Goal: Information Seeking & Learning: Find specific fact

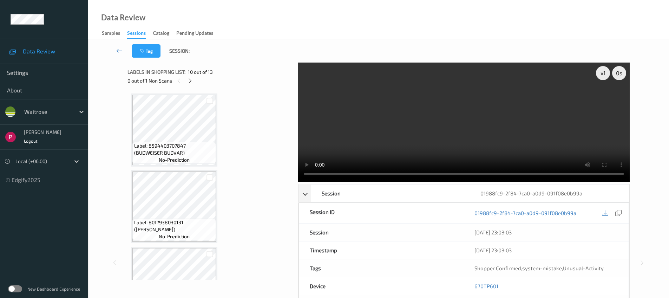
scroll to position [808, 0]
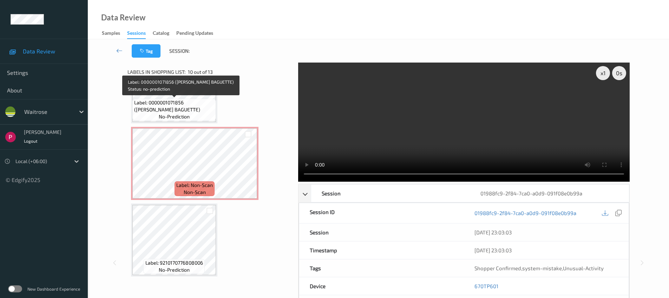
click at [180, 105] on span "Label: 0000001071856 (WR WHITE BAGUETTE)" at bounding box center [174, 106] width 80 height 14
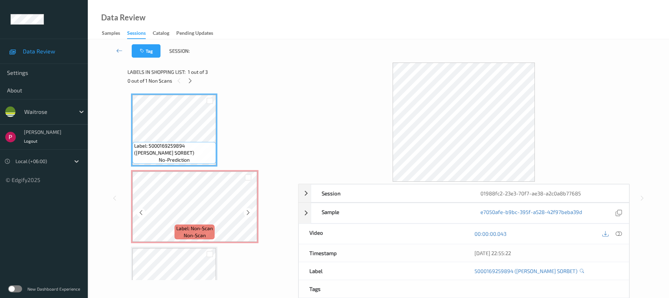
scroll to position [43, 0]
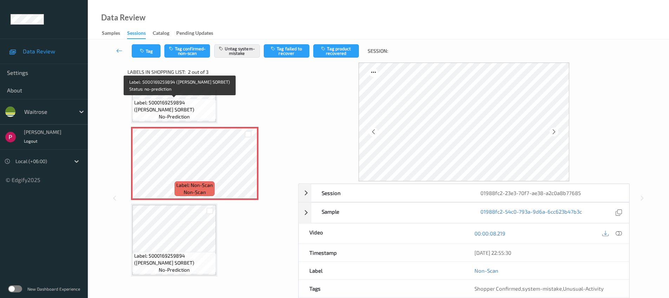
click at [178, 106] on span "Label: 5000169259894 (WR LEMON SORBET)" at bounding box center [174, 106] width 80 height 14
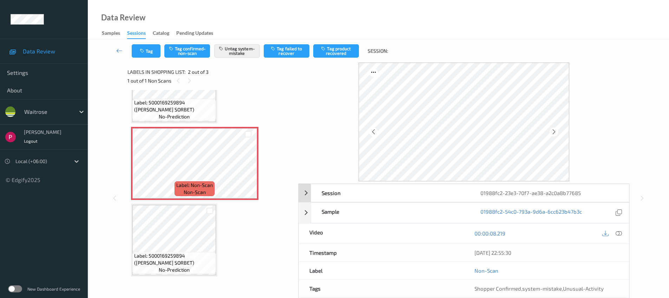
click at [529, 189] on div "01988fc2-23e3-70f7-ae38-a2c0a8b77685" at bounding box center [549, 193] width 159 height 18
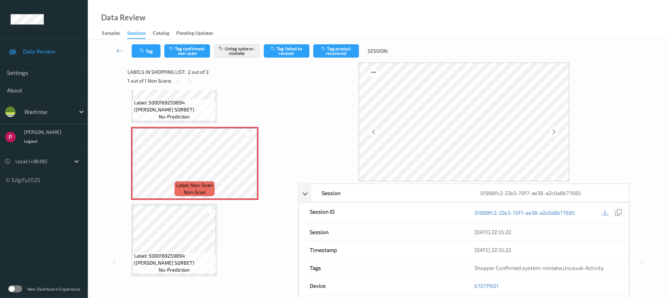
click at [616, 211] on icon at bounding box center [618, 212] width 6 height 6
drag, startPoint x: 489, startPoint y: 285, endPoint x: 473, endPoint y: 285, distance: 15.8
click at [473, 285] on div "670TP601" at bounding box center [546, 286] width 165 height 18
copy link "670TP601"
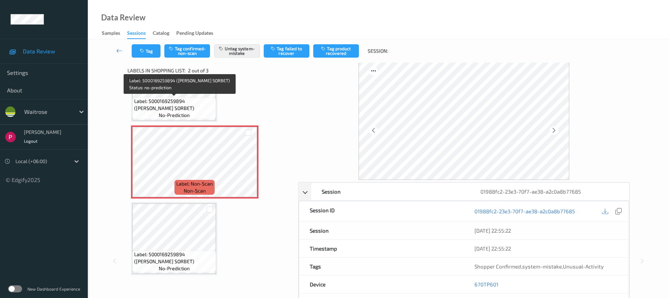
click at [184, 105] on span "Label: 5000169259894 (WR LEMON SORBET)" at bounding box center [174, 105] width 80 height 14
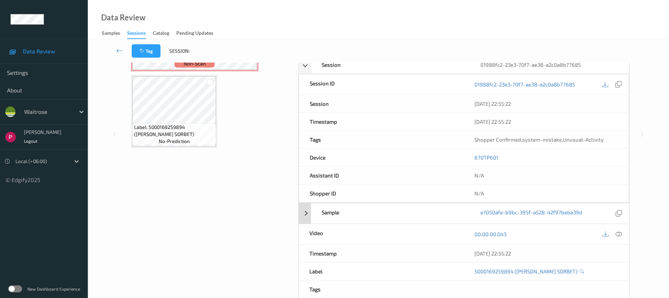
scroll to position [133, 0]
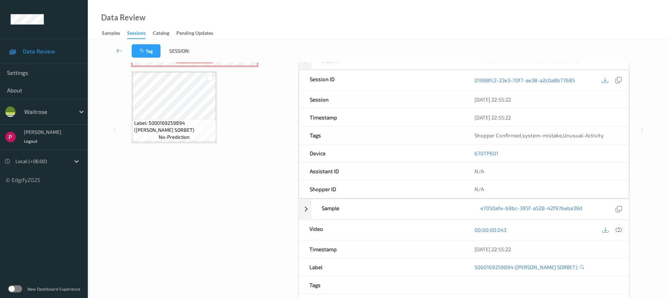
click at [616, 230] on icon at bounding box center [618, 229] width 6 height 6
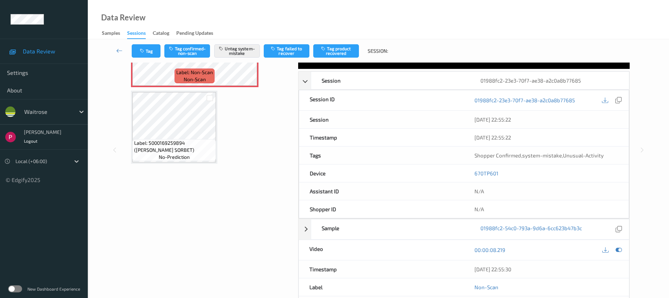
drag, startPoint x: 471, startPoint y: 201, endPoint x: 447, endPoint y: 199, distance: 23.6
click at [447, 260] on div "Timestamp 09/08/2025 22:55:30" at bounding box center [463, 269] width 331 height 18
copy div "09/08/2025 22:55:30"
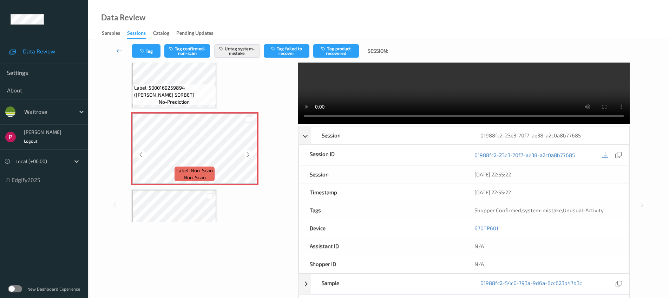
scroll to position [0, 0]
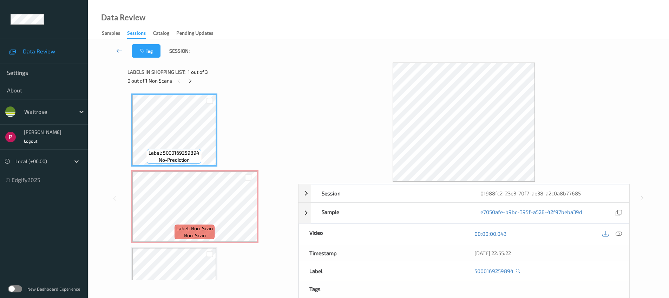
scroll to position [1, 0]
click at [617, 231] on icon at bounding box center [618, 232] width 6 height 6
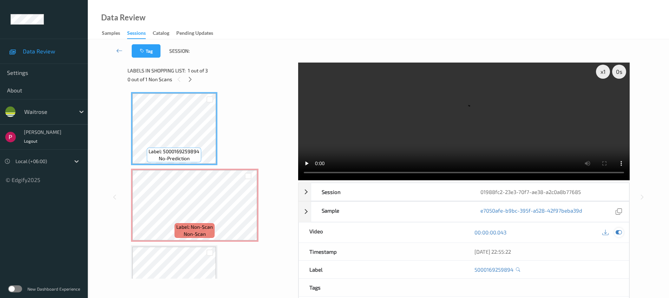
scroll to position [0, 0]
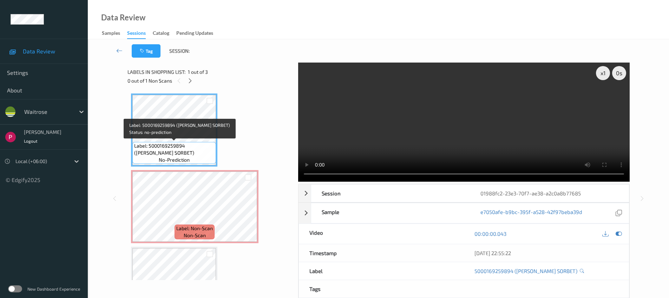
click at [188, 144] on span "Label: 5000169259894 (WR LEMON SORBET)" at bounding box center [174, 149] width 80 height 14
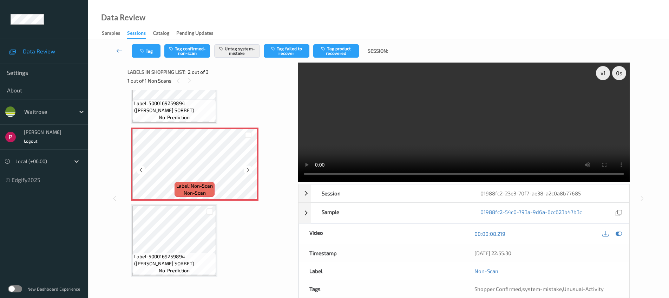
scroll to position [43, 0]
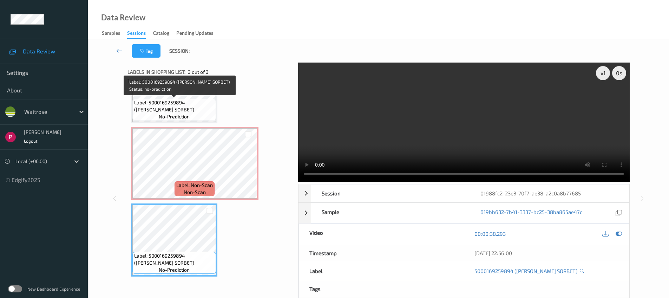
click at [188, 107] on span "Label: 5000169259894 (WR LEMON SORBET)" at bounding box center [174, 106] width 80 height 14
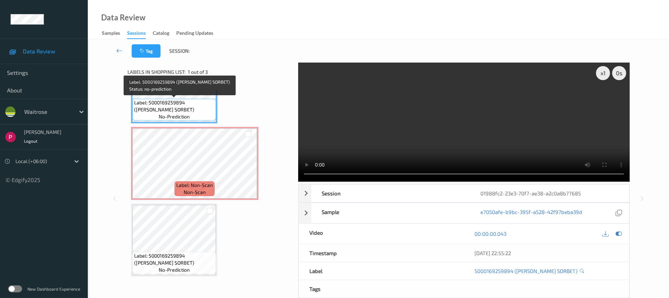
click at [159, 104] on span "Label: 5000169259894 (WR LEMON SORBET)" at bounding box center [174, 106] width 80 height 14
drag, startPoint x: 149, startPoint y: 101, endPoint x: 184, endPoint y: 103, distance: 35.5
click at [184, 103] on span "Label: 5000169259894 (WR LEMON SORBET)" at bounding box center [174, 106] width 80 height 14
copy span "5000169259894"
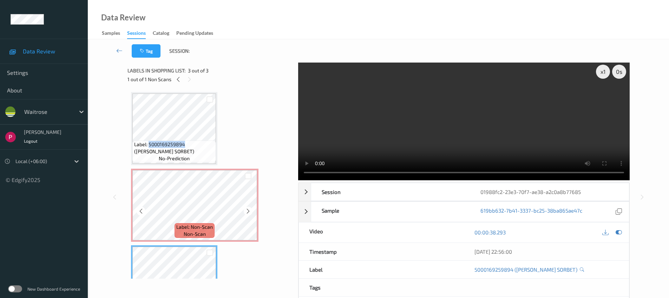
scroll to position [0, 0]
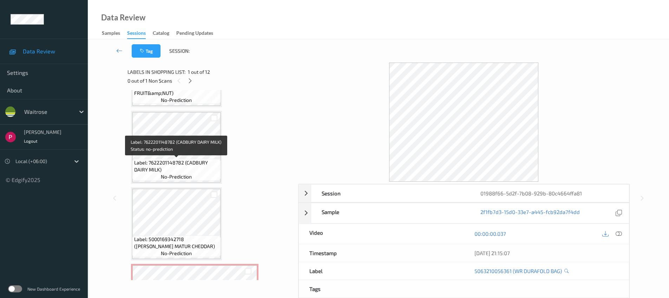
scroll to position [595, 0]
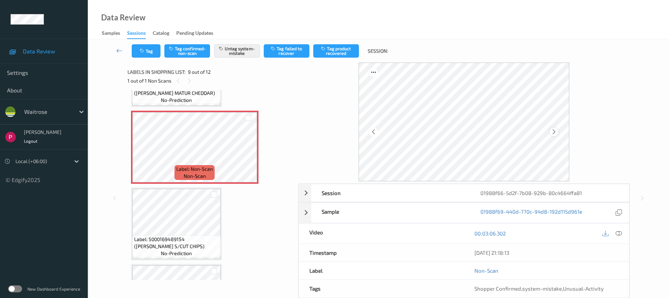
click at [555, 128] on icon at bounding box center [554, 131] width 6 height 6
click at [553, 131] on icon at bounding box center [554, 131] width 6 height 6
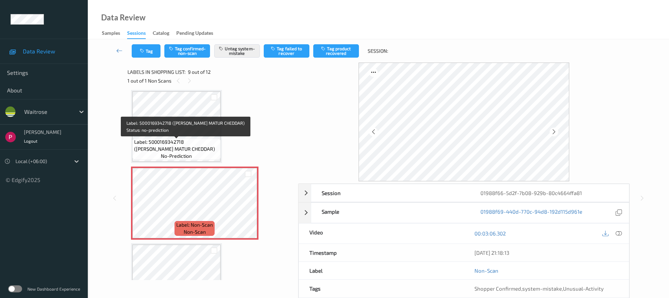
scroll to position [536, 0]
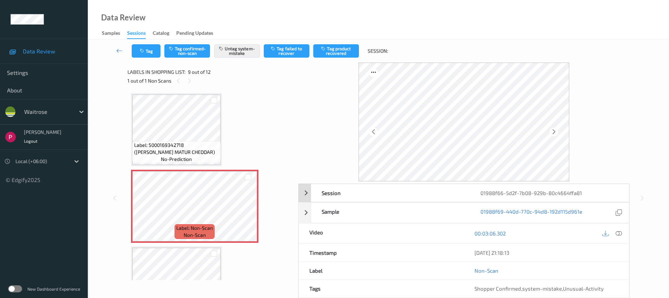
click at [554, 193] on div "01988f66-5d2f-7b08-929b-80c4664ffa81" at bounding box center [549, 193] width 159 height 18
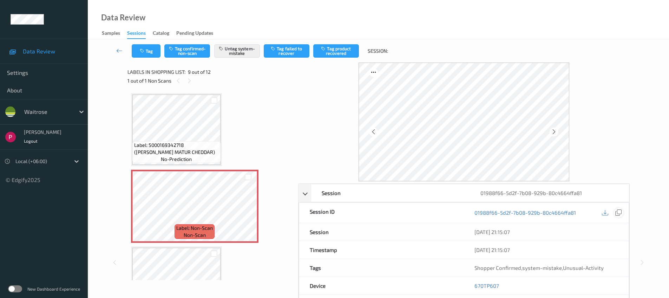
click at [619, 213] on icon at bounding box center [618, 212] width 6 height 6
drag, startPoint x: 490, startPoint y: 283, endPoint x: 474, endPoint y: 284, distance: 16.5
click at [474, 284] on div "670TP607" at bounding box center [546, 286] width 165 height 18
copy link "670TP607"
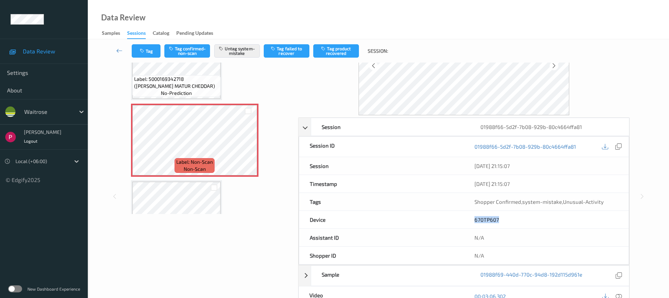
scroll to position [143, 0]
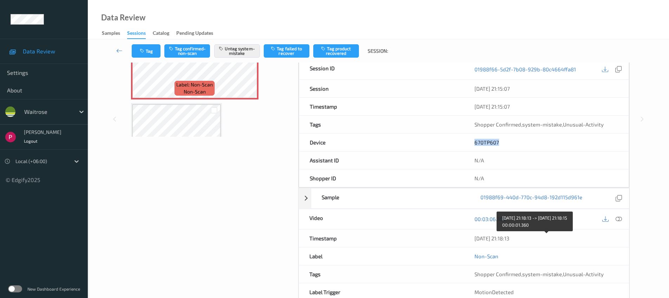
drag, startPoint x: 536, startPoint y: 241, endPoint x: 476, endPoint y: 234, distance: 59.7
click at [476, 234] on div "[DATE] 21:18:13" at bounding box center [546, 238] width 165 height 18
drag, startPoint x: 497, startPoint y: 240, endPoint x: 526, endPoint y: 254, distance: 32.0
click at [520, 241] on div "[DATE] 21:18:13" at bounding box center [546, 238] width 165 height 18
copy div "[DATE] 21:18:13"
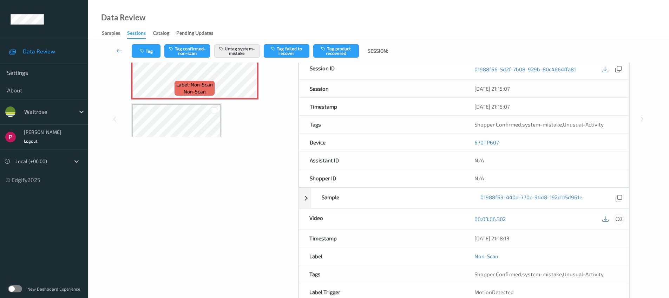
click at [623, 220] on div at bounding box center [611, 218] width 23 height 9
drag, startPoint x: 622, startPoint y: 219, endPoint x: 617, endPoint y: 224, distance: 6.7
click at [622, 219] on div at bounding box center [618, 218] width 9 height 9
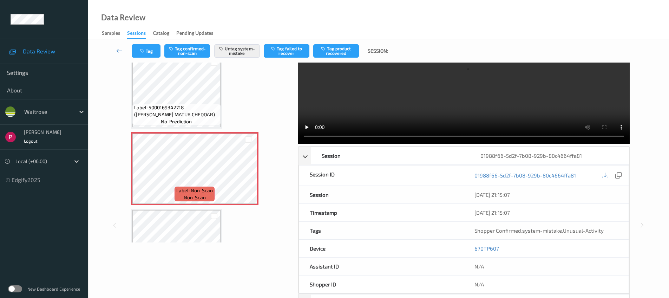
scroll to position [0, 0]
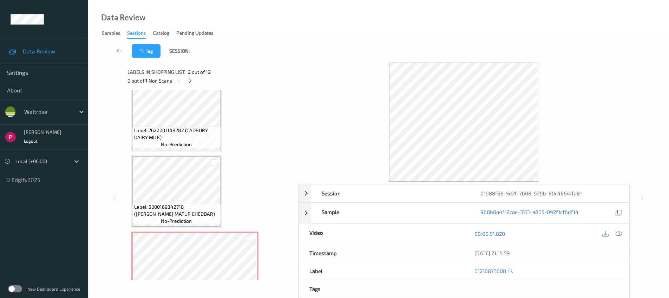
scroll to position [472, 0]
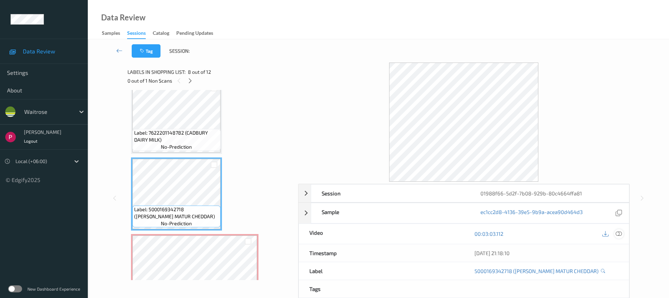
click at [618, 235] on icon at bounding box center [618, 233] width 6 height 6
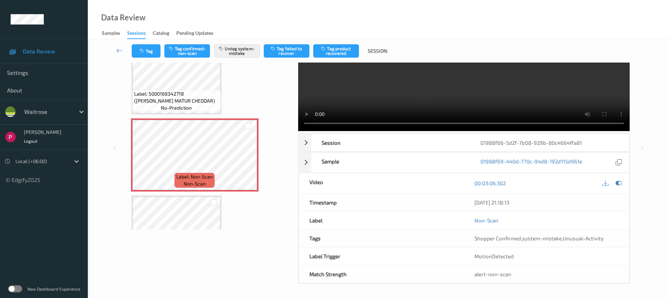
scroll to position [537, 0]
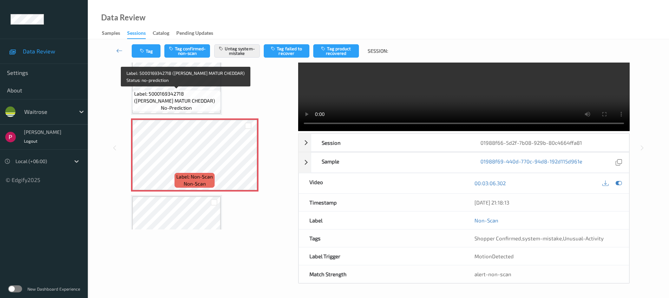
click at [181, 94] on span "Label: 5000169342718 (WR ESS MATUR CHEDDAR)" at bounding box center [176, 97] width 85 height 14
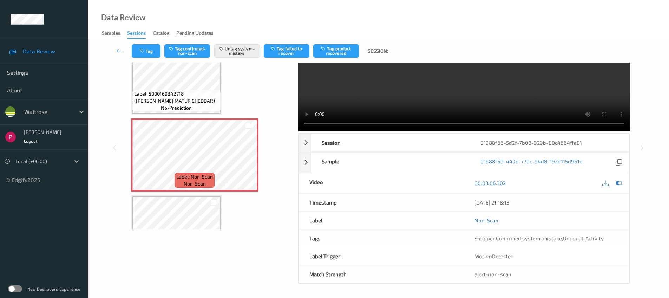
click at [192, 91] on span "Label: 5000169342718 (WR ESS MATUR CHEDDAR)" at bounding box center [176, 97] width 85 height 14
click at [244, 160] on div at bounding box center [248, 160] width 9 height 9
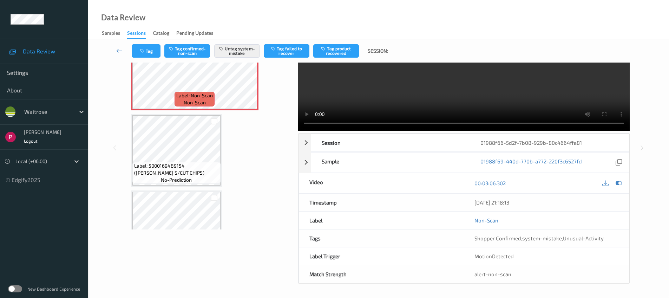
scroll to position [478, 0]
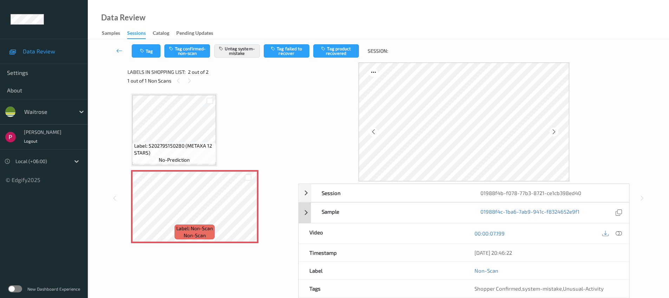
click at [586, 208] on div "01988f4c-1ba6-7ab9-941c-f8324652e9f1" at bounding box center [549, 212] width 138 height 9
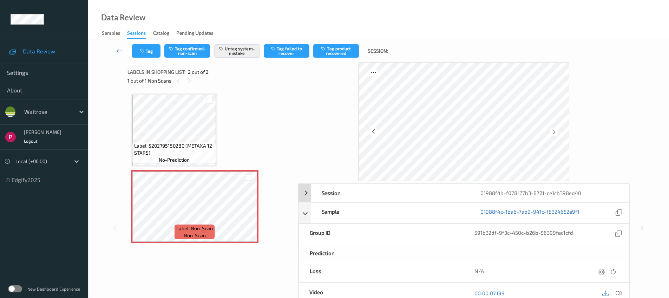
click at [594, 194] on div "01988f4b-f078-77b3-8721-ce1cb398ed40" at bounding box center [549, 193] width 159 height 18
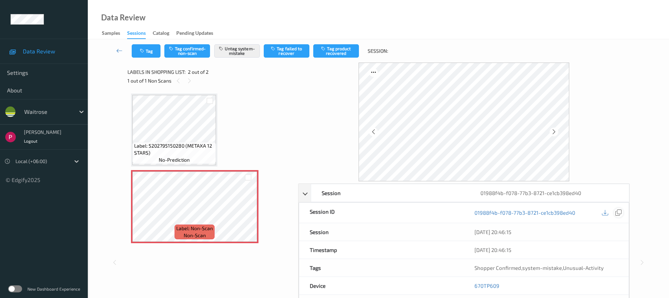
click at [618, 214] on icon at bounding box center [618, 212] width 6 height 6
drag, startPoint x: 488, startPoint y: 284, endPoint x: 475, endPoint y: 284, distance: 13.0
click at [475, 284] on div "670TP609" at bounding box center [546, 286] width 165 height 18
copy link "670TP609"
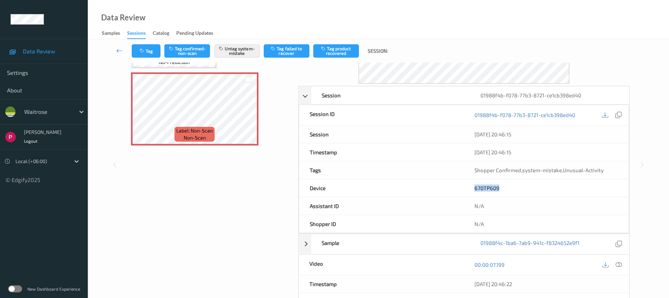
scroll to position [179, 0]
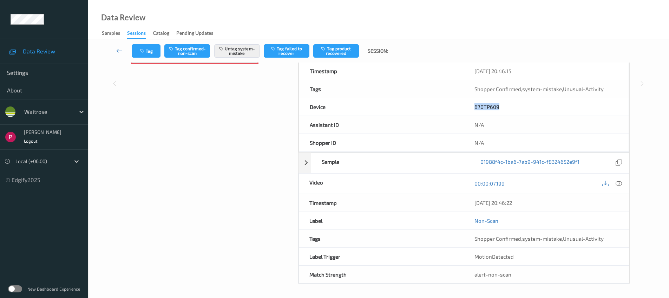
drag, startPoint x: 529, startPoint y: 203, endPoint x: 473, endPoint y: 202, distance: 55.1
click at [473, 202] on div "09/08/2025 20:46:22" at bounding box center [546, 203] width 165 height 18
copy div "09/08/2025 20:46:22"
click at [616, 181] on icon at bounding box center [618, 183] width 6 height 6
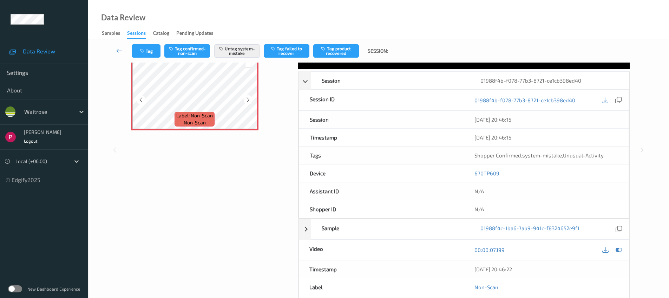
scroll to position [0, 0]
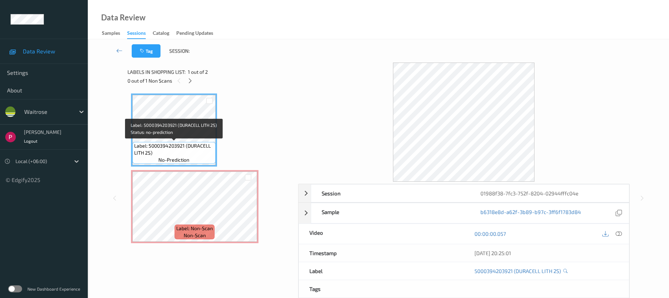
click at [182, 144] on span "Label: 5000394203921 (DURACELL LITH 2S)" at bounding box center [174, 149] width 80 height 14
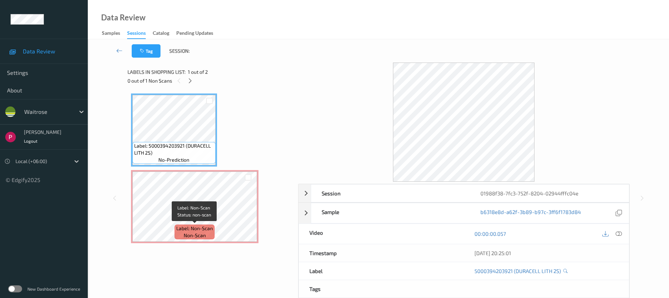
click at [200, 227] on span "Label: Non-Scan" at bounding box center [194, 228] width 36 height 7
click at [620, 233] on icon at bounding box center [618, 233] width 6 height 6
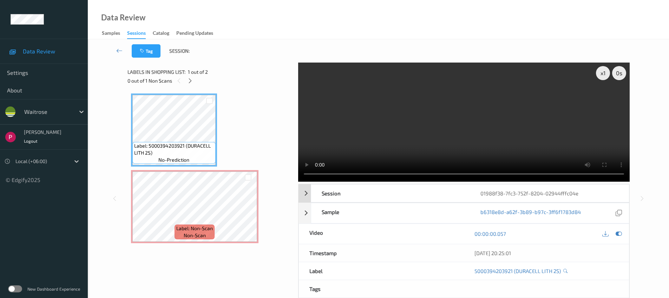
click at [596, 193] on div "01988f38-7fc3-752f-8204-02944fffc04e" at bounding box center [549, 193] width 159 height 18
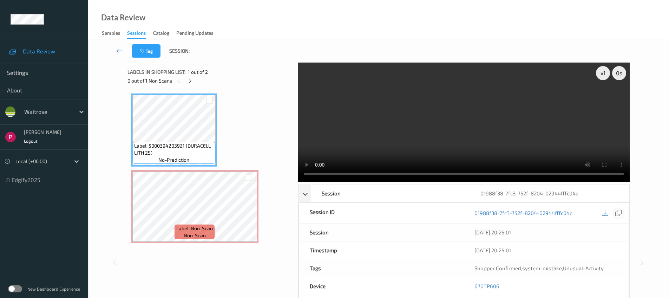
click at [621, 213] on icon at bounding box center [618, 213] width 6 height 6
drag, startPoint x: 483, startPoint y: 287, endPoint x: 472, endPoint y: 288, distance: 11.4
click at [472, 288] on div "670TP606" at bounding box center [546, 286] width 165 height 18
copy link "670TP606"
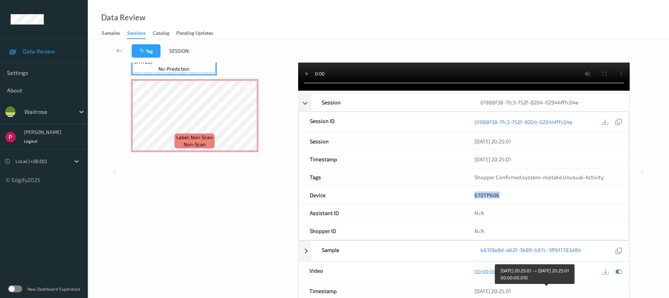
scroll to position [100, 0]
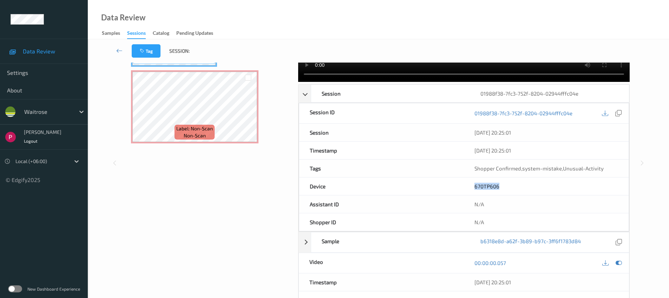
drag, startPoint x: 486, startPoint y: 276, endPoint x: 477, endPoint y: 275, distance: 8.9
click at [477, 275] on div "09/08/2025 20:25:01" at bounding box center [546, 282] width 165 height 18
copy div "09/08/2025 20:25:01"
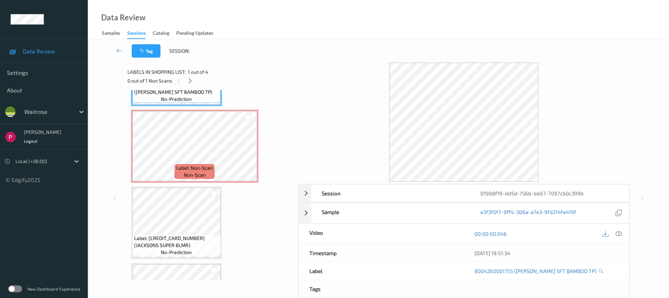
scroll to position [61, 0]
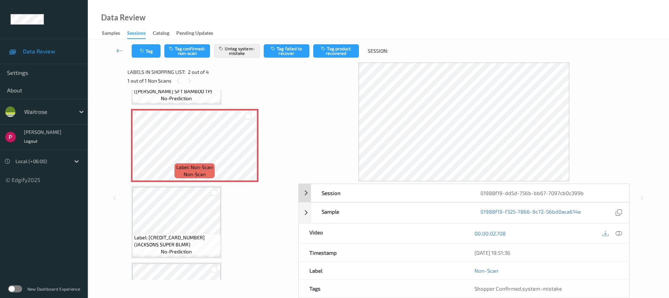
click at [554, 190] on div "01988f19-dd5d-756b-bb67-7097cb0c399b" at bounding box center [549, 193] width 159 height 18
click at [619, 211] on icon at bounding box center [618, 212] width 6 height 6
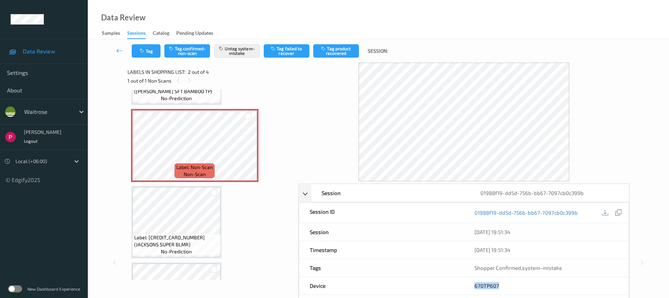
drag, startPoint x: 500, startPoint y: 283, endPoint x: 475, endPoint y: 281, distance: 25.0
click at [475, 281] on div "670TP607" at bounding box center [546, 286] width 165 height 18
copy link "670TP607"
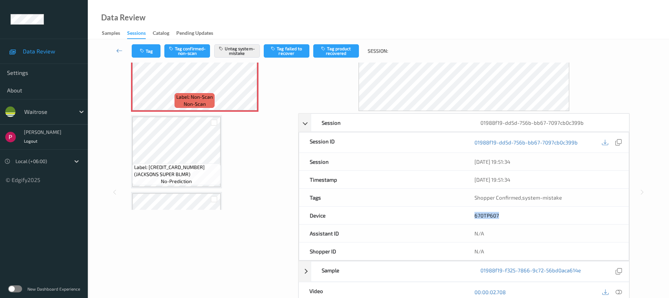
scroll to position [147, 0]
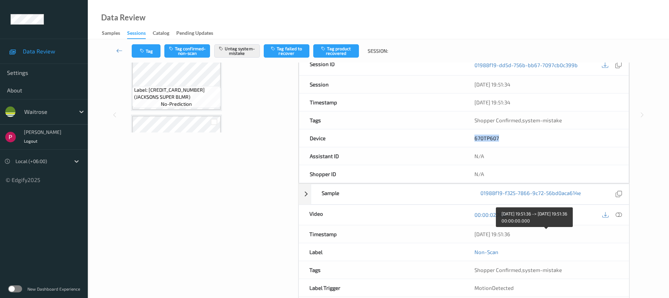
drag, startPoint x: 528, startPoint y: 235, endPoint x: 473, endPoint y: 234, distance: 54.4
click at [473, 234] on div "09/08/2025 19:51:36" at bounding box center [546, 234] width 165 height 18
copy div "09/08/2025 19:51:36"
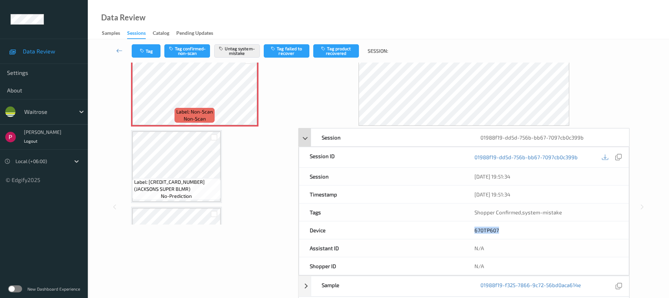
scroll to position [0, 0]
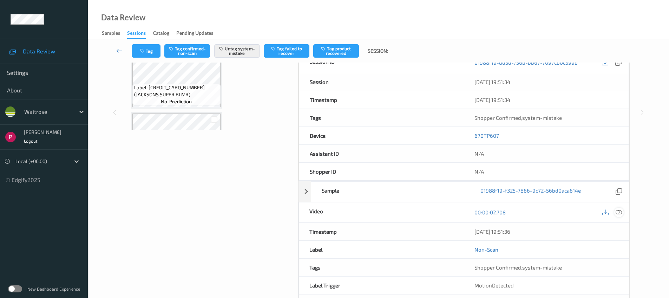
click at [619, 210] on icon at bounding box center [618, 212] width 6 height 6
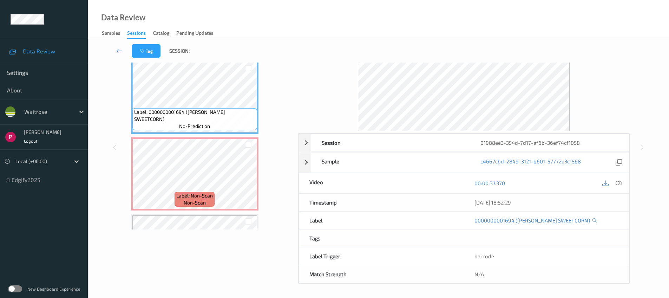
scroll to position [134, 0]
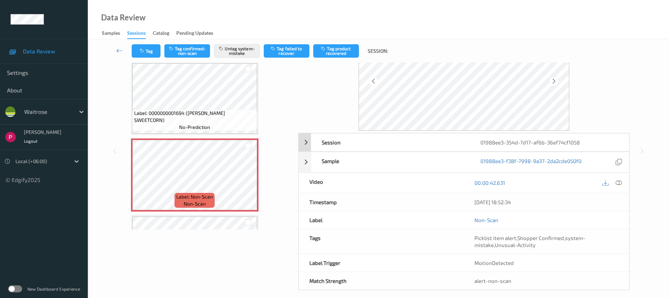
click at [570, 140] on div "01988ee3-354d-7d17-af6b-36ef74cf1058" at bounding box center [549, 142] width 159 height 18
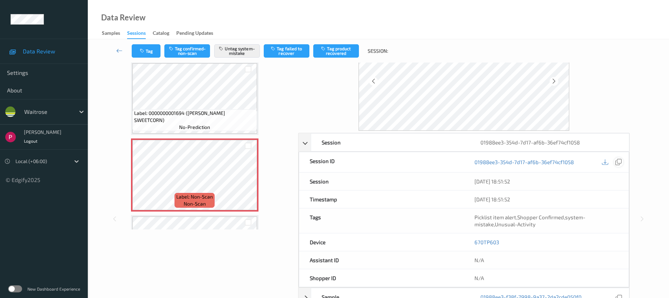
click at [618, 164] on icon at bounding box center [618, 162] width 6 height 6
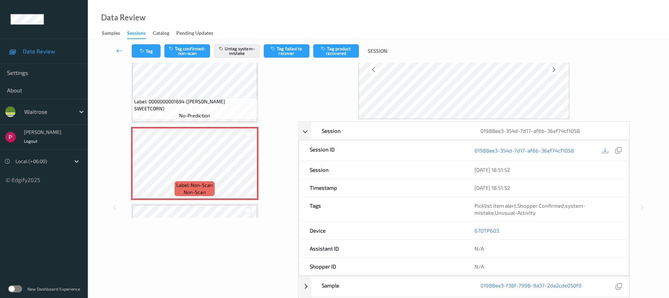
scroll to position [64, 0]
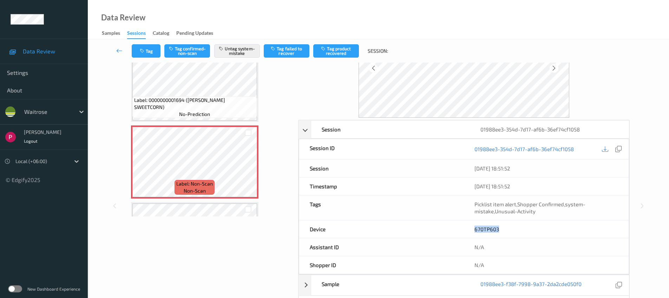
drag, startPoint x: 496, startPoint y: 229, endPoint x: 473, endPoint y: 230, distance: 23.2
click at [471, 230] on div "670TP603" at bounding box center [546, 229] width 165 height 18
copy link "670TP603"
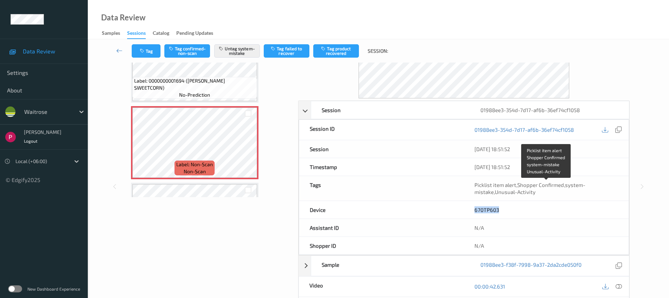
scroll to position [125, 0]
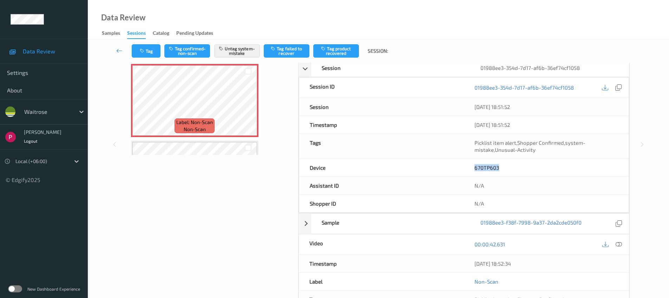
drag, startPoint x: 525, startPoint y: 264, endPoint x: 471, endPoint y: 264, distance: 54.4
click at [471, 264] on div "[DATE] 18:52:34" at bounding box center [546, 263] width 165 height 18
copy div "[DATE] 18:52:34"
click at [620, 245] on icon at bounding box center [618, 244] width 6 height 6
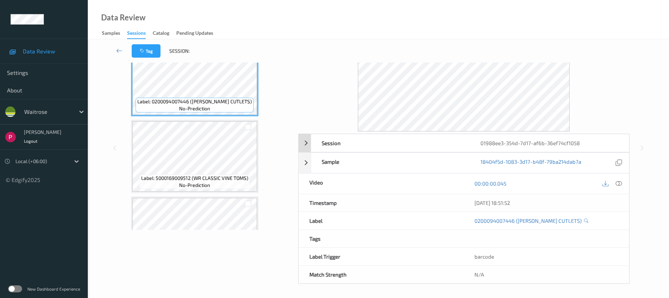
scroll to position [51, 0]
drag, startPoint x: 532, startPoint y: 204, endPoint x: 341, endPoint y: 181, distance: 192.3
click at [468, 200] on div "09/08/2025 18:51:52" at bounding box center [546, 202] width 165 height 18
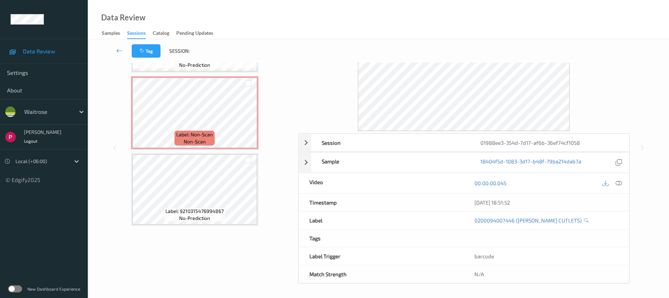
scroll to position [124, 0]
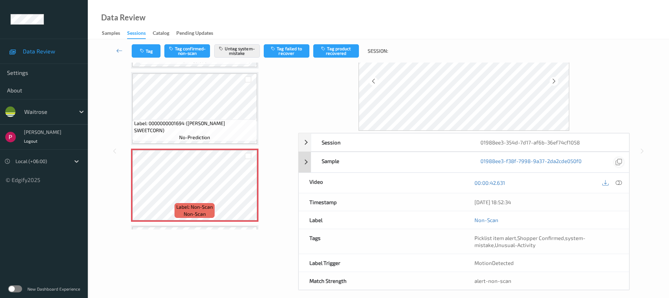
click at [618, 162] on icon at bounding box center [618, 162] width 6 height 6
click at [447, 144] on div "Session" at bounding box center [390, 142] width 159 height 18
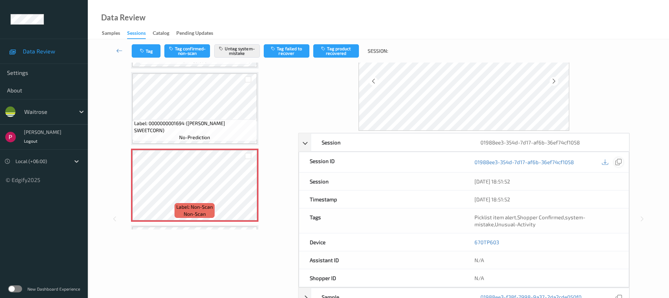
click at [617, 161] on icon at bounding box center [618, 162] width 6 height 6
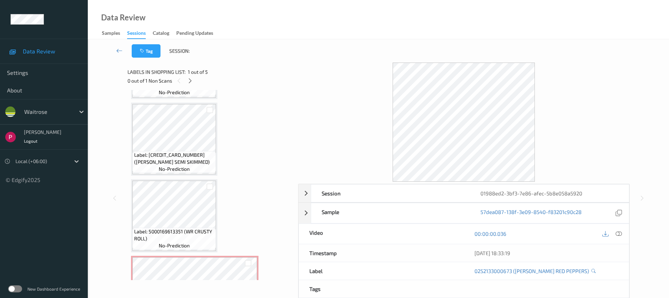
scroll to position [157, 0]
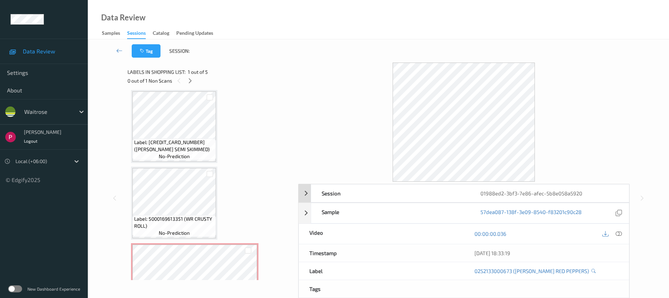
click at [452, 189] on div "Session" at bounding box center [390, 193] width 159 height 18
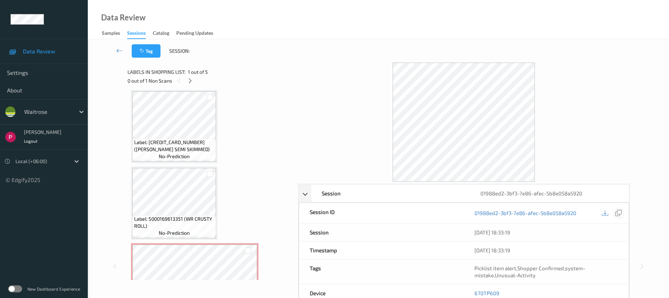
click at [617, 212] on icon at bounding box center [618, 213] width 6 height 6
click at [182, 223] on span "Label: 5000169613351 (WR CRUSTY ROLL)" at bounding box center [174, 222] width 80 height 14
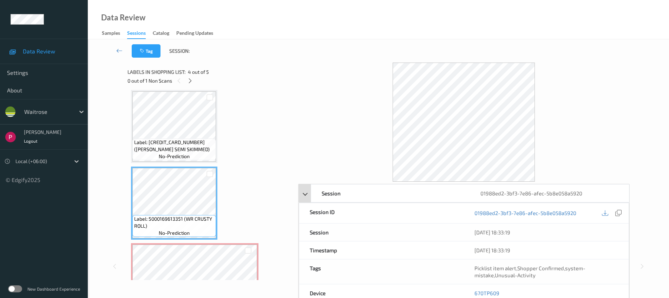
click at [599, 194] on div "01988ed2-3bf3-7e86-afec-5b8e058a5920" at bounding box center [549, 193] width 159 height 18
click at [602, 194] on div "01988ed2-3bf3-7e86-afec-5b8e058a5920" at bounding box center [549, 193] width 159 height 18
click at [617, 214] on icon at bounding box center [618, 213] width 6 height 6
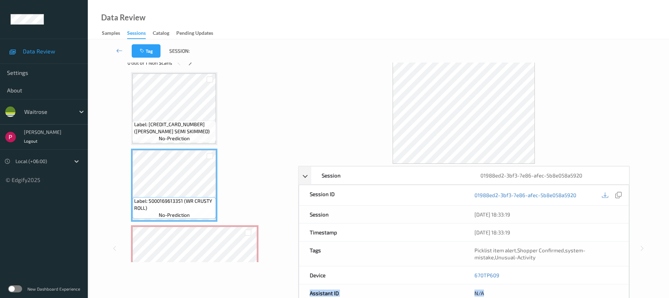
scroll to position [42, 0]
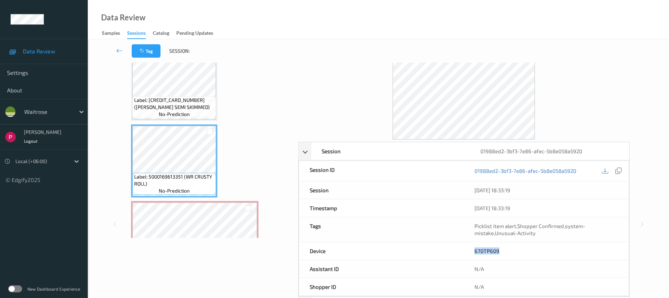
drag, startPoint x: 501, startPoint y: 295, endPoint x: 473, endPoint y: 253, distance: 50.3
click at [473, 253] on div "670TP609" at bounding box center [546, 251] width 165 height 18
copy link "670TP609"
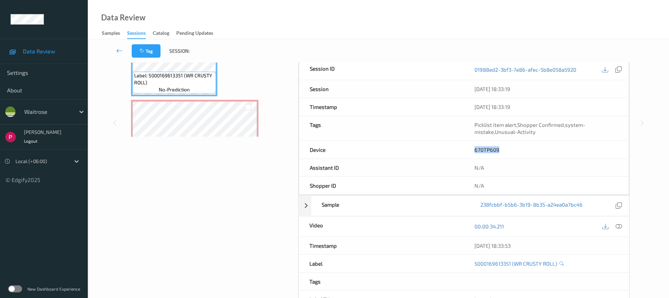
scroll to position [186, 0]
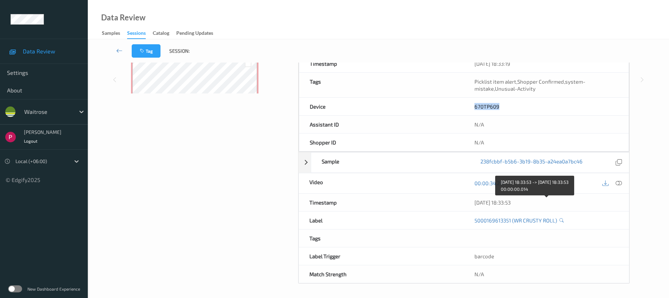
drag, startPoint x: 506, startPoint y: 205, endPoint x: 474, endPoint y: 209, distance: 31.5
click at [474, 202] on div "09/08/2025 18:33:53" at bounding box center [546, 202] width 144 height 7
copy div "09/08/2025 18:33:53"
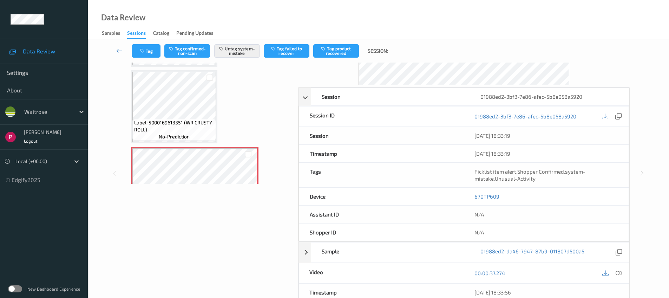
scroll to position [192, 0]
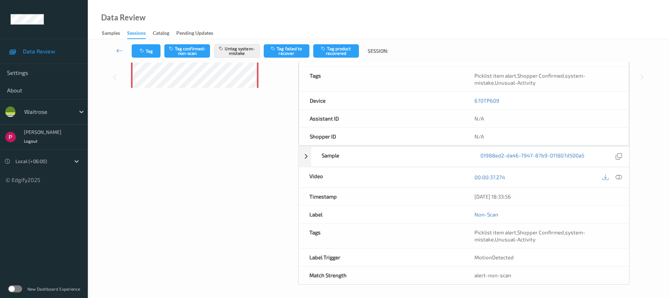
drag, startPoint x: 537, startPoint y: 197, endPoint x: 467, endPoint y: 192, distance: 70.0
click at [467, 192] on div "09/08/2025 18:33:56" at bounding box center [546, 196] width 165 height 18
copy div "09/08/2025 18:33:56"
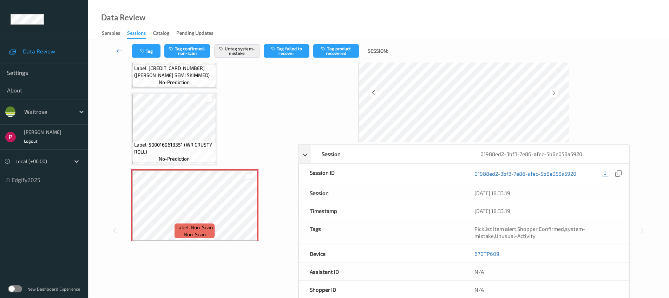
scroll to position [196, 0]
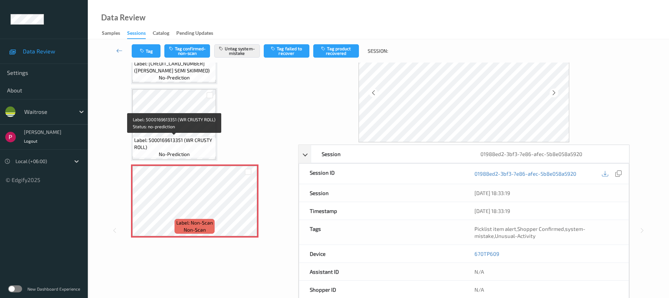
click at [165, 140] on span "Label: 5000169613351 (WR CRUSTY ROLL)" at bounding box center [174, 144] width 80 height 14
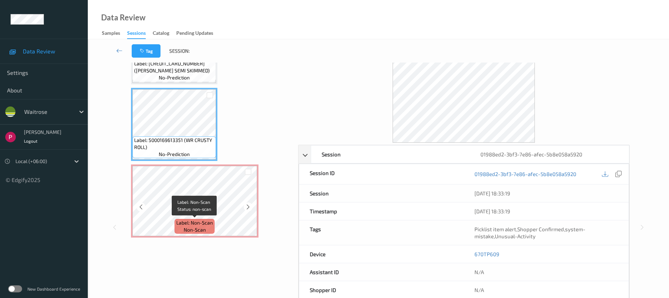
click at [191, 219] on span "Label: Non-Scan" at bounding box center [194, 222] width 36 height 7
click at [249, 208] on icon at bounding box center [248, 207] width 6 height 6
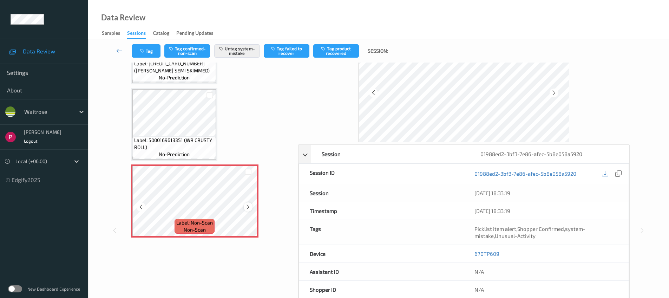
click at [248, 208] on icon at bounding box center [248, 207] width 6 height 6
click at [249, 208] on icon at bounding box center [248, 207] width 6 height 6
click at [248, 204] on icon at bounding box center [248, 207] width 6 height 6
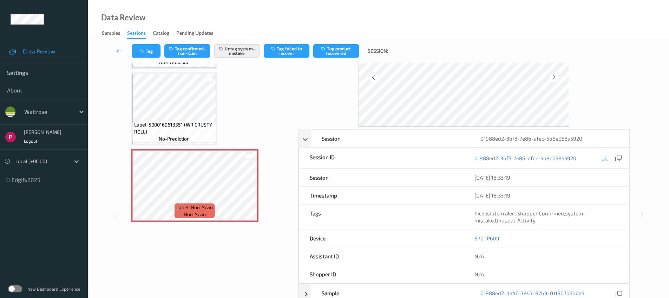
scroll to position [0, 0]
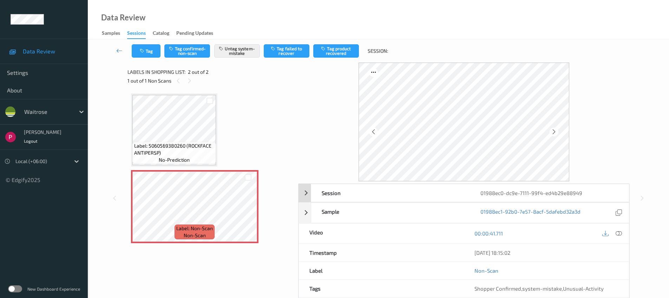
click at [572, 194] on div "01988ec0-dc9e-7111-99f4-ed4b29e88949" at bounding box center [549, 193] width 159 height 18
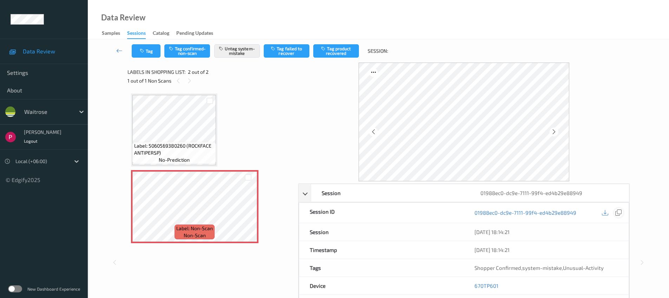
click at [618, 213] on icon at bounding box center [618, 212] width 6 height 6
drag, startPoint x: 502, startPoint y: 283, endPoint x: 476, endPoint y: 281, distance: 26.7
click at [473, 283] on div "670TP601" at bounding box center [546, 286] width 165 height 18
copy link "670TP601"
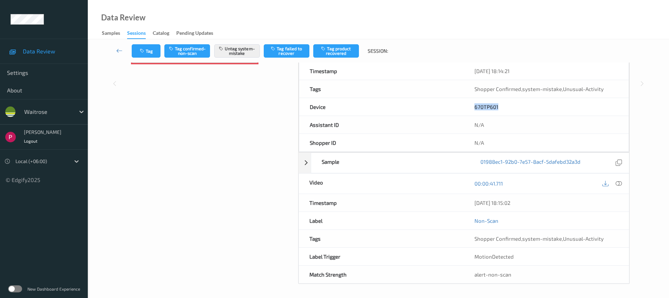
scroll to position [179, 0]
drag, startPoint x: 487, startPoint y: 201, endPoint x: 474, endPoint y: 201, distance: 13.0
click at [474, 201] on div "09/08/2025 18:15:02" at bounding box center [546, 202] width 144 height 7
copy div "09/08/2025 18:15:02"
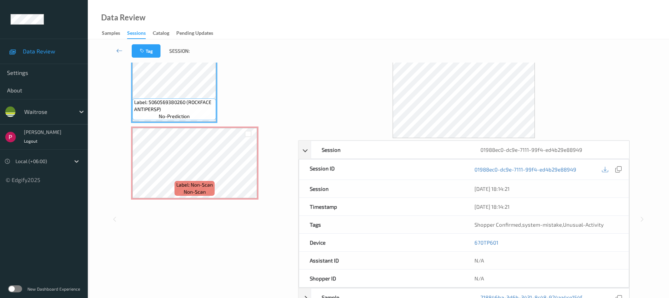
scroll to position [73, 0]
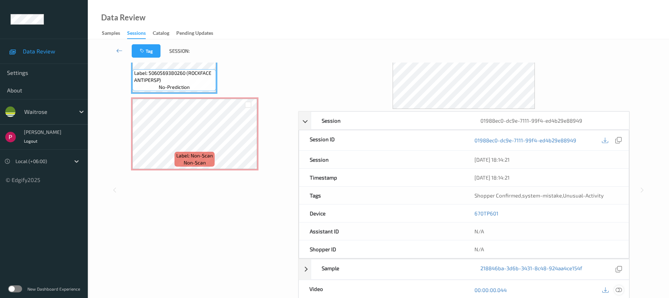
click at [616, 288] on icon at bounding box center [618, 289] width 6 height 6
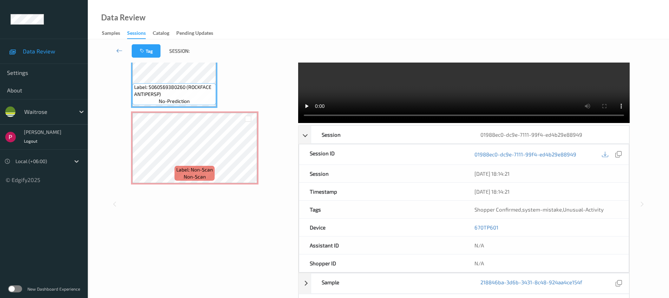
scroll to position [0, 0]
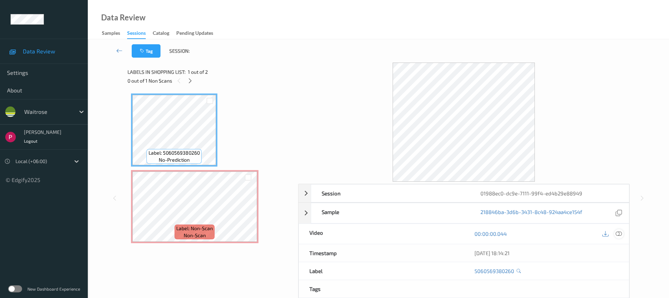
click at [621, 233] on icon at bounding box center [618, 233] width 6 height 6
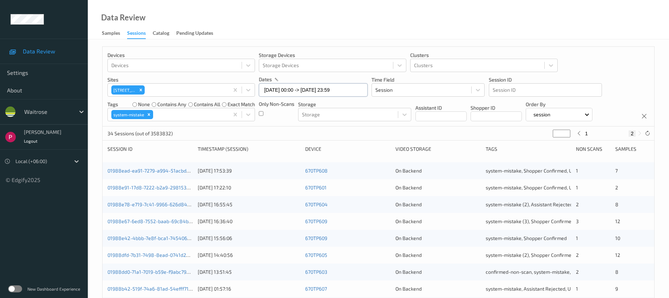
click at [325, 92] on input "09/08/2025 00:00 -> 09/08/2025 23:59" at bounding box center [313, 89] width 109 height 13
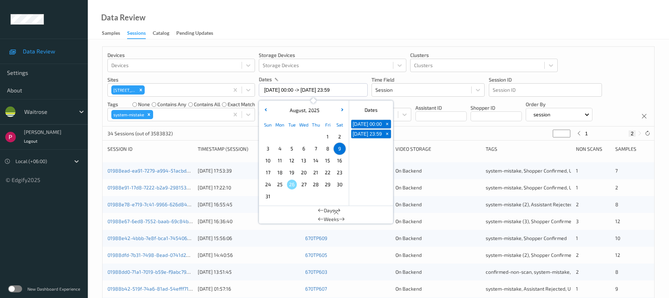
click at [325, 149] on span "8" at bounding box center [328, 149] width 10 height 10
type input "08/08/2025 00:00"
type input "*"
click at [325, 149] on span "8" at bounding box center [328, 149] width 10 height 10
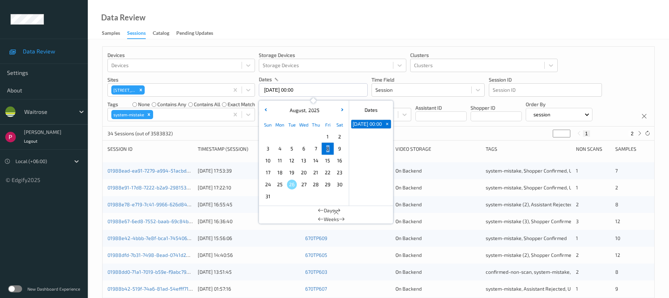
type input "08/08/2025 00:00 -> 08/08/2025 23:59"
click at [455, 131] on div "34 Sessions (out of 3583832) * 1 2" at bounding box center [377, 133] width 551 height 14
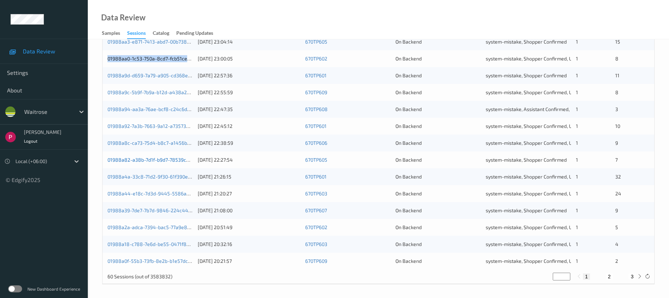
scroll to position [230, 0]
click at [609, 275] on button "2" at bounding box center [608, 276] width 7 height 6
type input "*"
click at [633, 276] on button "3" at bounding box center [631, 276] width 7 height 6
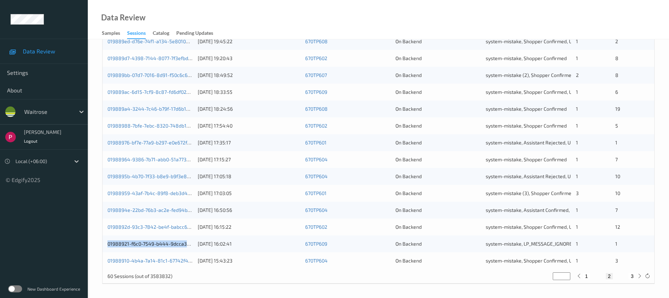
type input "*"
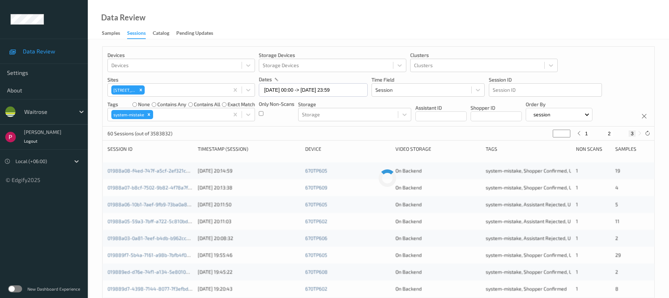
scroll to position [0, 0]
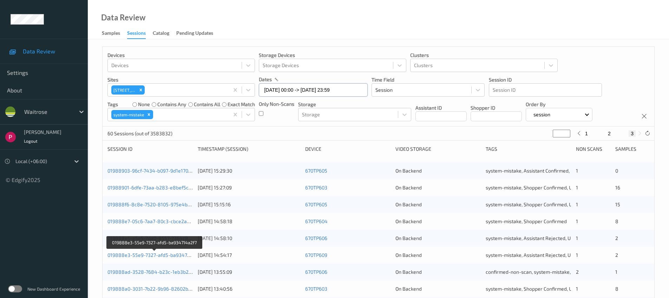
click at [315, 91] on input "08/08/2025 00:00 -> 08/08/2025 23:59" at bounding box center [313, 89] width 109 height 13
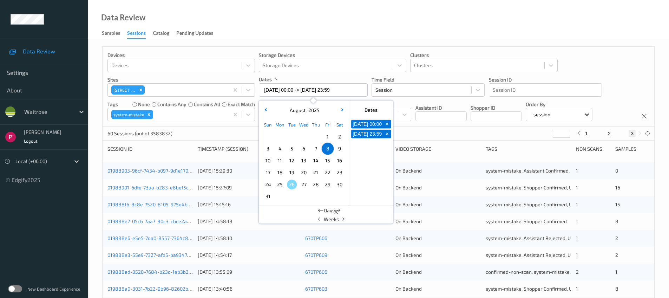
click at [315, 149] on span "7" at bounding box center [316, 149] width 10 height 10
type input "07/08/2025 00:00"
type input "*"
click at [315, 149] on span "7" at bounding box center [316, 149] width 10 height 10
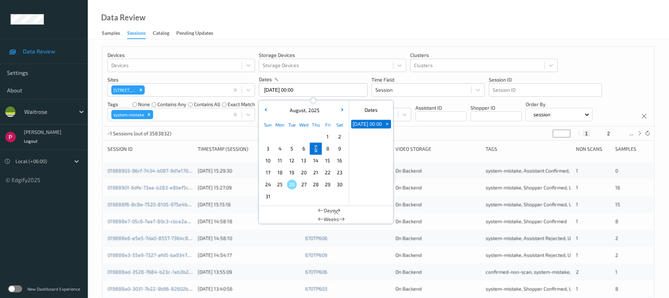
type input "07/08/2025 00:00 -> 07/08/2025 23:59"
click at [338, 19] on div "Data Review Samples Sessions Catalog Pending Updates" at bounding box center [378, 19] width 581 height 39
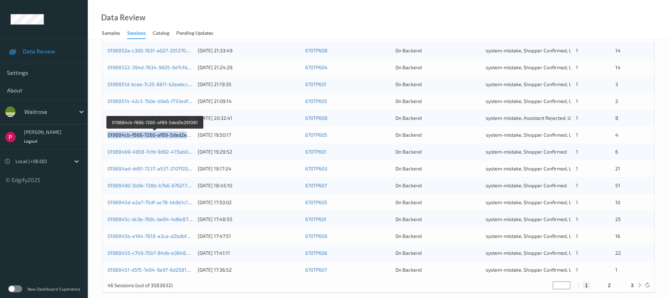
scroll to position [230, 0]
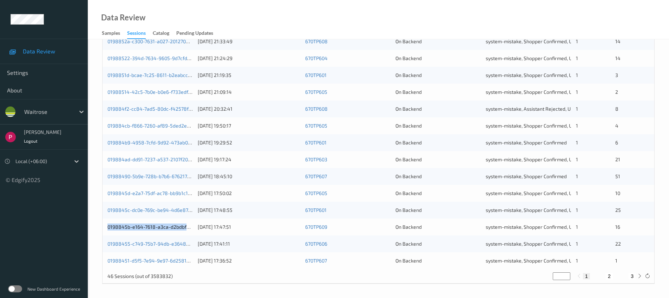
click at [608, 275] on button "2" at bounding box center [608, 276] width 7 height 6
type input "*"
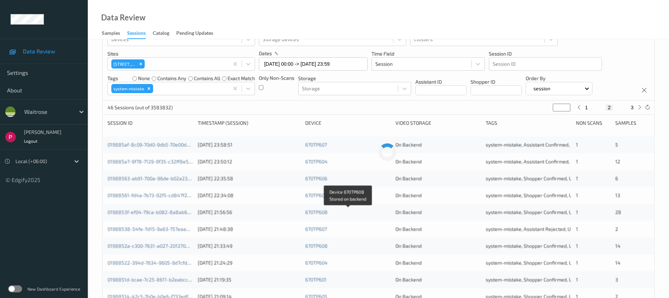
scroll to position [223, 0]
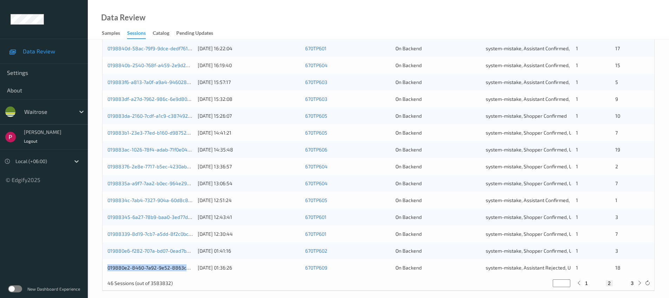
click at [634, 283] on button "3" at bounding box center [631, 283] width 7 height 6
type input "*"
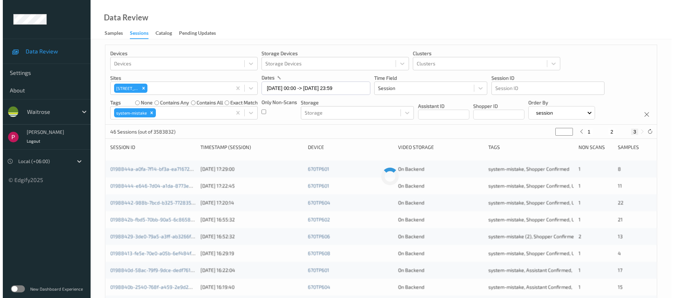
scroll to position [0, 0]
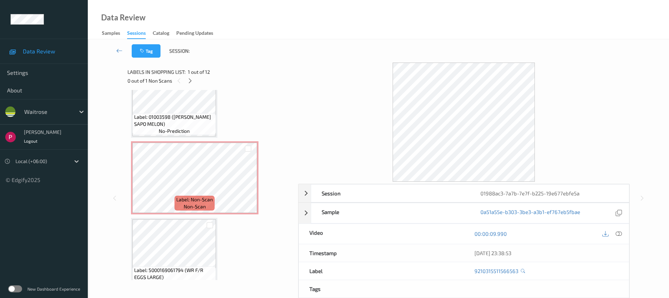
scroll to position [182, 0]
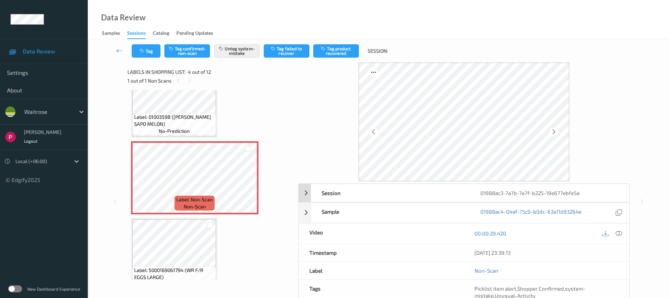
click at [547, 190] on div "01988ac3-7a7b-7e7f-b225-19e677ebfe5a" at bounding box center [549, 193] width 159 height 18
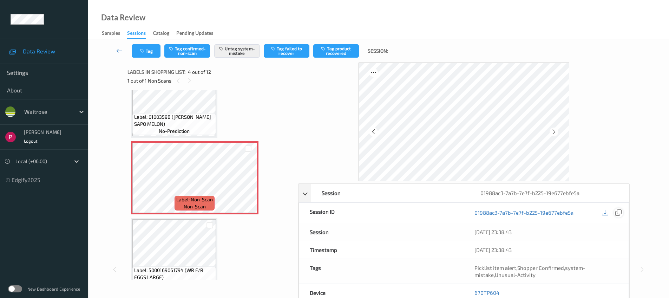
click at [619, 211] on icon at bounding box center [618, 212] width 6 height 6
click at [184, 120] on span "Label: 01003598 ([PERSON_NAME] SAPO MELON)" at bounding box center [174, 120] width 80 height 14
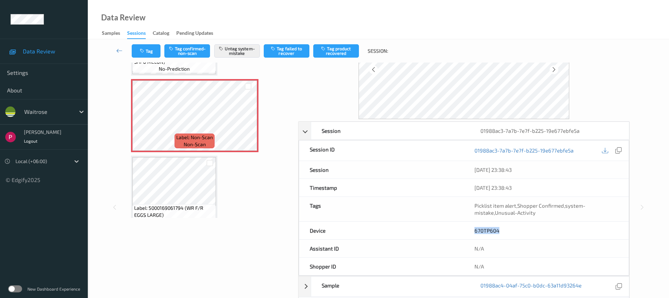
drag, startPoint x: 493, startPoint y: 231, endPoint x: 472, endPoint y: 231, distance: 21.1
click at [472, 231] on div "670TP604" at bounding box center [546, 230] width 165 height 18
copy link "670TP604"
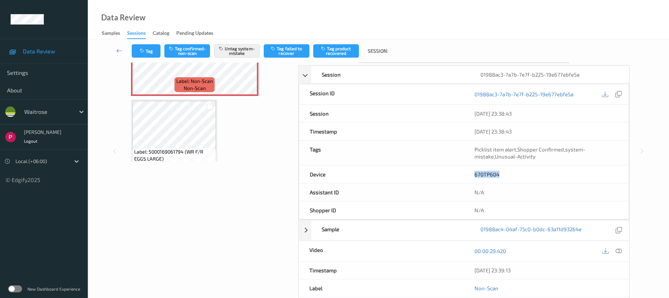
scroll to position [193, 0]
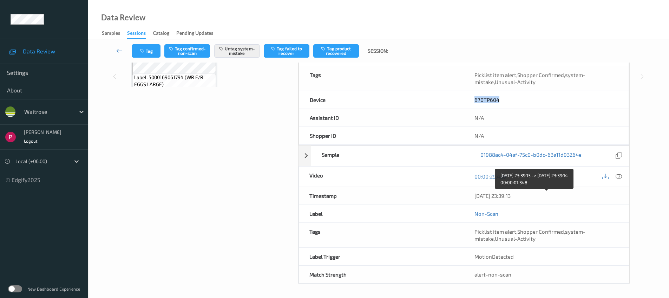
drag, startPoint x: 530, startPoint y: 198, endPoint x: 472, endPoint y: 195, distance: 57.6
click at [471, 196] on div "[DATE] 23:39:13" at bounding box center [546, 196] width 165 height 18
copy div "[DATE] 23:39:13"
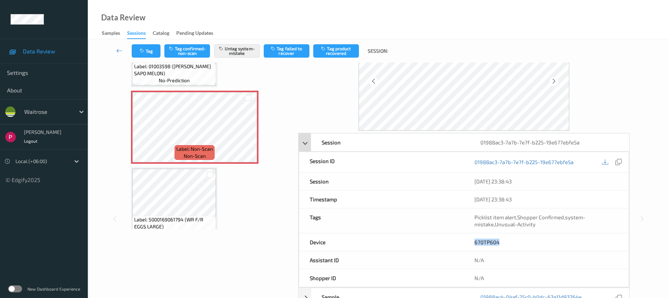
scroll to position [0, 0]
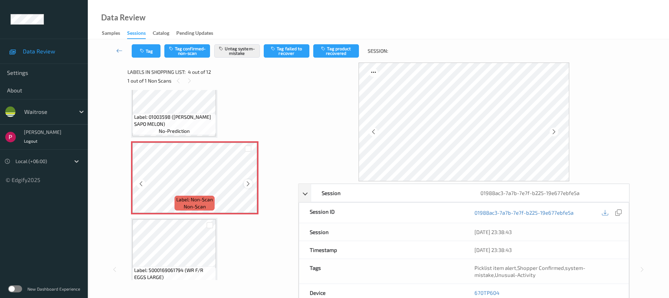
click at [247, 183] on icon at bounding box center [248, 183] width 6 height 6
click at [248, 183] on icon at bounding box center [248, 183] width 6 height 6
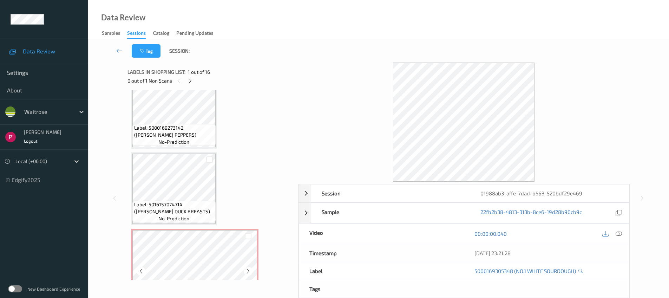
scroll to position [726, 0]
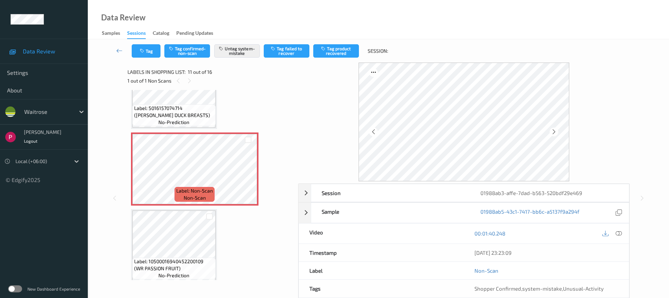
click at [179, 108] on span "Label: 5016157074714 (GRESS DUCK BREASTS)" at bounding box center [174, 112] width 80 height 14
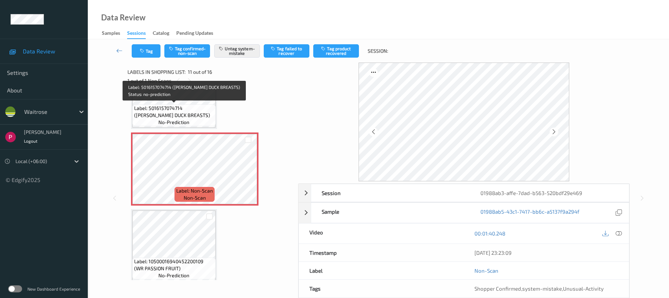
click at [181, 118] on span "Label: 5016157074714 (GRESS DUCK BREASTS)" at bounding box center [174, 112] width 80 height 14
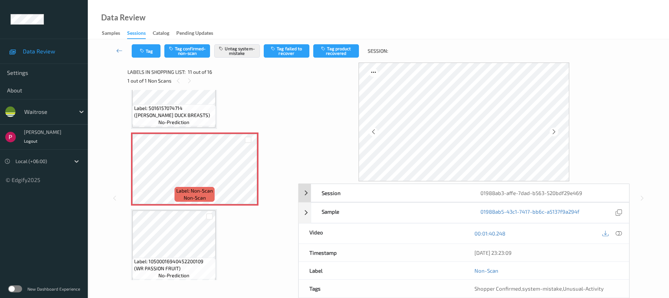
click at [575, 192] on div "01988ab3-affe-7dad-b563-520bdf29e469" at bounding box center [549, 193] width 159 height 18
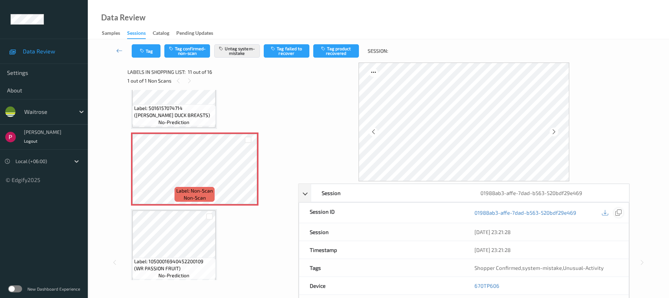
click at [618, 214] on icon at bounding box center [618, 212] width 6 height 6
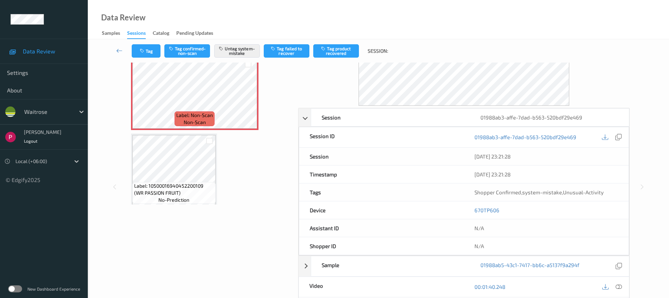
scroll to position [148, 0]
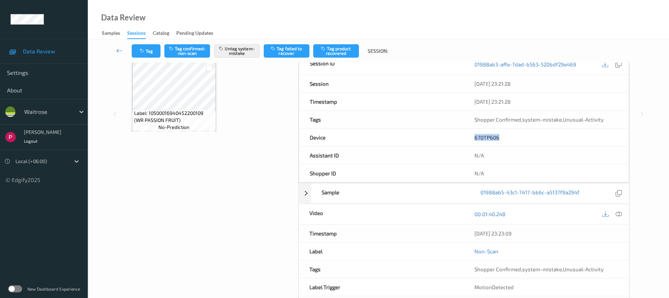
drag, startPoint x: 499, startPoint y: 137, endPoint x: 470, endPoint y: 135, distance: 29.5
click at [469, 135] on div "670TP606" at bounding box center [546, 137] width 165 height 18
copy link "670TP606"
drag, startPoint x: 516, startPoint y: 234, endPoint x: 468, endPoint y: 232, distance: 47.0
click at [468, 232] on div "08/08/2025 23:23:09" at bounding box center [546, 233] width 165 height 18
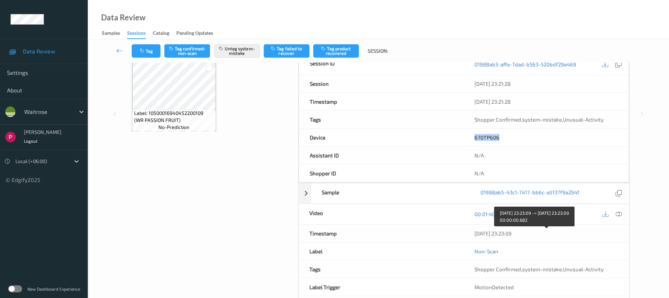
copy div "08/08/2025 23:23:09"
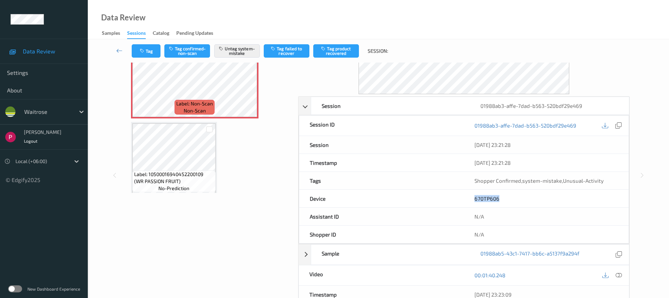
scroll to position [0, 0]
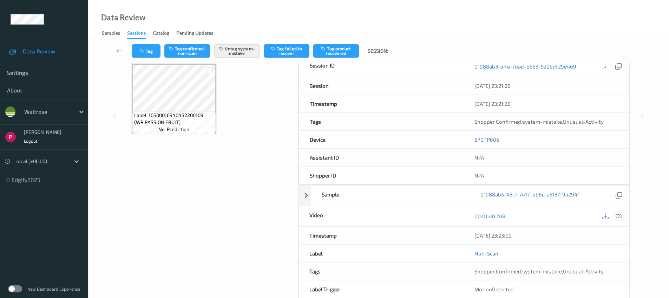
click at [619, 215] on icon at bounding box center [618, 216] width 6 height 6
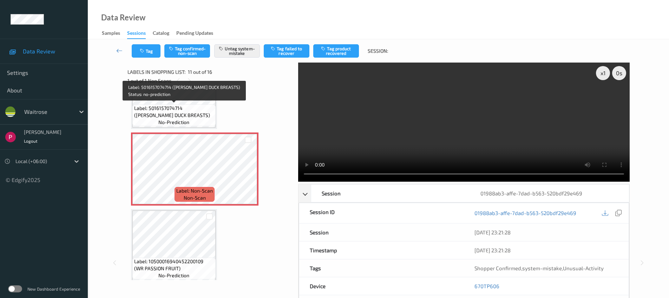
drag, startPoint x: 187, startPoint y: 116, endPoint x: 192, endPoint y: 117, distance: 5.8
click at [187, 116] on span "Label: 5016157074714 (GRESS DUCK BREASTS)" at bounding box center [174, 112] width 80 height 14
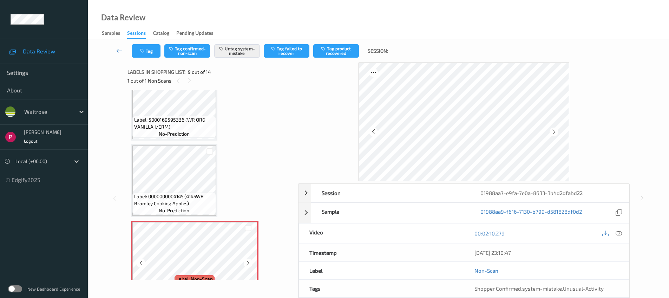
scroll to position [461, 0]
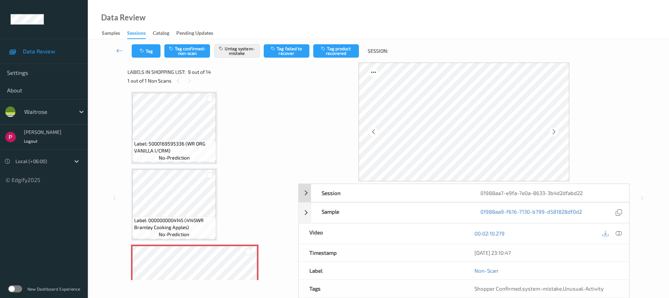
click at [513, 194] on div "01988aa7-e9fa-7e0a-8633-3b4d2dfabd22" at bounding box center [549, 193] width 159 height 18
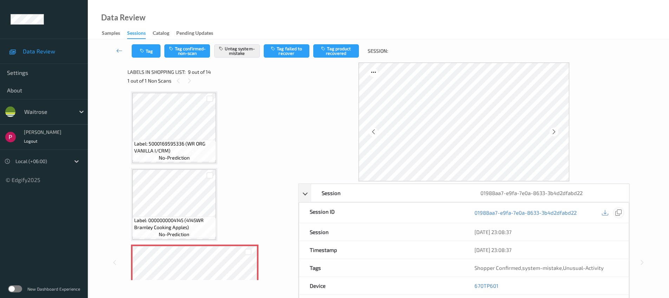
click at [617, 211] on icon at bounding box center [618, 212] width 6 height 6
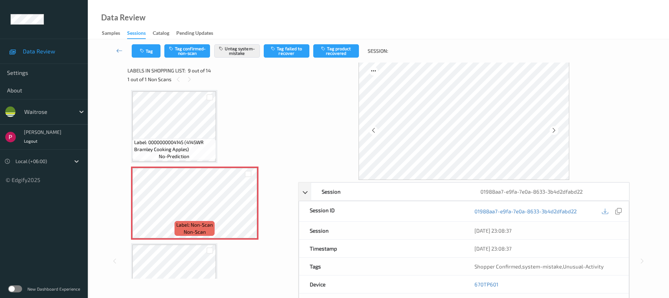
scroll to position [179, 0]
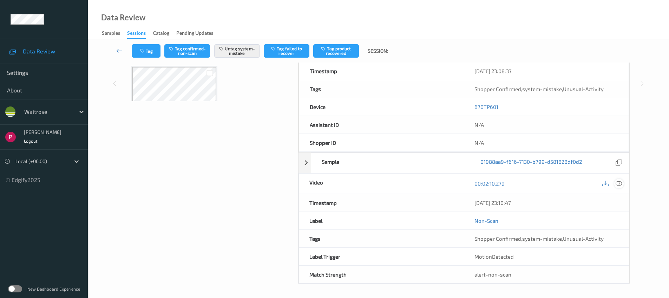
click at [620, 182] on icon at bounding box center [618, 183] width 6 height 6
drag, startPoint x: 528, startPoint y: 202, endPoint x: 472, endPoint y: 200, distance: 56.2
click at [472, 201] on div "08/08/2025 23:10:47" at bounding box center [546, 203] width 165 height 18
copy div "08/08/2025 23:10:47"
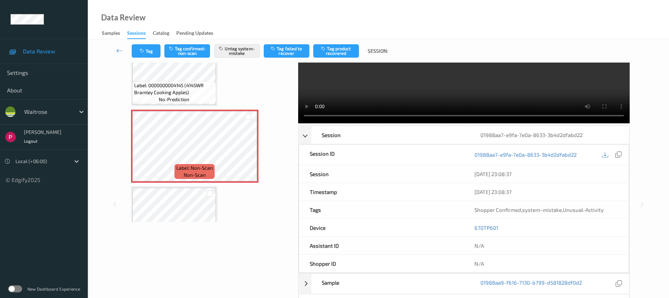
scroll to position [58, 0]
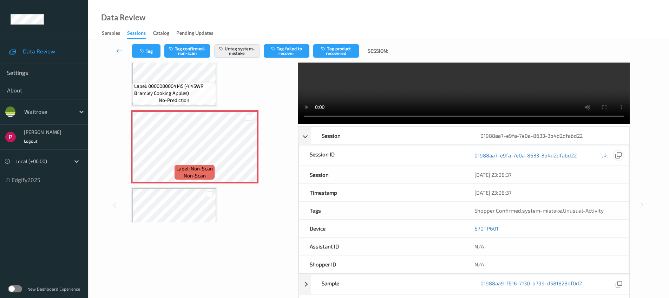
click at [617, 153] on icon at bounding box center [618, 155] width 6 height 6
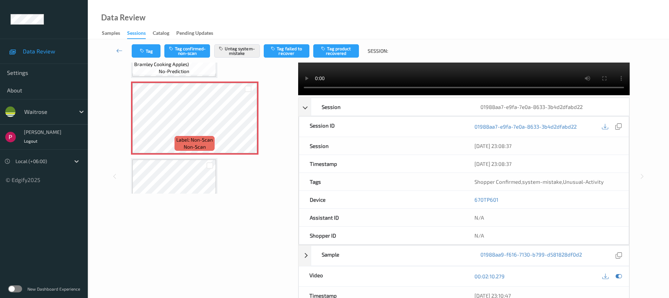
scroll to position [122, 0]
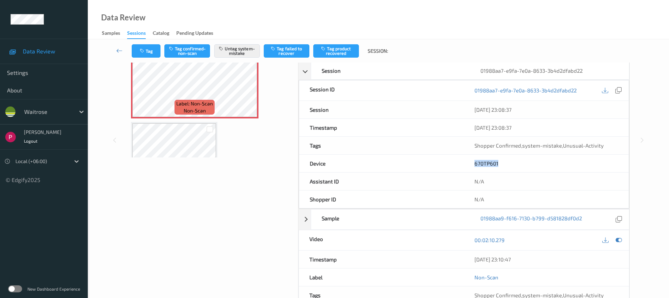
drag, startPoint x: 483, startPoint y: 162, endPoint x: 475, endPoint y: 161, distance: 8.1
click at [475, 161] on div "670TP601" at bounding box center [546, 163] width 165 height 18
copy link "670TP601"
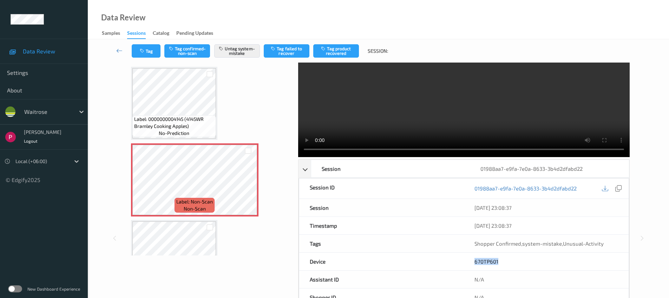
scroll to position [0, 0]
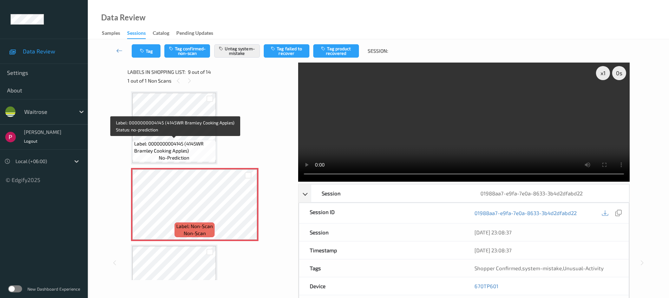
click at [191, 140] on span "Label: 0000000004145 (4145WR Bramley Cooking Apples)" at bounding box center [174, 147] width 80 height 14
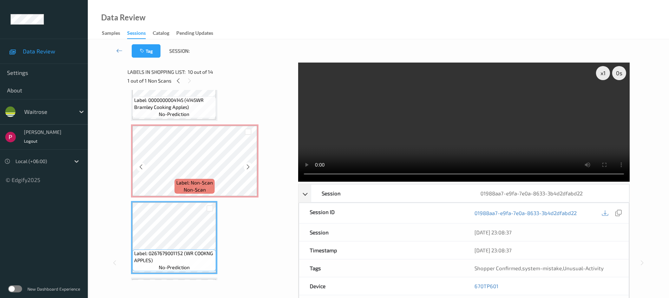
scroll to position [579, 0]
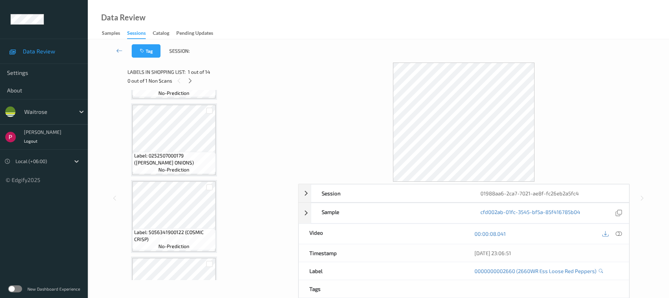
scroll to position [288, 0]
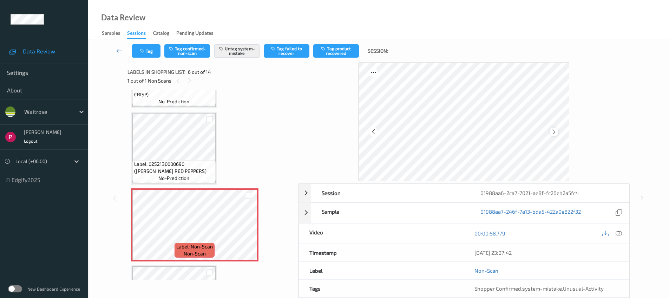
click at [553, 133] on icon at bounding box center [554, 131] width 6 height 6
click at [554, 133] on icon at bounding box center [554, 131] width 6 height 6
click at [554, 132] on icon at bounding box center [554, 131] width 6 height 6
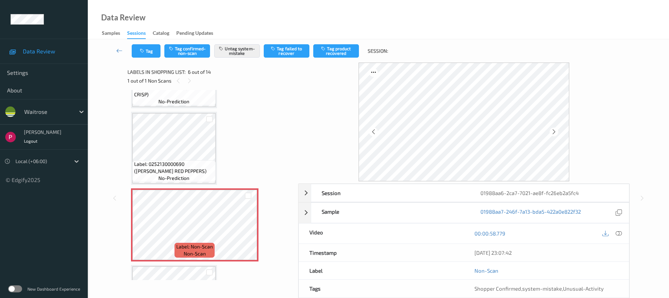
click at [554, 132] on icon at bounding box center [554, 131] width 6 height 6
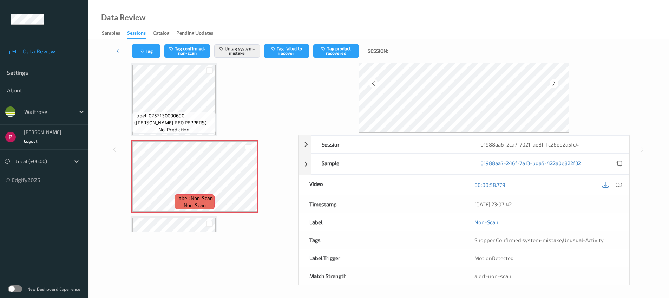
scroll to position [50, 0]
drag, startPoint x: 621, startPoint y: 162, endPoint x: 618, endPoint y: 158, distance: 4.9
click at [621, 162] on icon at bounding box center [618, 162] width 6 height 6
drag, startPoint x: 536, startPoint y: 202, endPoint x: 468, endPoint y: 208, distance: 68.0
click at [467, 201] on div "08/08/2025 23:07:42" at bounding box center [546, 203] width 165 height 18
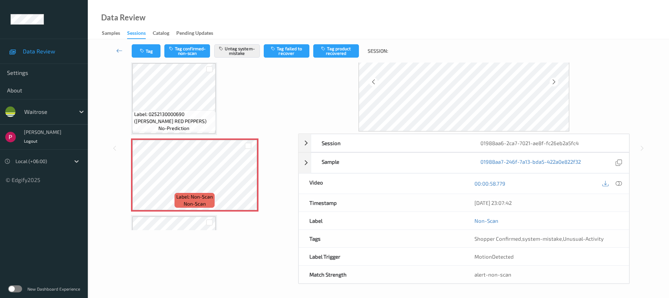
copy div "08/08/2025 23:07:42"
drag, startPoint x: 525, startPoint y: 140, endPoint x: 538, endPoint y: 149, distance: 15.1
click at [526, 140] on div "01988aa6-2ca7-7021-ae8f-fc26eb2a5fc4" at bounding box center [549, 143] width 159 height 18
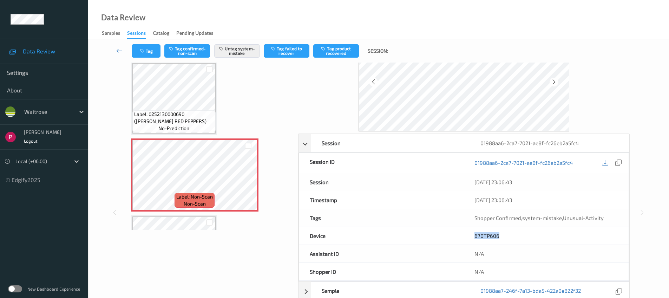
drag, startPoint x: 503, startPoint y: 232, endPoint x: 467, endPoint y: 232, distance: 36.5
click at [467, 232] on div "670TP606" at bounding box center [546, 236] width 165 height 18
copy link "670TP606"
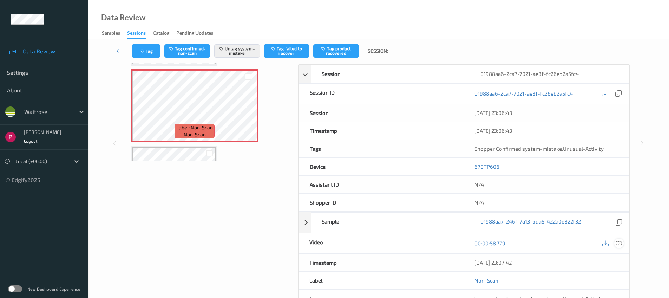
click at [618, 245] on icon at bounding box center [618, 243] width 6 height 6
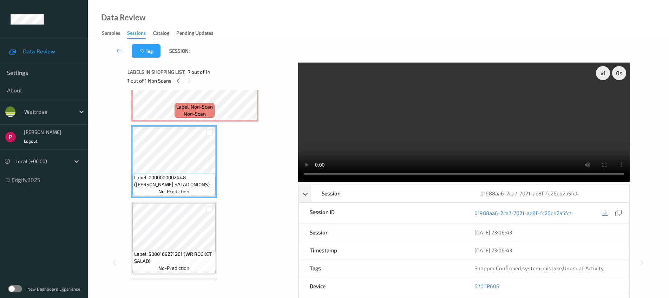
scroll to position [0, 0]
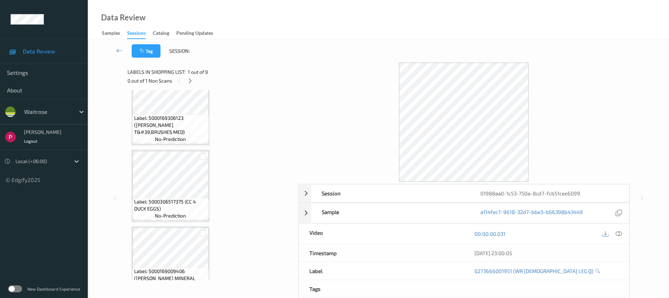
scroll to position [502, 0]
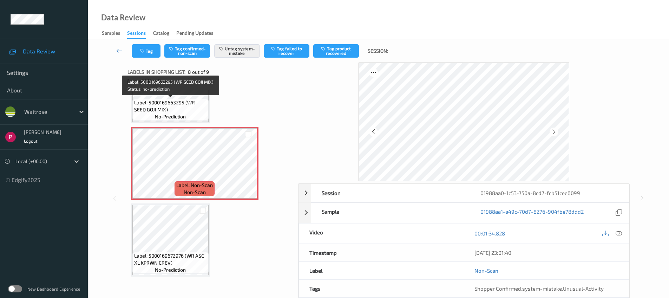
click at [180, 109] on span "Label: 5000169663295 (WR SEED GOJI MIX)" at bounding box center [170, 106] width 73 height 14
click at [182, 111] on span "Label: 5000169663295 (WR SEED GOJI MIX)" at bounding box center [170, 106] width 73 height 14
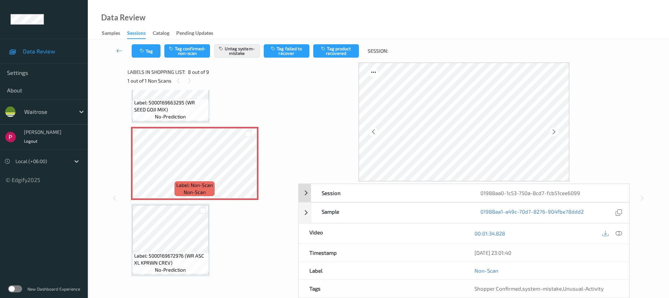
drag, startPoint x: 603, startPoint y: 192, endPoint x: 629, endPoint y: 199, distance: 26.9
click at [603, 192] on div "01988aa0-1c53-750a-8cd7-fcb51cee6099" at bounding box center [549, 193] width 159 height 18
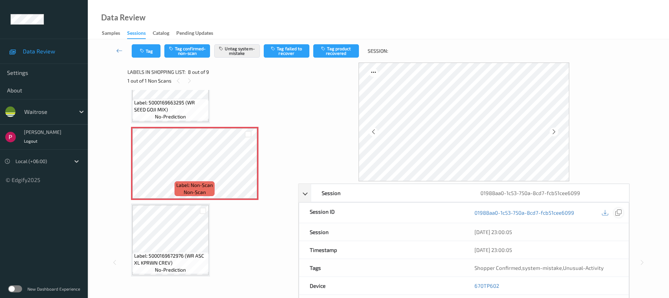
click at [617, 215] on icon at bounding box center [618, 212] width 6 height 6
drag, startPoint x: 503, startPoint y: 285, endPoint x: 506, endPoint y: 286, distance: 3.7
click at [506, 286] on div "670TP602" at bounding box center [546, 286] width 165 height 18
copy link "670TP602"
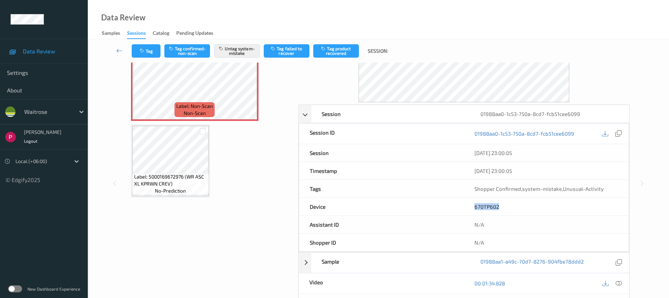
scroll to position [179, 0]
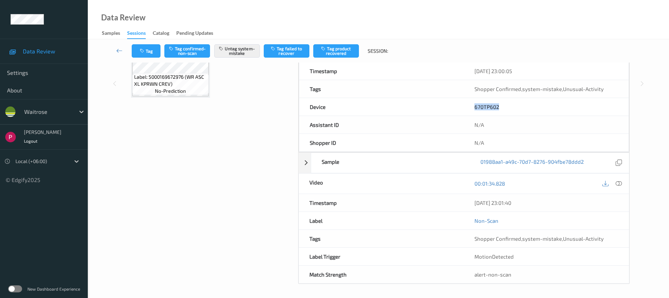
drag, startPoint x: 528, startPoint y: 201, endPoint x: 470, endPoint y: 200, distance: 58.6
click at [470, 200] on div "[DATE] 23:01:40" at bounding box center [546, 203] width 165 height 18
copy div "[DATE] 23:01:40"
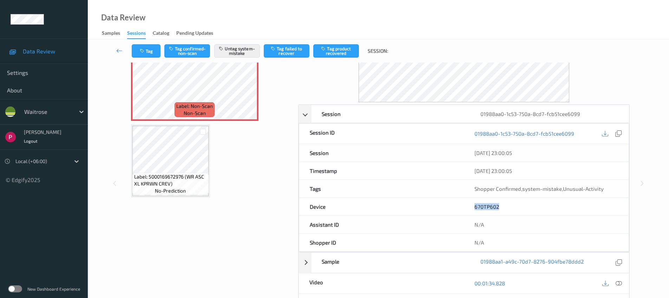
scroll to position [0, 0]
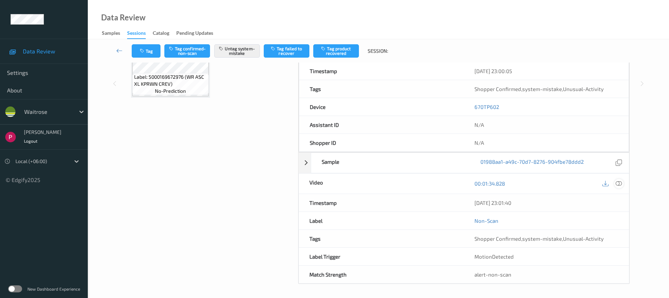
click at [618, 183] on icon at bounding box center [618, 183] width 6 height 6
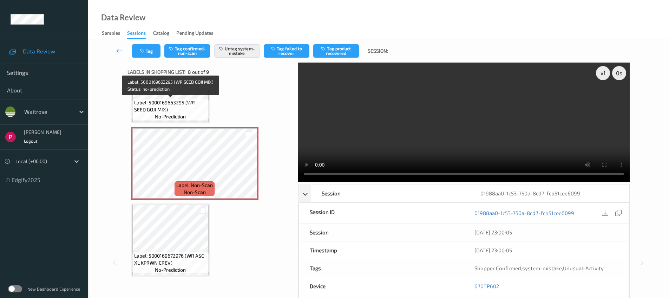
click at [194, 105] on span "Label: 5000169663295 (WR SEED GOJI MIX)" at bounding box center [170, 106] width 73 height 14
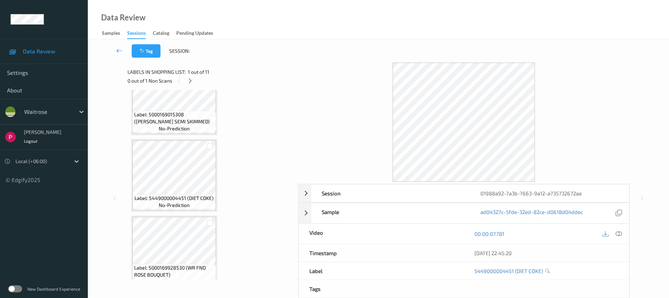
scroll to position [655, 0]
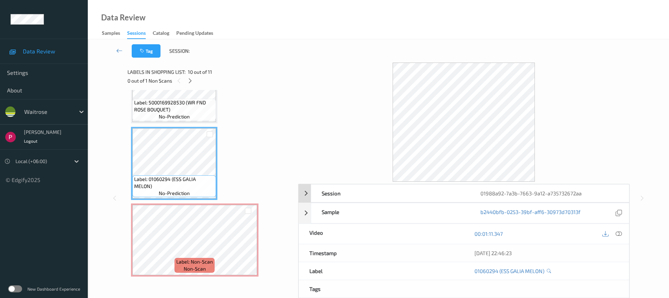
drag, startPoint x: 400, startPoint y: 193, endPoint x: 442, endPoint y: 201, distance: 43.2
click at [400, 193] on div "Session" at bounding box center [390, 193] width 159 height 18
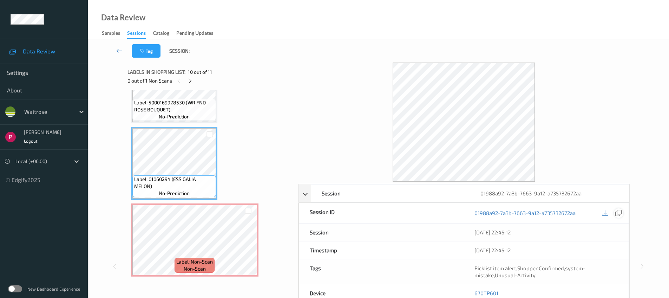
click at [618, 213] on icon at bounding box center [618, 213] width 6 height 6
drag, startPoint x: 507, startPoint y: 293, endPoint x: 478, endPoint y: 285, distance: 30.0
click at [473, 290] on div "670TP601" at bounding box center [546, 293] width 165 height 18
copy link "670TP601"
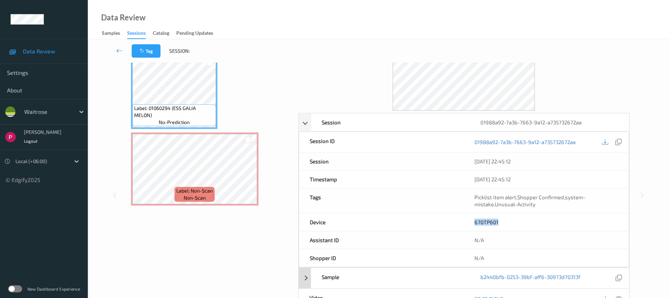
scroll to position [147, 0]
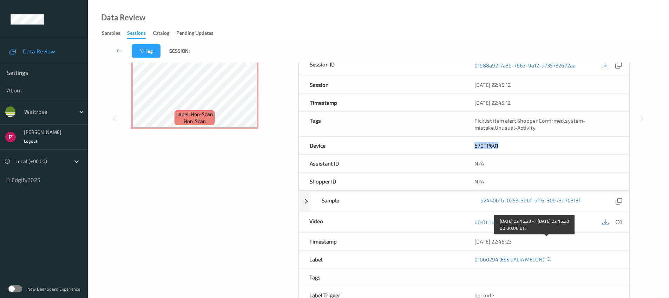
drag, startPoint x: 538, startPoint y: 244, endPoint x: 473, endPoint y: 239, distance: 65.1
click at [472, 239] on div "[DATE] 22:46:23" at bounding box center [546, 241] width 165 height 18
copy div "[DATE] 22:46:23"
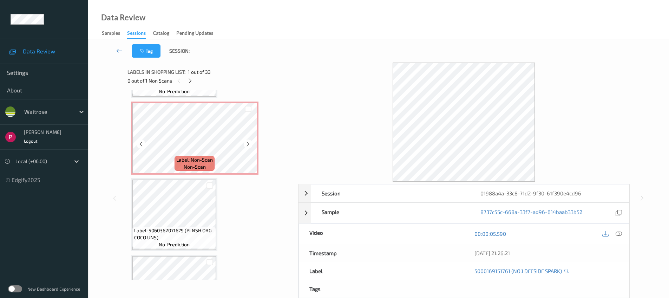
scroll to position [845, 0]
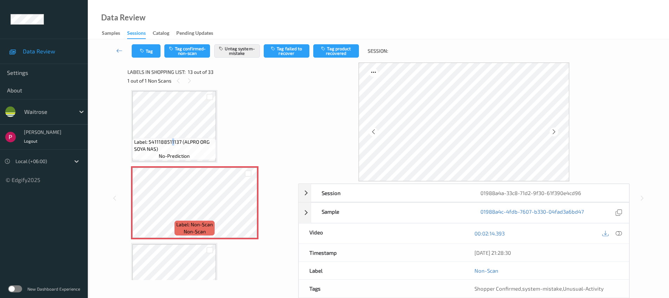
click at [171, 139] on span "Label: 5411188511137 (ALPRO ORG SOYA NAS)" at bounding box center [174, 145] width 80 height 14
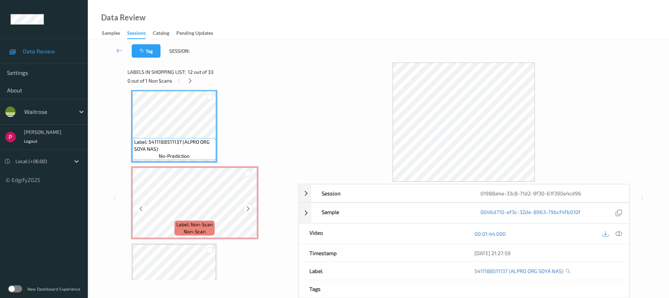
click at [248, 208] on icon at bounding box center [248, 208] width 6 height 6
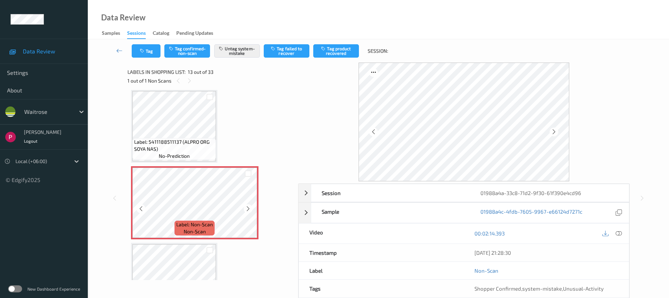
click at [248, 208] on icon at bounding box center [248, 208] width 6 height 6
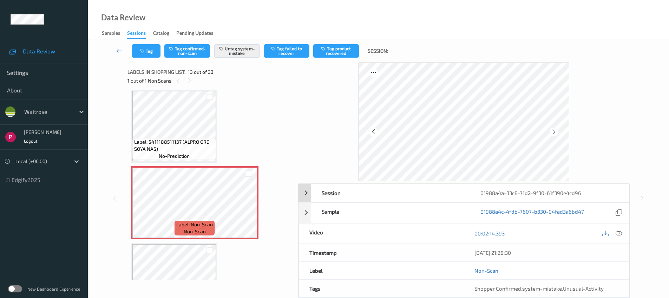
drag, startPoint x: 572, startPoint y: 193, endPoint x: 591, endPoint y: 198, distance: 20.2
click at [572, 194] on div "01988a4a-33c8-71d2-9f30-61f390e4cd96" at bounding box center [549, 193] width 159 height 18
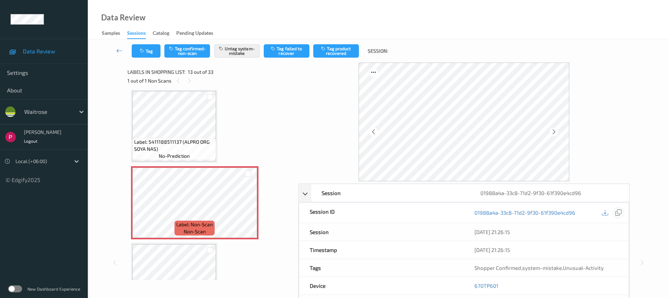
click at [618, 213] on icon at bounding box center [618, 212] width 6 height 6
drag, startPoint x: 509, startPoint y: 288, endPoint x: 466, endPoint y: 278, distance: 43.2
click at [467, 282] on div "670TP601" at bounding box center [546, 286] width 165 height 18
copy link "670TP601"
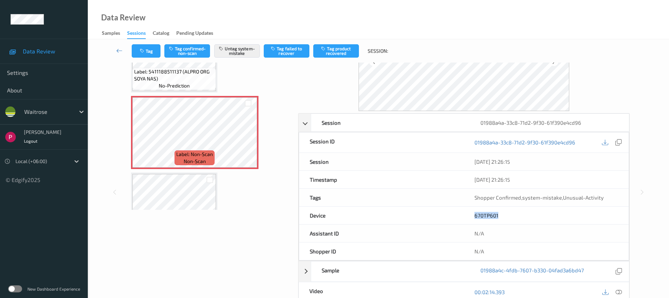
scroll to position [179, 0]
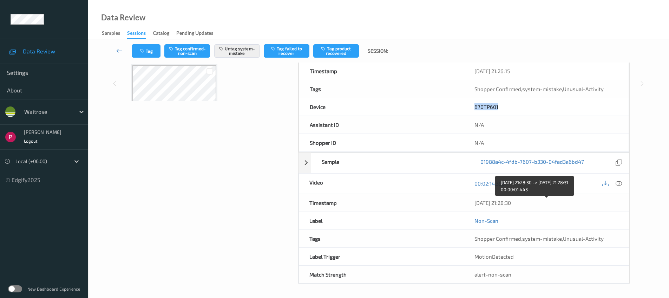
drag, startPoint x: 511, startPoint y: 202, endPoint x: 253, endPoint y: 238, distance: 260.5
click at [506, 200] on div "08/08/2025 21:28:30" at bounding box center [546, 202] width 144 height 7
click at [539, 202] on div "08/08/2025 21:28:30" at bounding box center [546, 202] width 144 height 7
drag, startPoint x: 530, startPoint y: 203, endPoint x: 469, endPoint y: 199, distance: 60.9
click at [469, 199] on div "08/08/2025 21:28:30" at bounding box center [546, 203] width 165 height 18
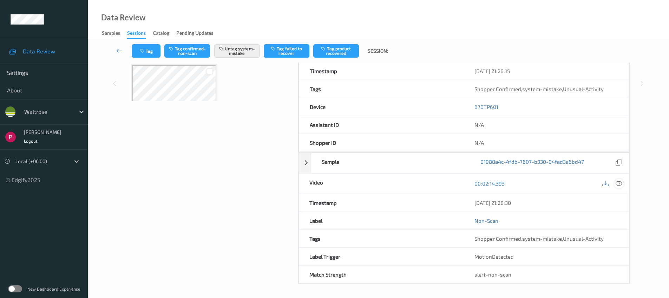
click at [620, 181] on icon at bounding box center [618, 183] width 6 height 6
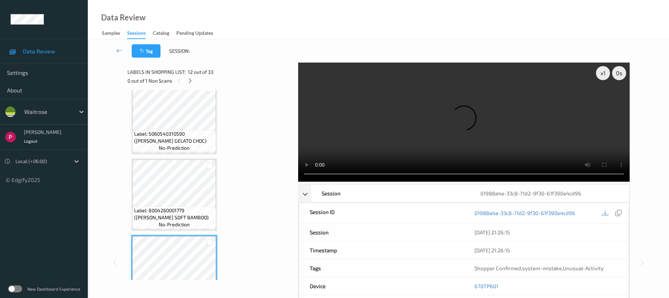
scroll to position [840, 0]
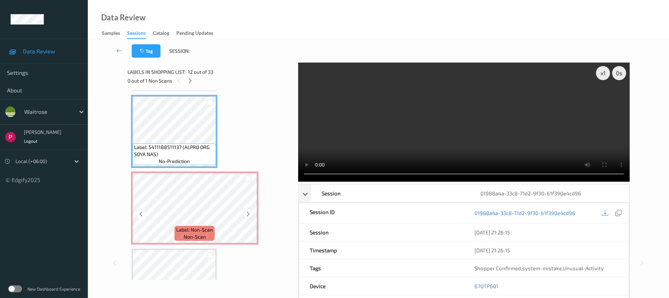
click at [247, 213] on icon at bounding box center [248, 214] width 6 height 6
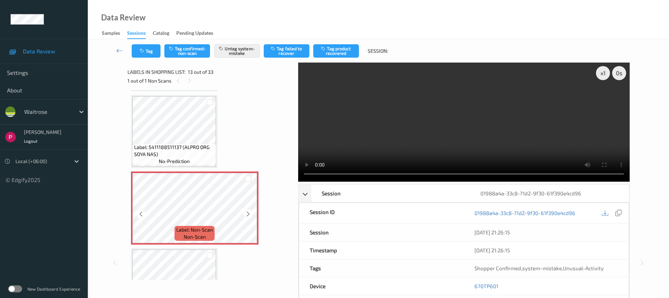
click at [247, 213] on icon at bounding box center [248, 214] width 6 height 6
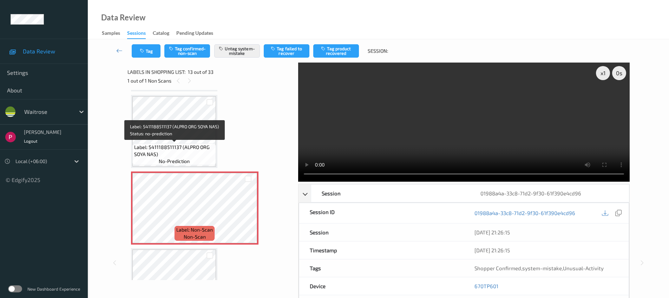
click at [183, 149] on span "Label: 5411188511137 (ALPRO ORG SOYA NAS)" at bounding box center [174, 151] width 80 height 14
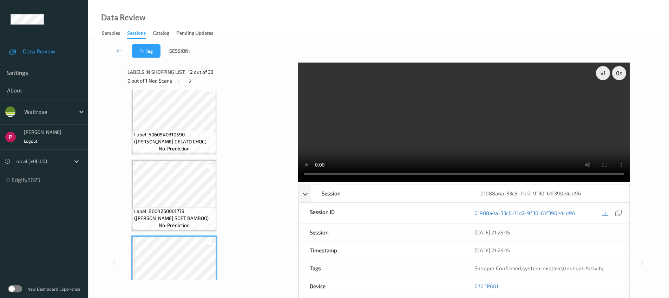
scroll to position [699, 0]
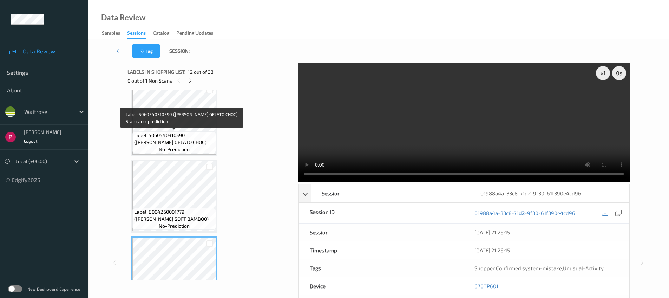
click at [192, 137] on span "Label: 5060540310590 (HACKNEY GELATO CHOC)" at bounding box center [174, 139] width 80 height 14
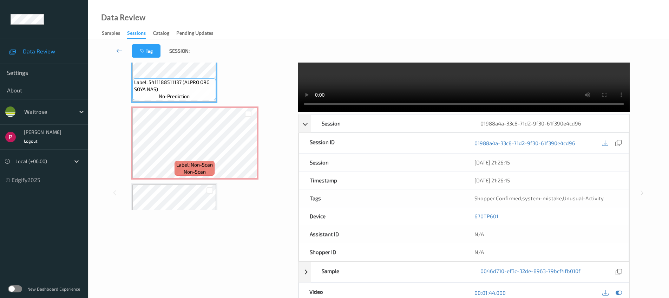
scroll to position [0, 0]
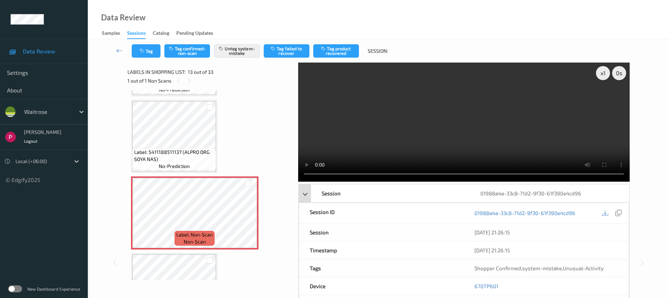
click at [595, 195] on div "01988a4a-33c8-71d2-9f30-61f390e4cd96" at bounding box center [549, 193] width 159 height 18
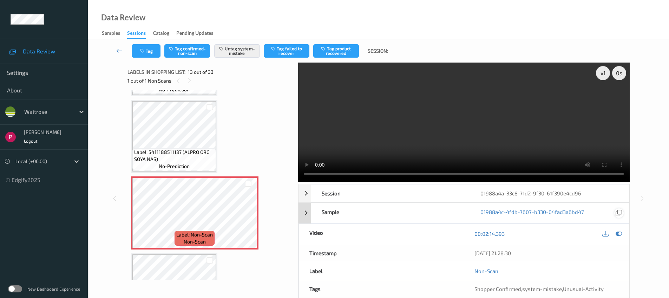
click at [618, 212] on icon at bounding box center [618, 213] width 6 height 6
click at [599, 202] on div "Session 01988a4a-33c8-71d2-9f30-61f390e4cd96" at bounding box center [470, 193] width 318 height 18
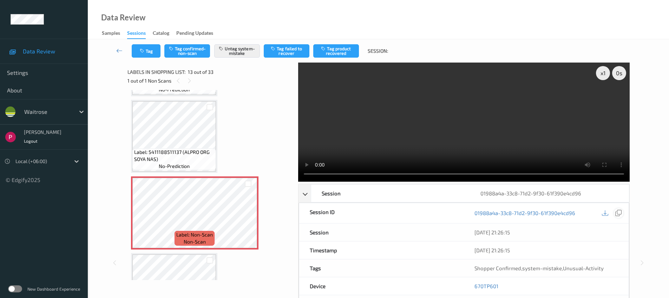
click at [621, 212] on div at bounding box center [617, 212] width 9 height 9
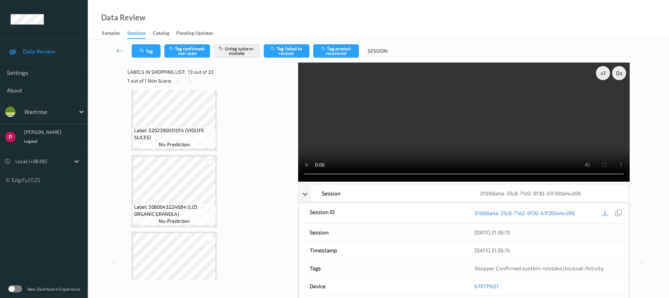
scroll to position [2338, 0]
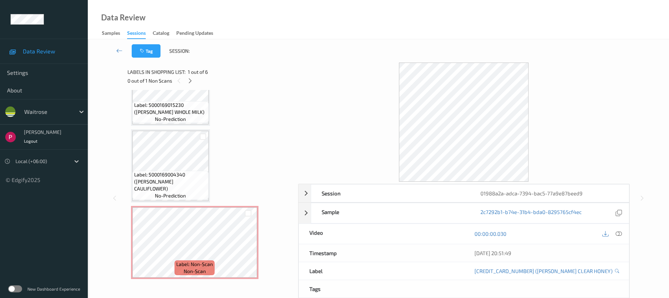
scroll to position [273, 0]
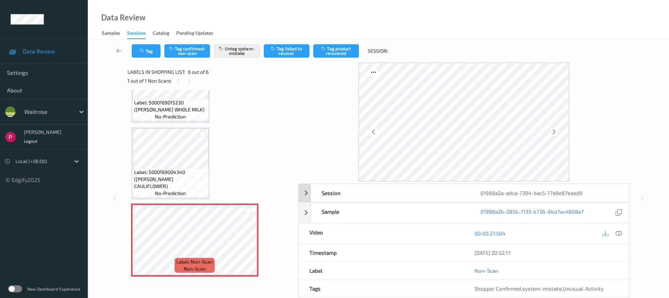
click at [390, 192] on div "Session" at bounding box center [390, 193] width 159 height 18
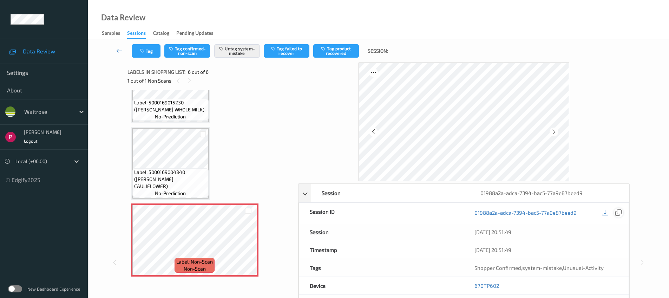
click at [619, 213] on icon at bounding box center [618, 212] width 6 height 6
drag, startPoint x: 499, startPoint y: 284, endPoint x: 468, endPoint y: 279, distance: 31.2
click at [468, 279] on div "670TP602" at bounding box center [546, 286] width 165 height 18
copy link "670TP602"
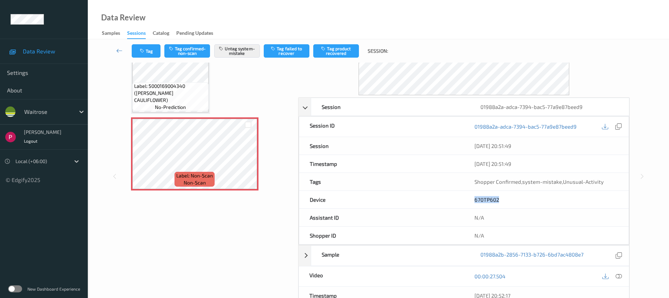
scroll to position [152, 0]
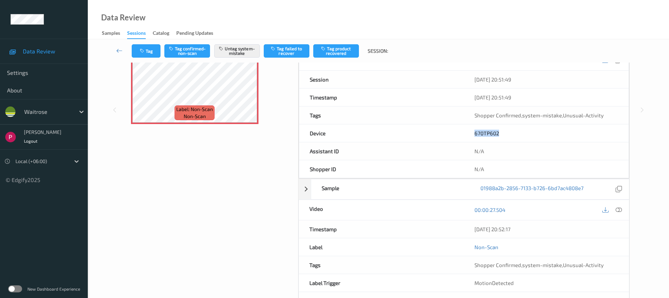
drag, startPoint x: 460, startPoint y: 231, endPoint x: 448, endPoint y: 231, distance: 11.6
click at [448, 231] on div "Timestamp [DATE] 20:52:17" at bounding box center [463, 229] width 331 height 18
copy div "[DATE] 20:52:17"
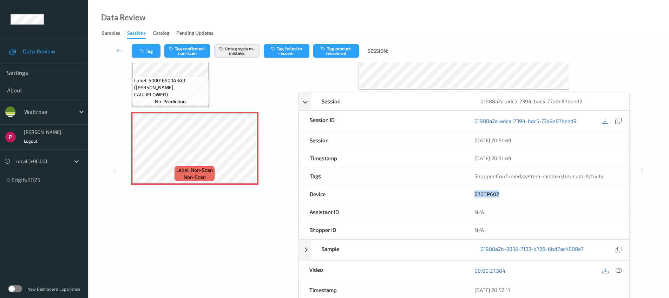
scroll to position [0, 0]
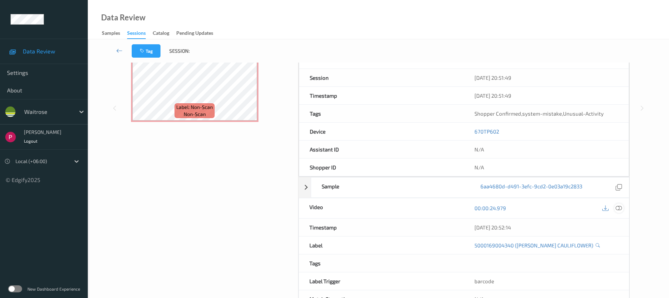
click at [619, 206] on icon at bounding box center [618, 208] width 6 height 6
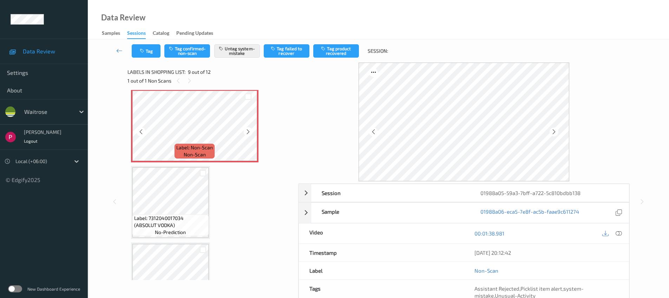
scroll to position [558, 0]
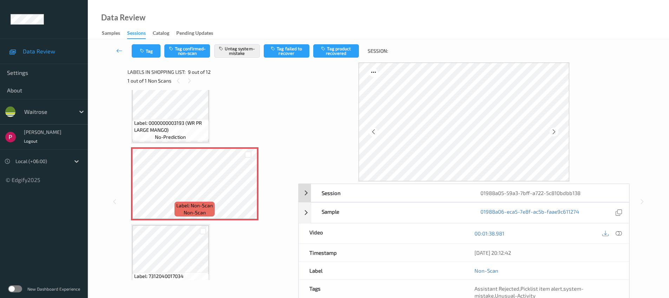
click at [527, 189] on div "01988a05-59a3-7bff-a722-5c810bdbb138" at bounding box center [549, 193] width 159 height 18
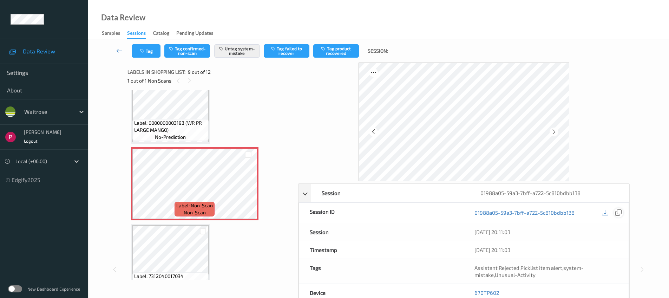
click at [619, 212] on icon at bounding box center [618, 212] width 6 height 6
drag, startPoint x: 491, startPoint y: 290, endPoint x: 477, endPoint y: 287, distance: 15.1
click at [470, 290] on div "670TP602" at bounding box center [546, 293] width 165 height 18
copy link "670TP602"
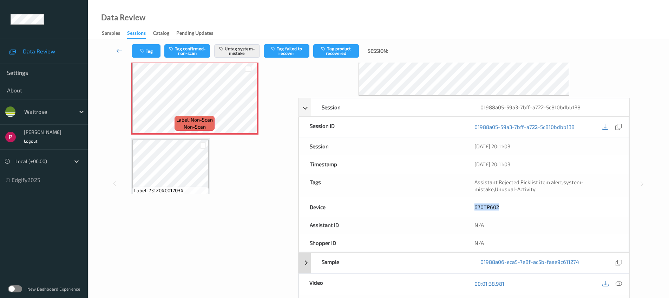
scroll to position [149, 0]
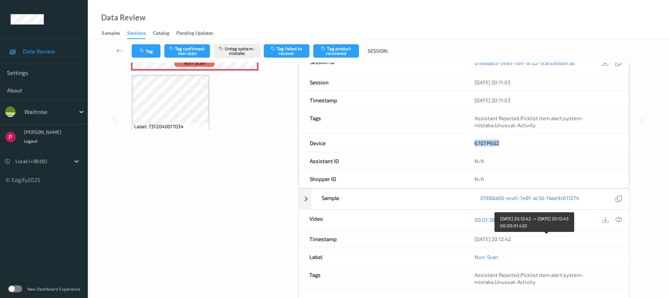
drag, startPoint x: 490, startPoint y: 237, endPoint x: 468, endPoint y: 236, distance: 21.8
click at [468, 236] on div "08/08/2025 20:12:42" at bounding box center [546, 239] width 165 height 18
copy div "08/08/2025 20:12:42"
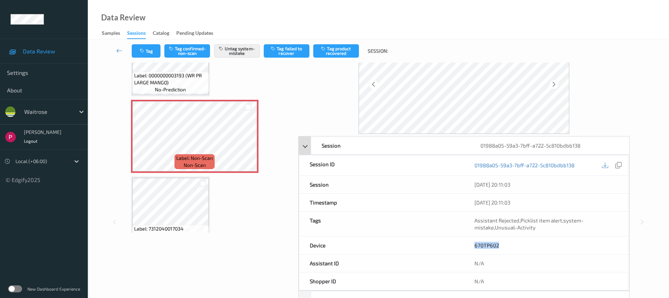
scroll to position [0, 0]
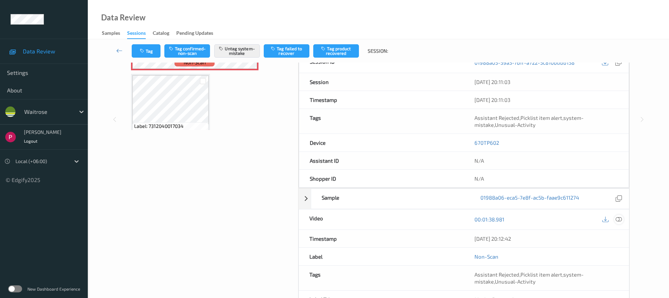
click at [618, 220] on icon at bounding box center [618, 219] width 6 height 6
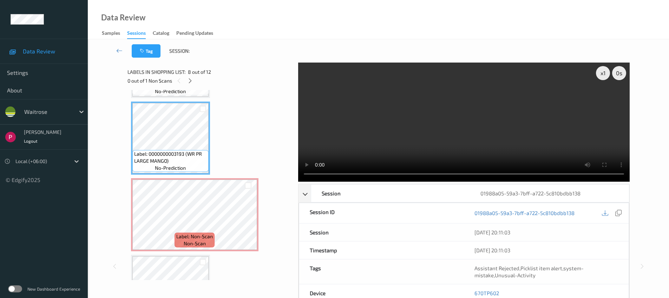
scroll to position [415, 0]
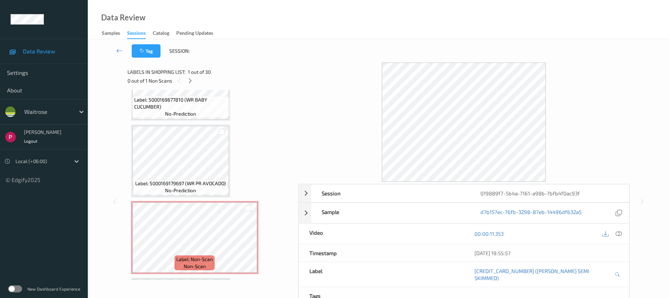
scroll to position [1195, 0]
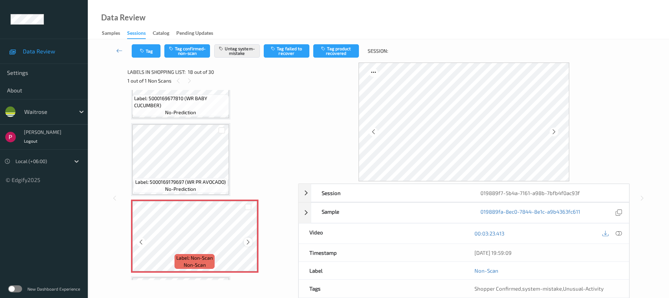
click at [249, 240] on icon at bounding box center [248, 242] width 6 height 6
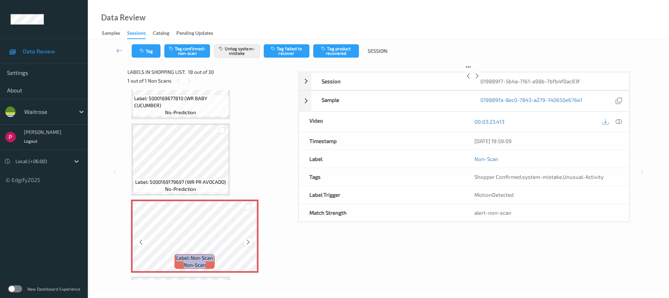
click at [249, 240] on icon at bounding box center [248, 242] width 6 height 6
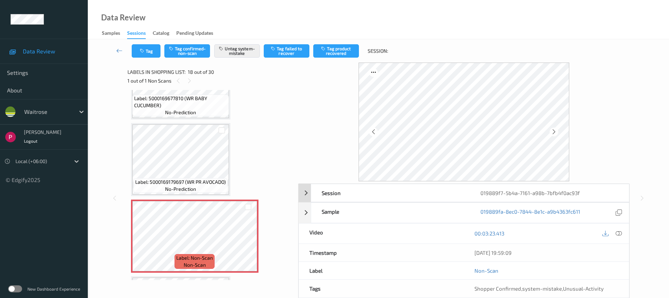
click at [539, 193] on div "019889f7-5b4a-7161-a98b-7bfb4f0ac93f" at bounding box center [549, 193] width 159 height 18
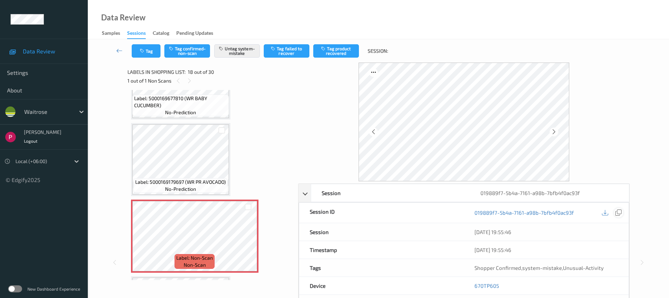
click at [618, 212] on icon at bounding box center [618, 212] width 6 height 6
drag, startPoint x: 504, startPoint y: 281, endPoint x: 502, endPoint y: 288, distance: 6.7
click at [502, 288] on div "670TP605" at bounding box center [546, 286] width 165 height 18
copy link "670TP605"
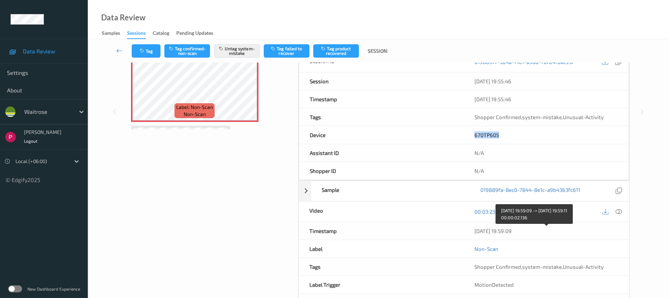
drag, startPoint x: 531, startPoint y: 233, endPoint x: 475, endPoint y: 228, distance: 56.0
click at [475, 228] on div "08/08/2025 19:59:09" at bounding box center [546, 230] width 144 height 7
copy div "08/08/2025 19:59:09"
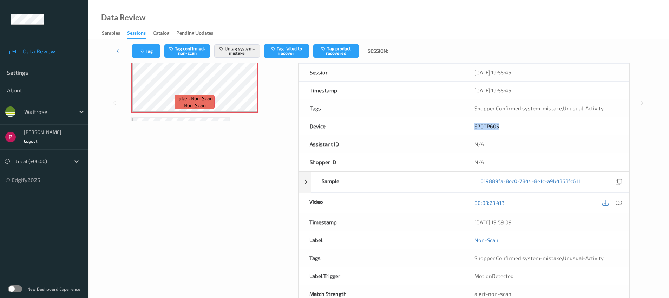
scroll to position [179, 0]
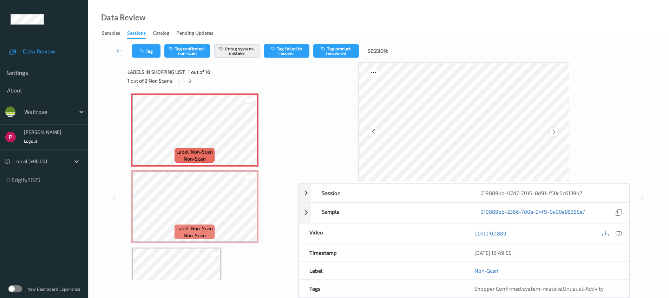
click at [553, 130] on icon at bounding box center [554, 131] width 6 height 6
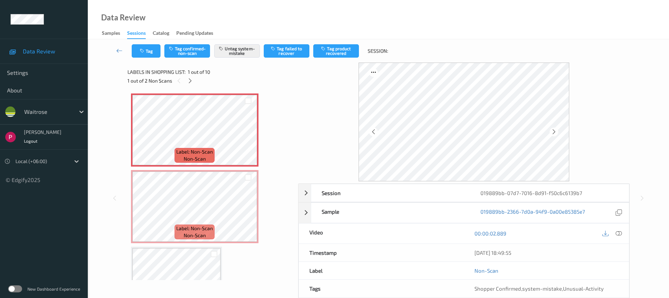
click at [553, 130] on icon at bounding box center [554, 131] width 6 height 6
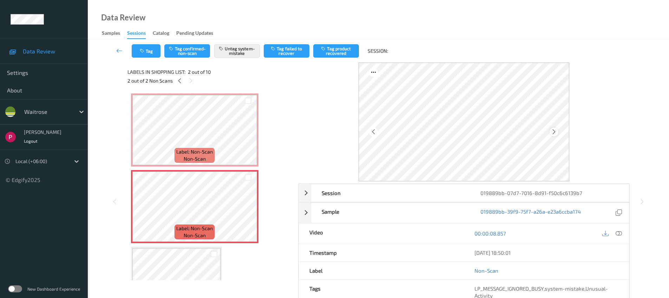
click at [551, 131] on icon at bounding box center [554, 131] width 6 height 6
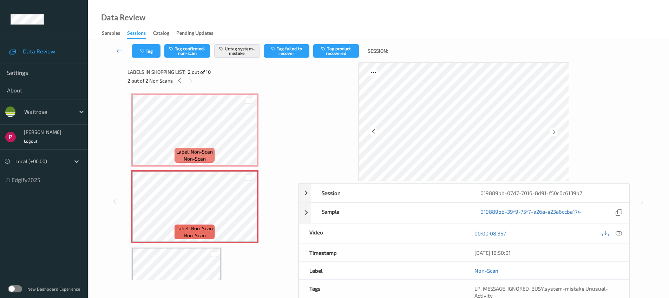
click at [551, 131] on icon at bounding box center [554, 131] width 6 height 6
click at [550, 131] on div at bounding box center [553, 131] width 9 height 9
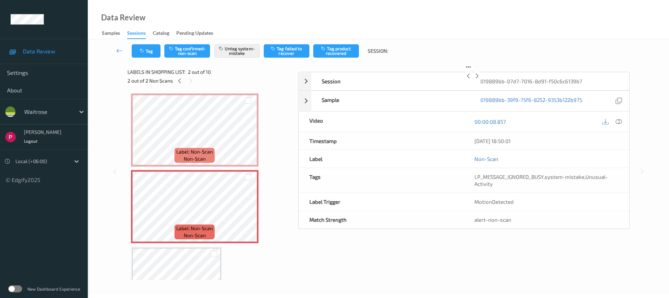
click at [481, 80] on div at bounding box center [476, 75] width 9 height 9
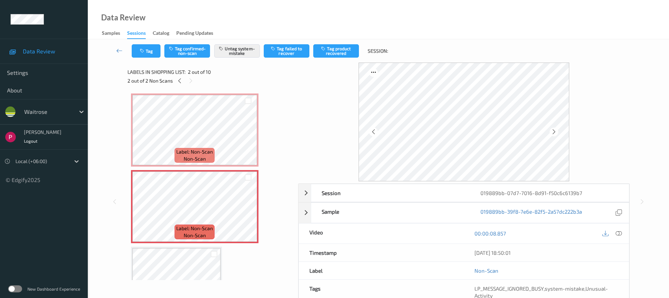
click at [550, 131] on div at bounding box center [553, 131] width 9 height 9
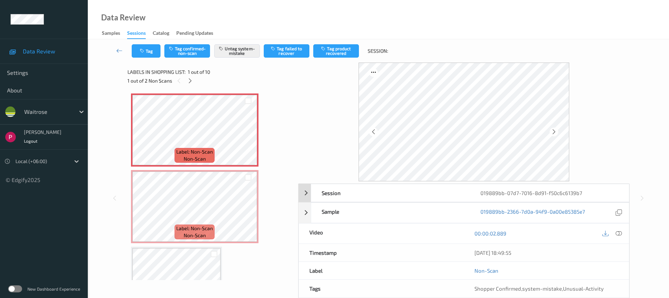
click at [570, 192] on div "019889bb-07d7-7016-8d91-f50c6c6139b7" at bounding box center [549, 193] width 159 height 18
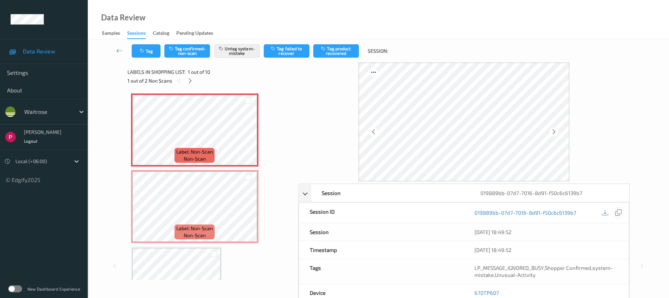
click at [617, 214] on icon at bounding box center [618, 212] width 6 height 6
drag, startPoint x: 500, startPoint y: 291, endPoint x: 472, endPoint y: 288, distance: 28.6
click at [471, 290] on div "670TP607" at bounding box center [546, 293] width 165 height 18
copy link "670TP607"
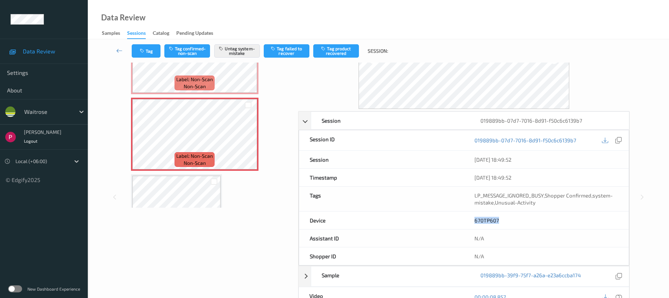
scroll to position [149, 0]
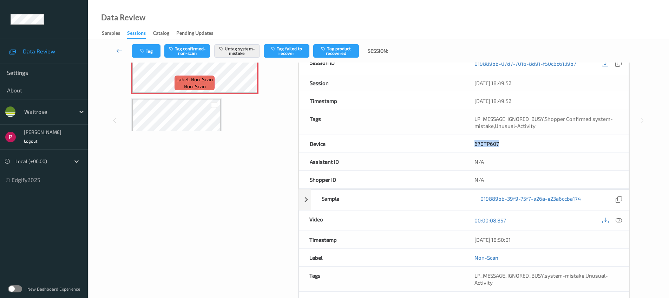
drag, startPoint x: 518, startPoint y: 240, endPoint x: 473, endPoint y: 241, distance: 44.9
click at [472, 241] on div "08/08/2025 18:50:01" at bounding box center [546, 240] width 165 height 18
copy div "08/08/2025 18:50:01"
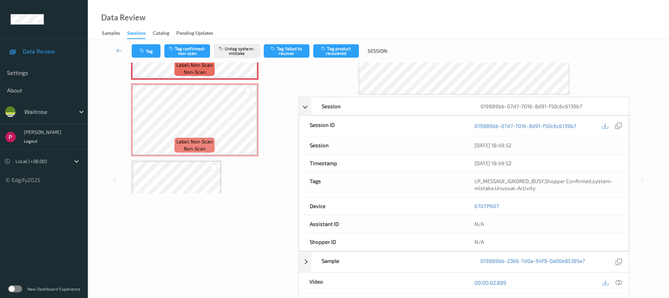
scroll to position [151, 0]
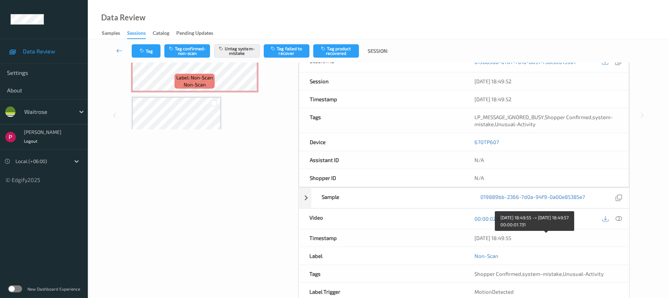
drag, startPoint x: 482, startPoint y: 233, endPoint x: 472, endPoint y: 231, distance: 10.0
click at [471, 233] on div "08/08/2025 18:49:55" at bounding box center [546, 238] width 165 height 18
copy div "08/08/2025 18:49:55"
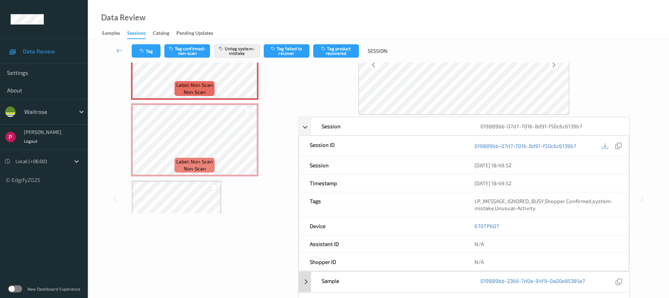
scroll to position [78, 0]
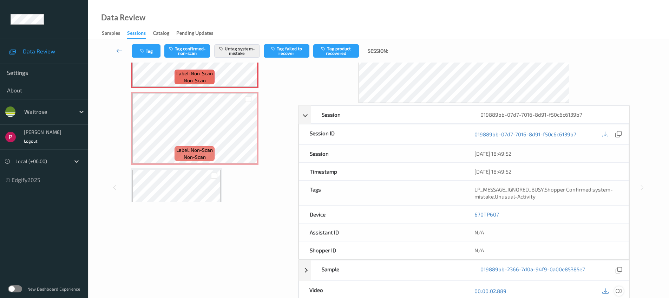
click at [620, 288] on icon at bounding box center [618, 290] width 6 height 6
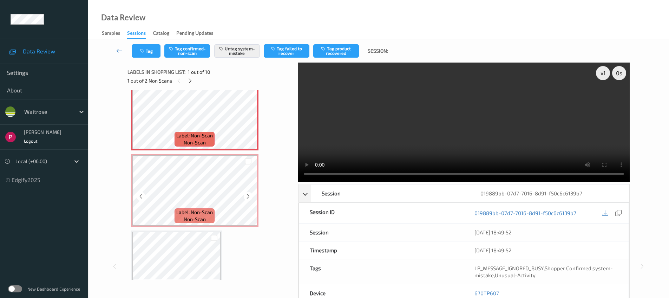
scroll to position [23, 0]
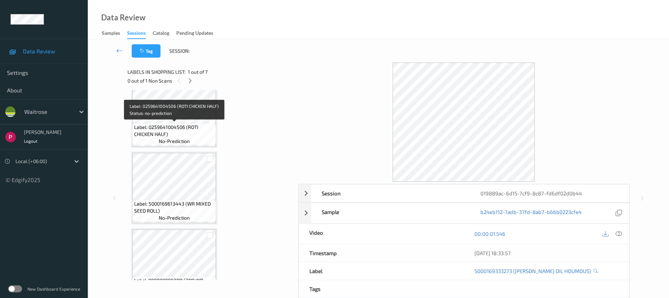
scroll to position [349, 0]
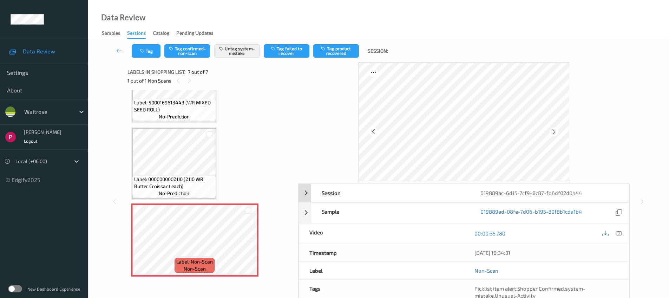
click at [560, 191] on div "019889ac-6d15-7cf9-8c87-fd6df02d0b44" at bounding box center [549, 193] width 159 height 18
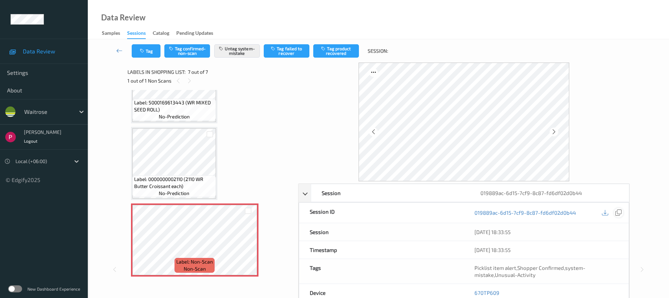
click at [622, 212] on div at bounding box center [617, 212] width 9 height 9
drag, startPoint x: 498, startPoint y: 291, endPoint x: 461, endPoint y: 290, distance: 36.9
click at [461, 290] on div "Device 670TP609" at bounding box center [464, 293] width 330 height 18
copy div "670TP609"
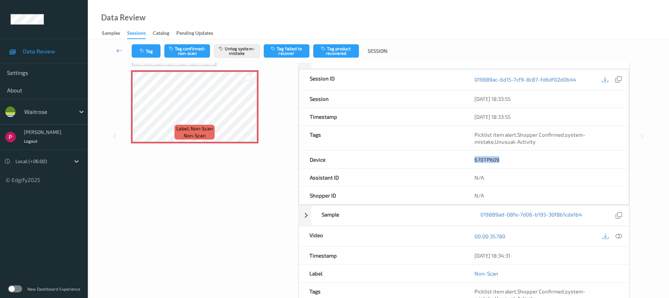
scroll to position [193, 0]
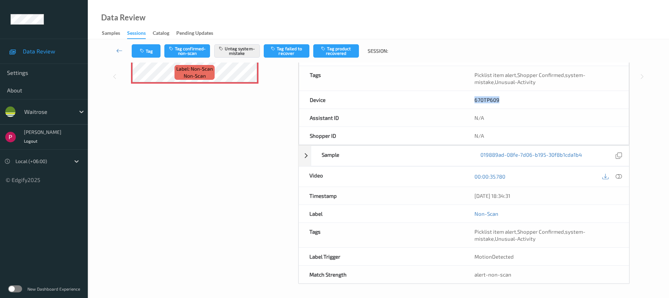
drag, startPoint x: 527, startPoint y: 197, endPoint x: 472, endPoint y: 193, distance: 55.2
click at [473, 193] on div "[DATE] 18:34:31" at bounding box center [546, 196] width 165 height 18
copy div "[DATE] 18:34:31"
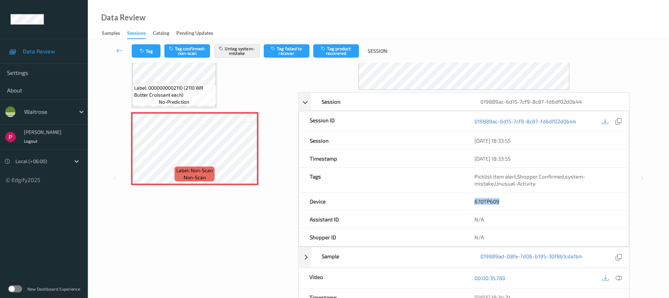
scroll to position [0, 0]
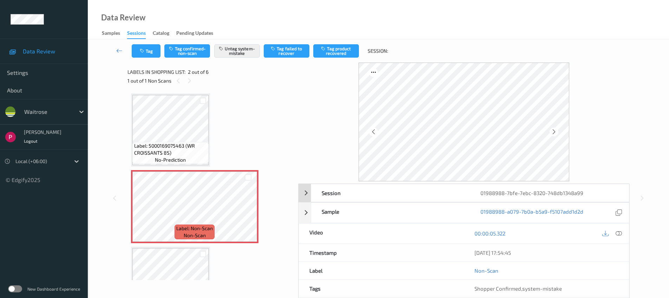
click at [598, 193] on div "01988988-7bfe-7ebc-8320-748db1348a99" at bounding box center [549, 193] width 159 height 18
click at [621, 211] on icon at bounding box center [618, 212] width 6 height 6
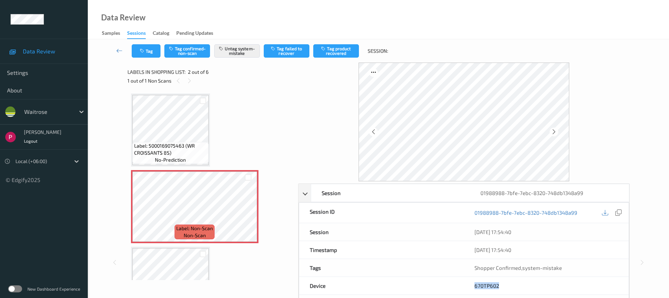
drag, startPoint x: 504, startPoint y: 287, endPoint x: 468, endPoint y: 277, distance: 36.9
click at [466, 281] on div "670TP602" at bounding box center [546, 286] width 165 height 18
copy link "670TP602"
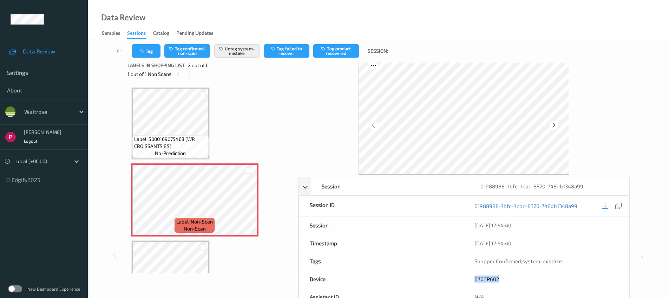
scroll to position [146, 0]
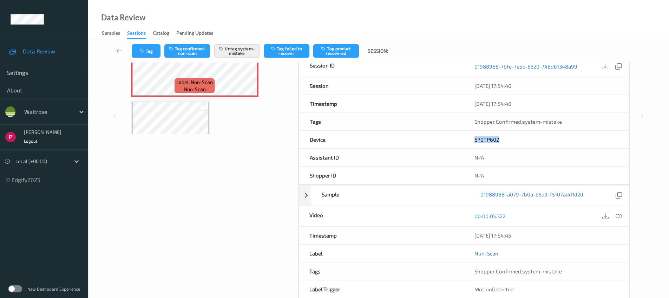
drag, startPoint x: 536, startPoint y: 238, endPoint x: 478, endPoint y: 225, distance: 59.0
click at [471, 227] on div "08/08/2025 17:54:45" at bounding box center [546, 235] width 165 height 18
copy div "08/08/2025 17:54:45"
click at [618, 217] on icon at bounding box center [618, 216] width 6 height 6
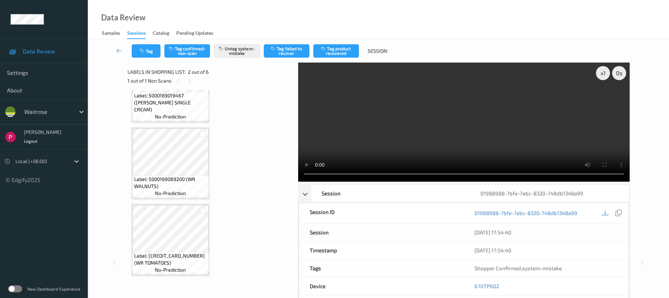
scroll to position [0, 0]
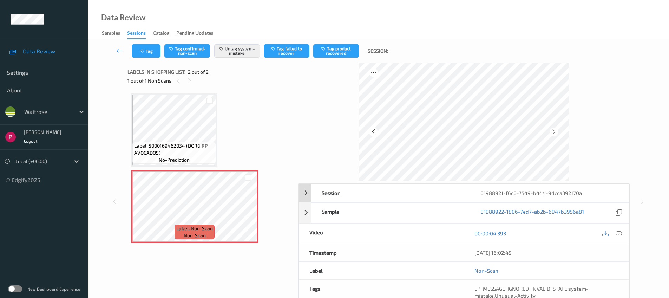
click at [528, 193] on div "01988921-f6c0-7549-b444-9dcca392170a" at bounding box center [549, 193] width 159 height 18
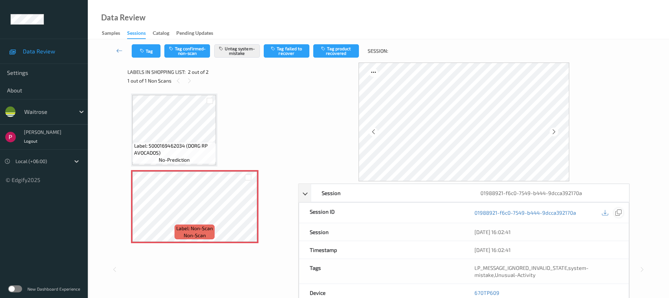
click at [620, 213] on icon at bounding box center [618, 212] width 6 height 6
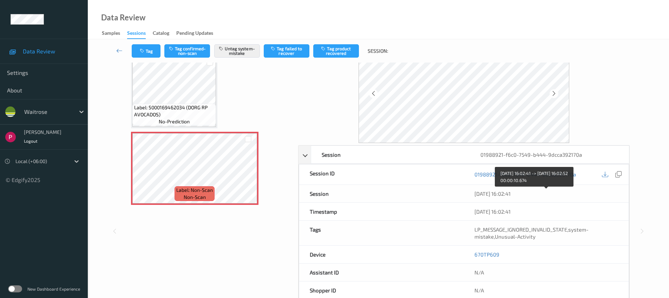
scroll to position [67, 0]
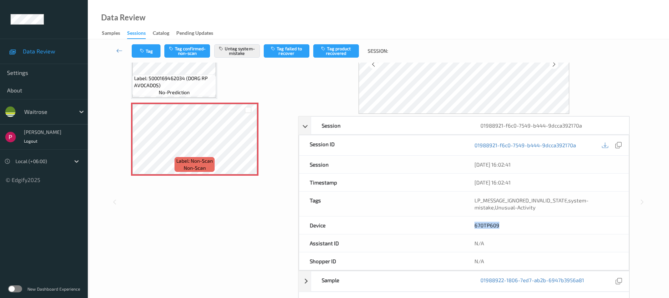
drag, startPoint x: 504, startPoint y: 228, endPoint x: 465, endPoint y: 222, distance: 39.7
click at [465, 222] on div "670TP609" at bounding box center [546, 225] width 165 height 18
copy link "670TP609"
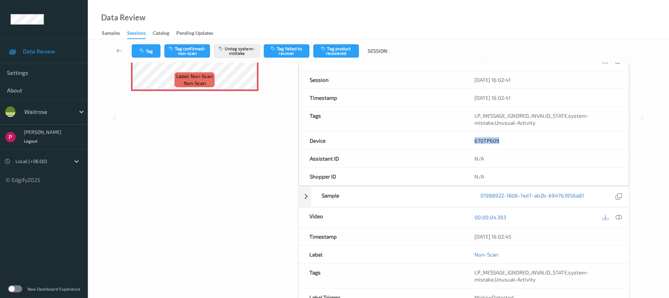
scroll to position [191, 0]
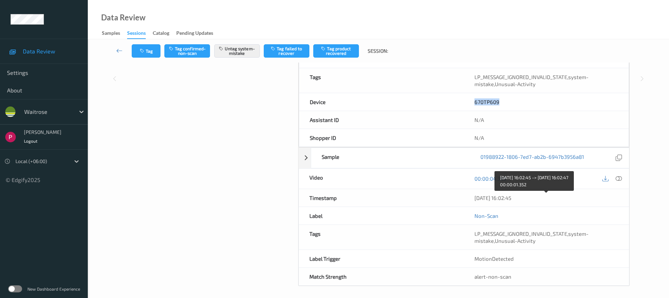
drag, startPoint x: 506, startPoint y: 197, endPoint x: 463, endPoint y: 195, distance: 42.8
click at [463, 196] on div "Timestamp 08/08/2025 16:02:45" at bounding box center [463, 198] width 331 height 18
copy div "08/08/2025 16:02:45"
click at [619, 179] on icon at bounding box center [618, 178] width 6 height 6
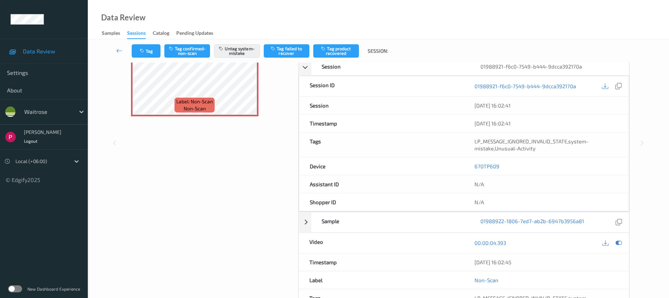
scroll to position [0, 0]
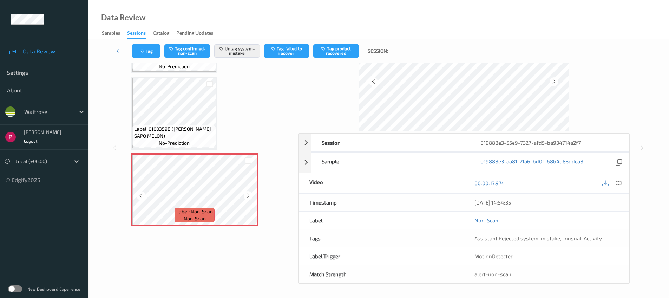
scroll to position [50, 0]
click at [515, 140] on div "019888e3-55e9-7327-afd5-ba934714a2f7" at bounding box center [549, 143] width 159 height 18
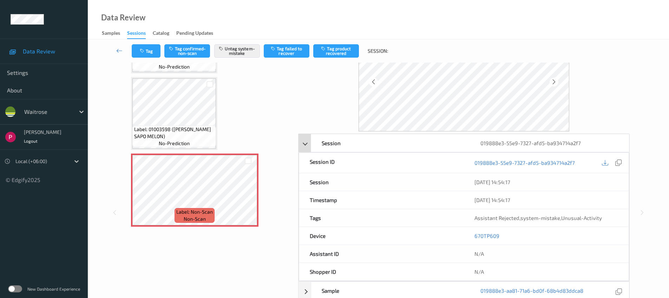
drag, startPoint x: 619, startPoint y: 163, endPoint x: 571, endPoint y: 140, distance: 53.1
click at [618, 163] on icon at bounding box center [618, 162] width 6 height 6
drag, startPoint x: 504, startPoint y: 234, endPoint x: 482, endPoint y: 235, distance: 21.8
click at [473, 234] on div "670TP609" at bounding box center [546, 236] width 165 height 18
copy link "670TP609"
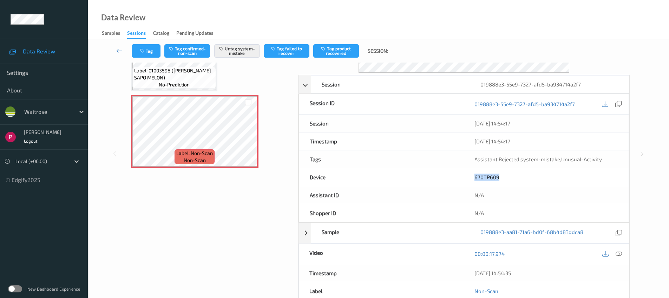
scroll to position [111, 0]
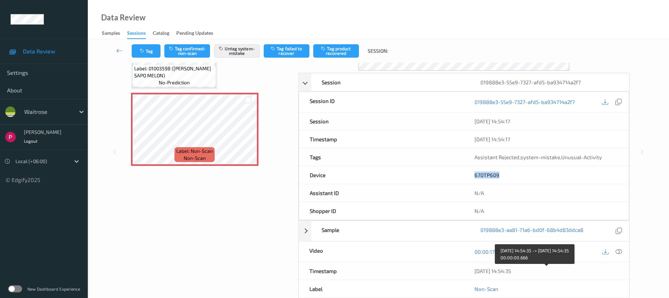
drag, startPoint x: 524, startPoint y: 271, endPoint x: 474, endPoint y: 266, distance: 49.7
click at [473, 269] on div "[DATE] 14:54:35" at bounding box center [546, 271] width 165 height 18
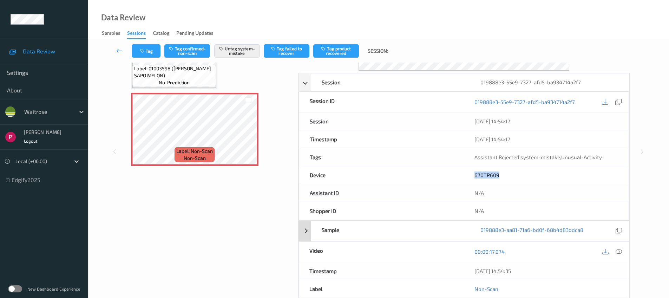
copy div "[DATE] 14:54:35"
click at [617, 249] on icon at bounding box center [618, 251] width 6 height 6
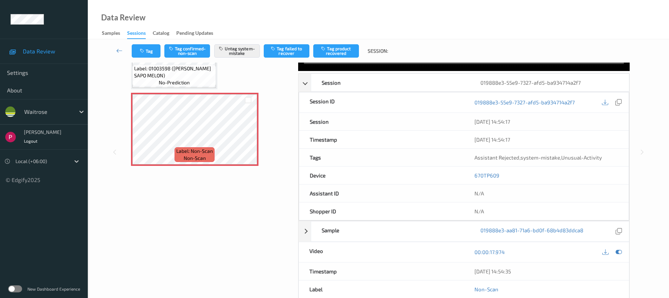
scroll to position [0, 0]
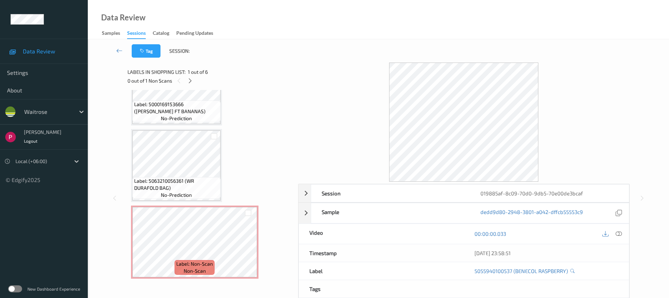
scroll to position [273, 0]
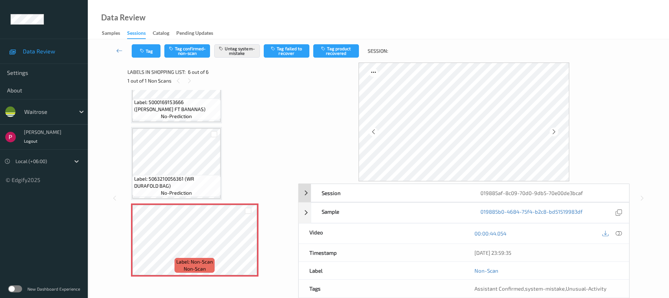
click at [369, 190] on div "Session" at bounding box center [390, 193] width 159 height 18
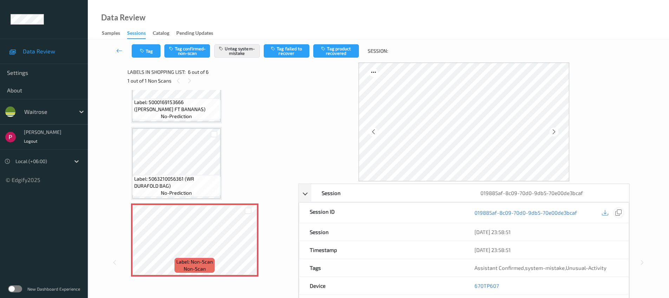
click at [619, 212] on icon at bounding box center [618, 212] width 6 height 6
drag, startPoint x: 498, startPoint y: 286, endPoint x: 473, endPoint y: 281, distance: 25.8
click at [471, 284] on div "670TP607" at bounding box center [546, 286] width 165 height 18
copy link "670TP607"
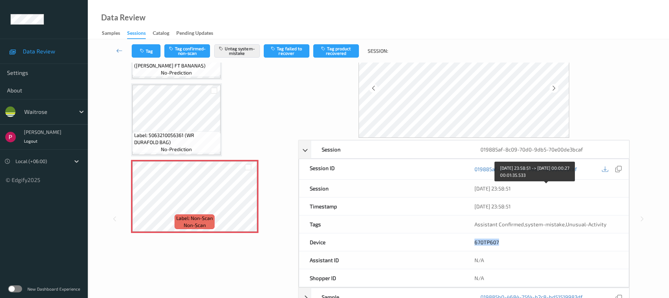
scroll to position [140, 0]
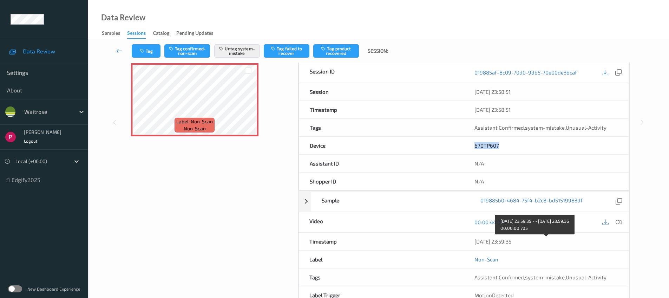
drag, startPoint x: 523, startPoint y: 244, endPoint x: 469, endPoint y: 242, distance: 53.7
click at [469, 242] on div "07/08/2025 23:59:35" at bounding box center [546, 241] width 165 height 18
copy div "07/08/2025 23:59:35"
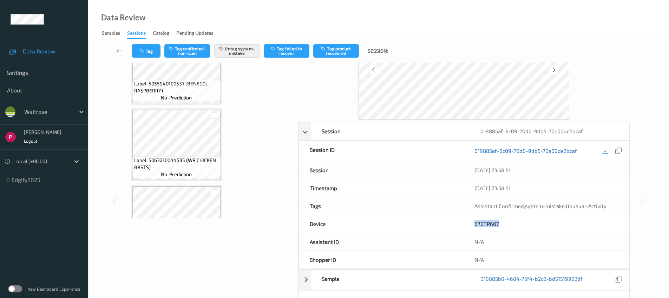
scroll to position [0, 0]
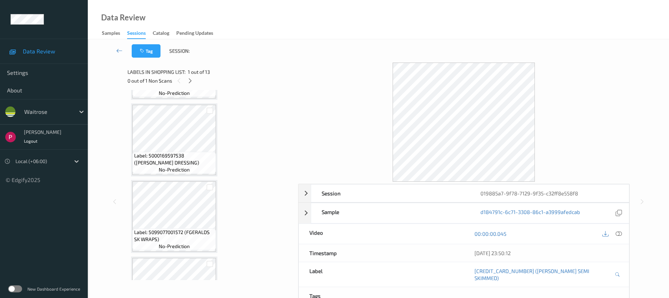
scroll to position [808, 0]
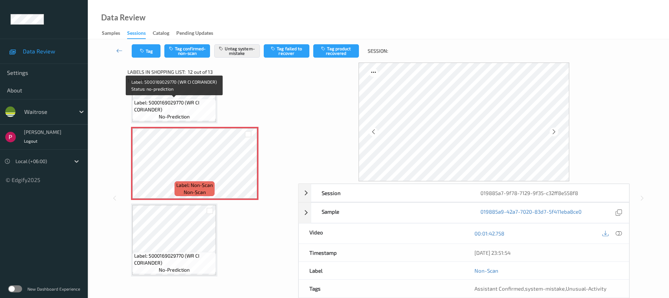
click at [176, 108] on span "Label: 5000169029770 (WR CI CORIANDER)" at bounding box center [174, 106] width 80 height 14
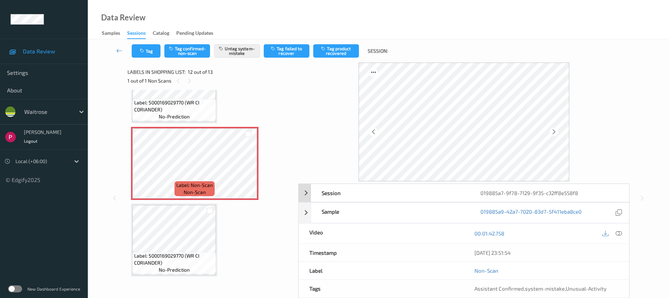
click at [538, 195] on div "019885a7-9f78-7129-9f35-c32ff8e558f8" at bounding box center [549, 193] width 159 height 18
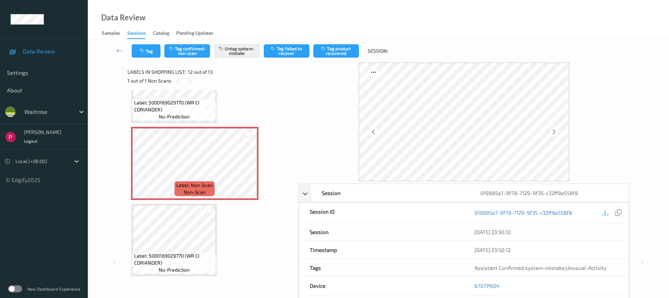
click at [619, 215] on icon at bounding box center [618, 212] width 6 height 6
drag, startPoint x: 510, startPoint y: 286, endPoint x: 461, endPoint y: 283, distance: 49.2
click at [461, 283] on div "Device 670TP604" at bounding box center [464, 286] width 330 height 18
copy div "670TP604"
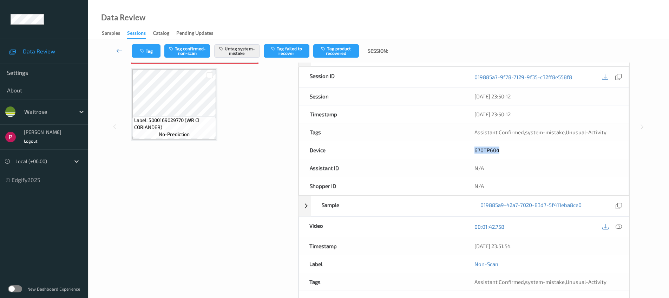
scroll to position [179, 0]
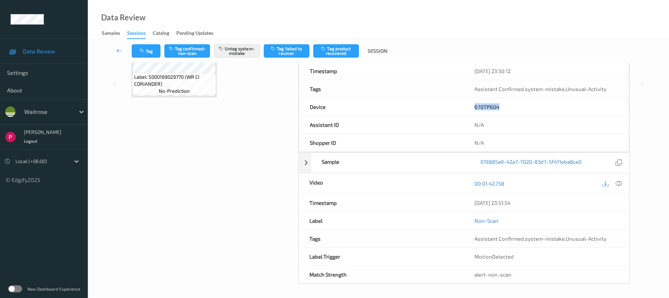
drag, startPoint x: 529, startPoint y: 205, endPoint x: 457, endPoint y: 201, distance: 71.7
click at [457, 201] on div "Timestamp 07/08/2025 23:51:54" at bounding box center [463, 203] width 331 height 18
copy div "07/08/2025 23:51:54"
click at [623, 182] on div "00:01:42.758" at bounding box center [546, 183] width 165 height 20
click at [619, 186] on icon at bounding box center [618, 183] width 6 height 6
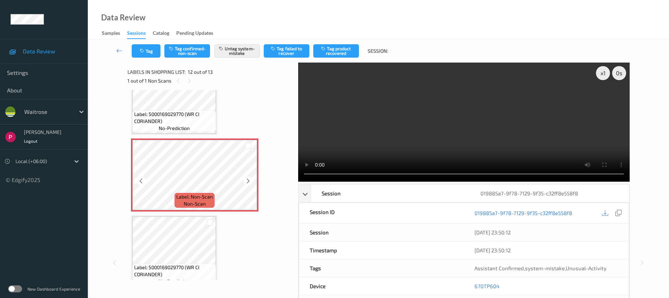
scroll to position [804, 0]
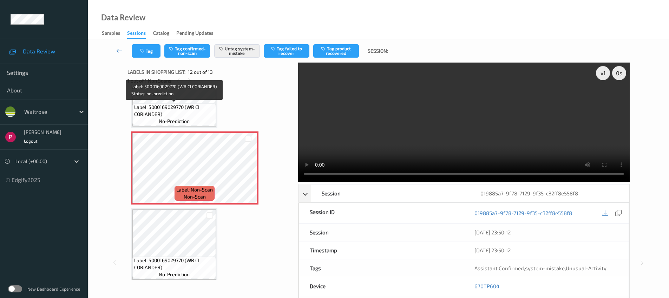
click at [192, 109] on span "Label: 5000169029770 (WR CI CORIANDER)" at bounding box center [174, 111] width 80 height 14
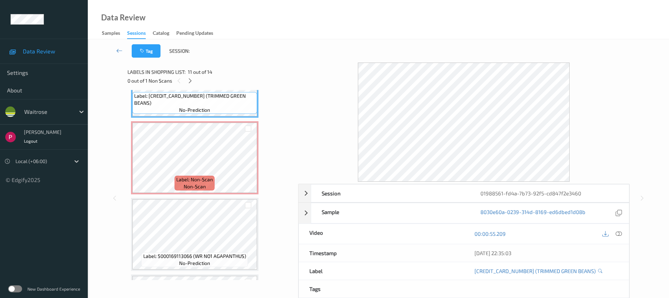
scroll to position [810, 0]
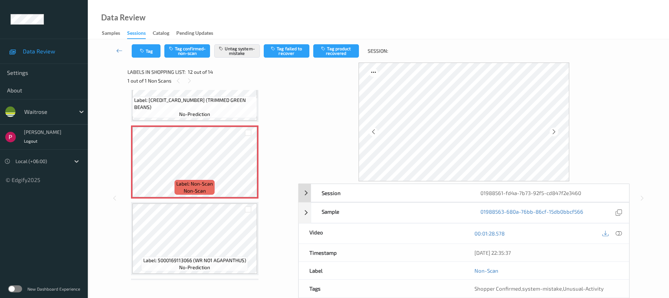
click at [540, 195] on div "01988561-fd4a-7b73-92f5-cd847f2e3460" at bounding box center [549, 193] width 159 height 18
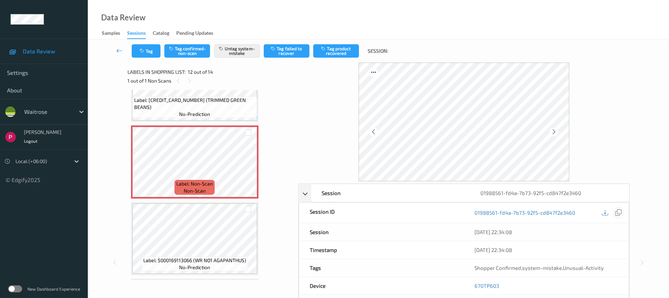
click at [618, 212] on icon at bounding box center [618, 212] width 6 height 6
drag, startPoint x: 502, startPoint y: 287, endPoint x: 461, endPoint y: 285, distance: 41.1
click at [461, 285] on div "Device 670TP603" at bounding box center [464, 286] width 330 height 18
copy div "670TP603"
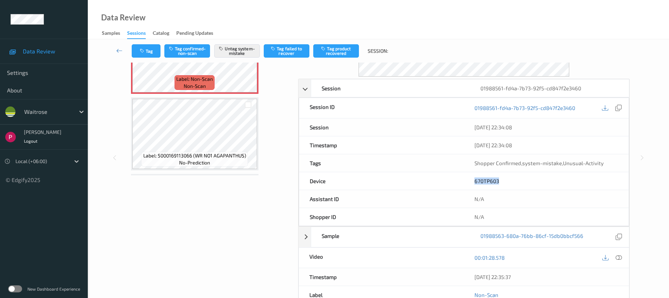
scroll to position [179, 0]
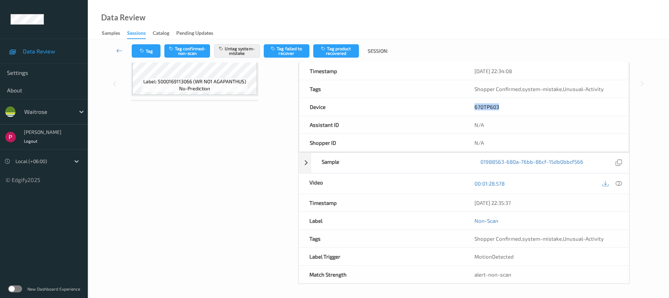
drag, startPoint x: 529, startPoint y: 206, endPoint x: 469, endPoint y: 202, distance: 60.1
click at [469, 202] on div "07/08/2025 22:35:37" at bounding box center [546, 203] width 165 height 18
copy div "07/08/2025 22:35:37"
click at [619, 185] on icon at bounding box center [618, 183] width 6 height 6
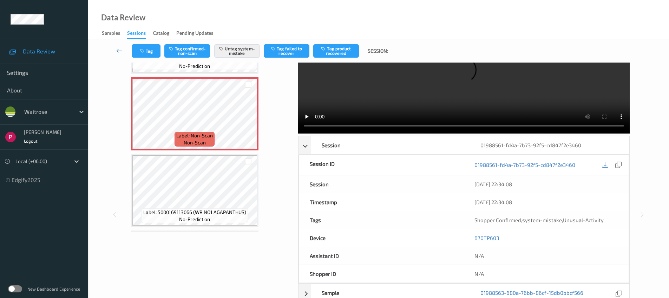
scroll to position [0, 0]
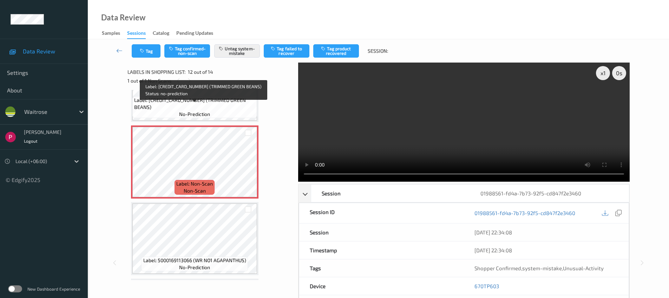
click at [226, 107] on span "Label: 5000169048597 (TRIMMED GREEN BEANS)" at bounding box center [194, 104] width 121 height 14
click at [211, 107] on span "Label: 5000169048597 (TRIMMED GREEN BEANS)" at bounding box center [194, 104] width 121 height 14
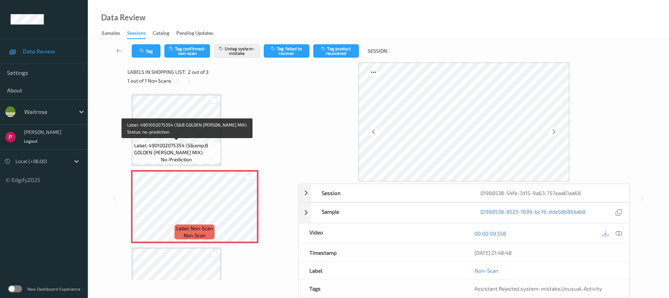
click at [190, 147] on span "Label: 4901002075354 (S&amp;B GOLDEN [PERSON_NAME] MIX)" at bounding box center [176, 149] width 85 height 14
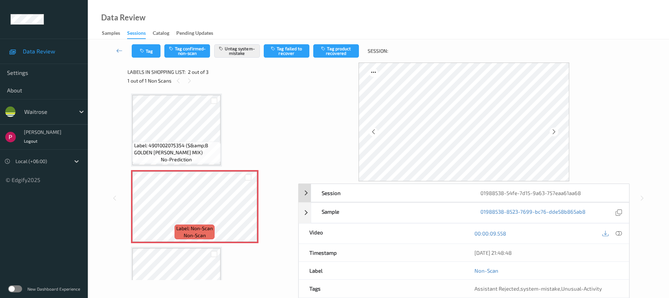
click at [510, 188] on div "01988538-54fe-7d15-9a63-757eaa61aa68" at bounding box center [549, 193] width 159 height 18
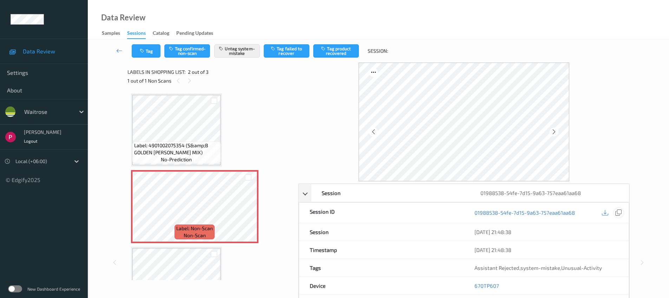
click at [619, 212] on icon at bounding box center [618, 212] width 6 height 6
drag, startPoint x: 501, startPoint y: 287, endPoint x: 471, endPoint y: 284, distance: 30.3
click at [471, 284] on div "670TP607" at bounding box center [546, 286] width 165 height 18
copy link "670TP607"
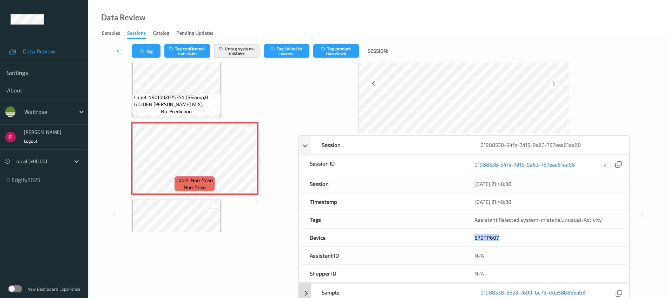
scroll to position [179, 0]
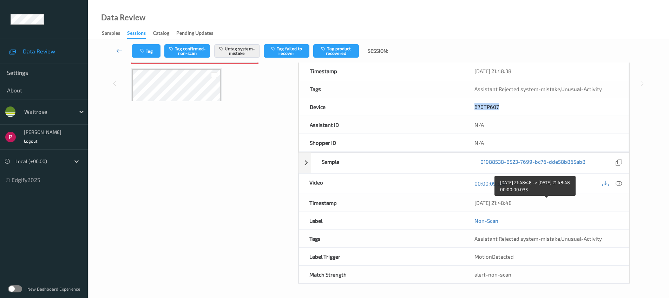
drag, startPoint x: 508, startPoint y: 201, endPoint x: 474, endPoint y: 200, distance: 33.7
click at [474, 200] on div "[DATE] 21:48:48" at bounding box center [546, 202] width 144 height 7
copy div "[DATE] 21:48:48"
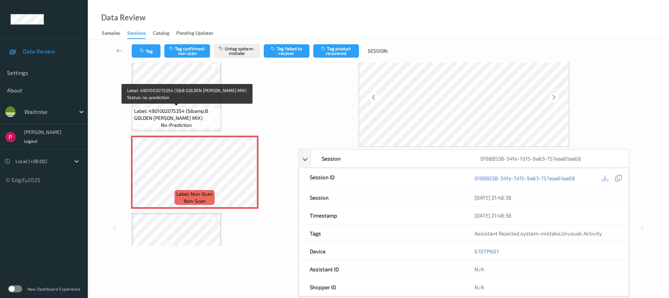
click at [169, 109] on span "Label: 4901002075354 (S&amp;B GOLDEN CURRY MIX)" at bounding box center [176, 114] width 85 height 14
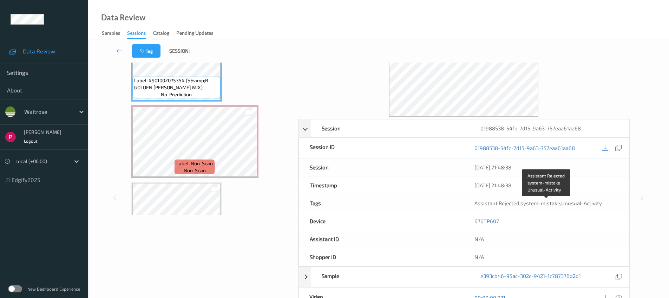
scroll to position [105, 0]
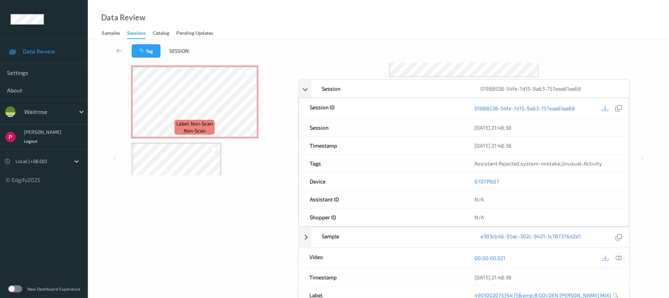
click at [619, 257] on icon at bounding box center [618, 257] width 6 height 6
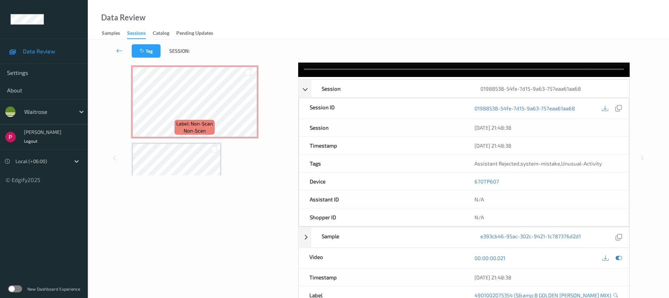
scroll to position [0, 0]
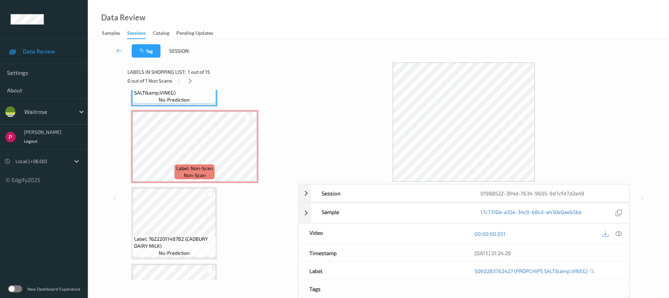
scroll to position [61, 0]
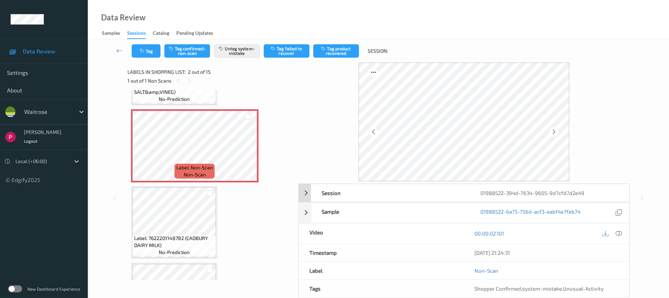
click at [565, 193] on div "01988522-394d-7634-9605-9d7cfd7d2e49" at bounding box center [549, 193] width 159 height 18
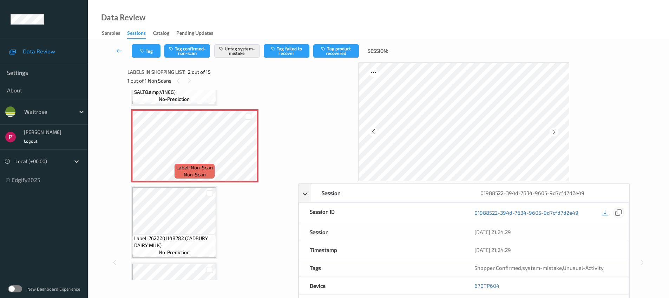
click at [618, 214] on icon at bounding box center [618, 212] width 6 height 6
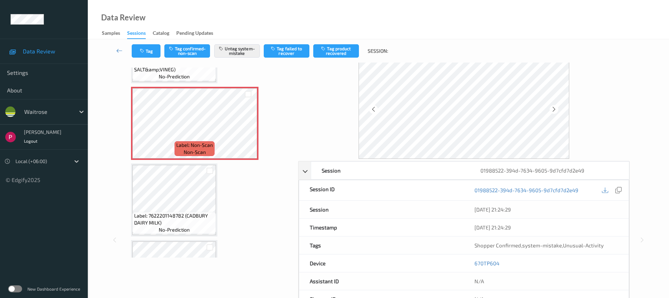
scroll to position [67, 0]
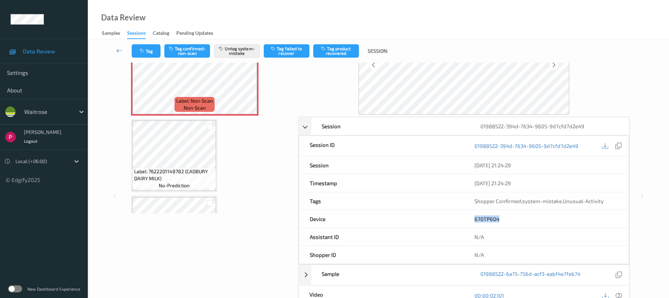
drag, startPoint x: 501, startPoint y: 218, endPoint x: 473, endPoint y: 216, distance: 28.2
click at [472, 216] on div "670TP604" at bounding box center [546, 219] width 165 height 18
copy link "670TP604"
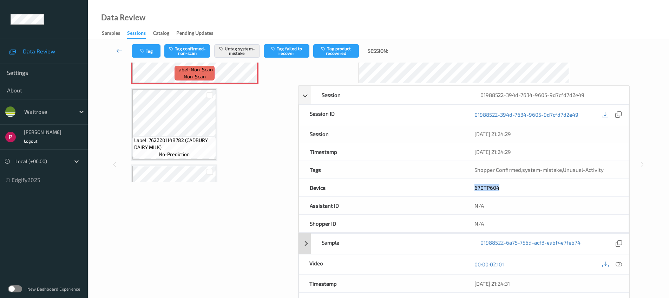
scroll to position [134, 0]
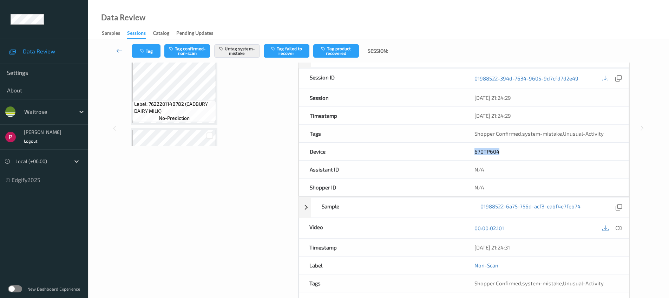
drag, startPoint x: 526, startPoint y: 246, endPoint x: 463, endPoint y: 226, distance: 66.4
click at [473, 248] on div "07/08/2025 21:24:31" at bounding box center [546, 247] width 165 height 18
copy div "07/08/2025 21:24:31"
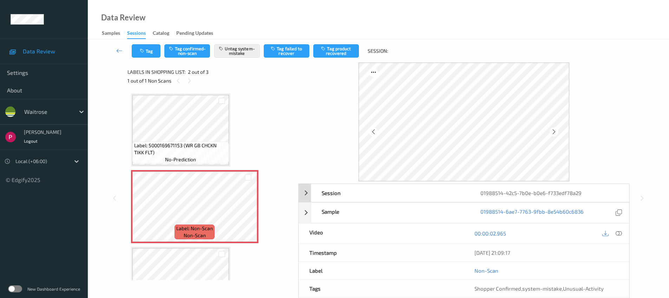
click at [537, 196] on div "01988514-42c5-7b0e-b0e6-f733edf78a29" at bounding box center [549, 193] width 159 height 18
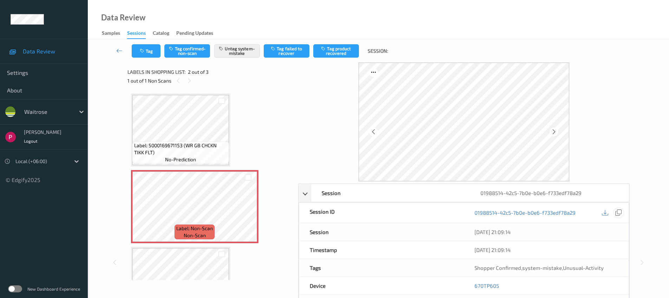
click at [619, 212] on icon at bounding box center [618, 212] width 6 height 6
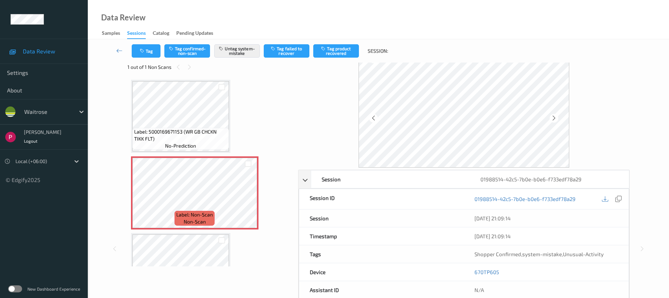
scroll to position [14, 0]
drag, startPoint x: 480, startPoint y: 271, endPoint x: 480, endPoint y: 279, distance: 7.4
click at [474, 271] on div "670TP605" at bounding box center [546, 271] width 165 height 18
copy link "670TP605"
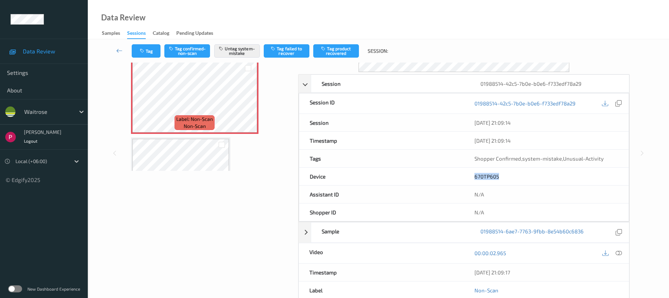
scroll to position [146, 0]
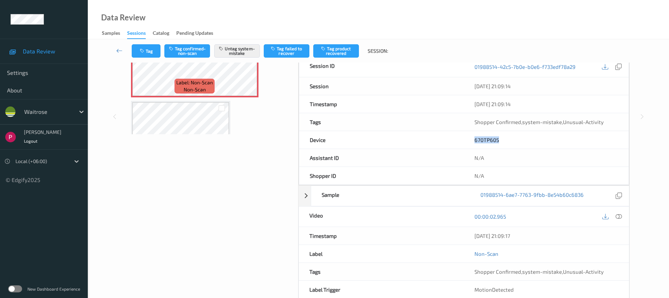
drag, startPoint x: 520, startPoint y: 235, endPoint x: 473, endPoint y: 233, distance: 46.7
click at [473, 233] on div "07/08/2025 21:09:17" at bounding box center [546, 236] width 165 height 18
copy div "07/08/2025 21:09:17"
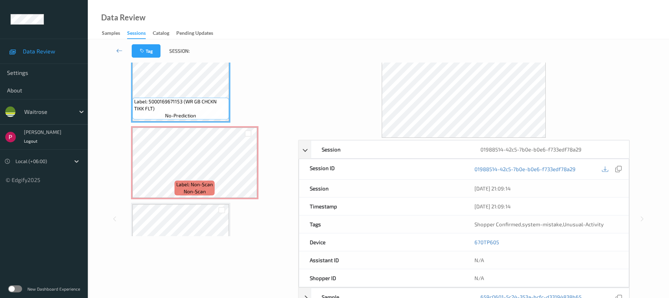
scroll to position [71, 0]
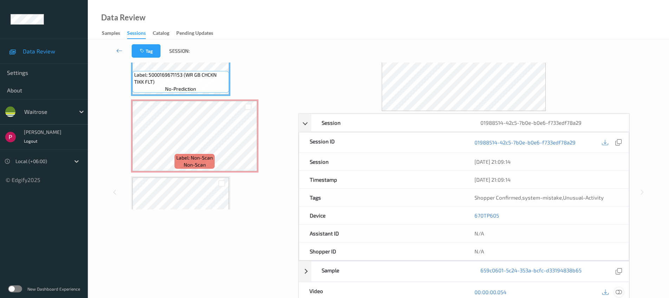
click at [619, 290] on icon at bounding box center [618, 291] width 6 height 6
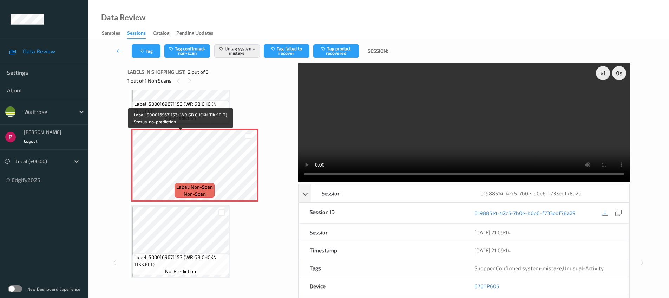
scroll to position [43, 0]
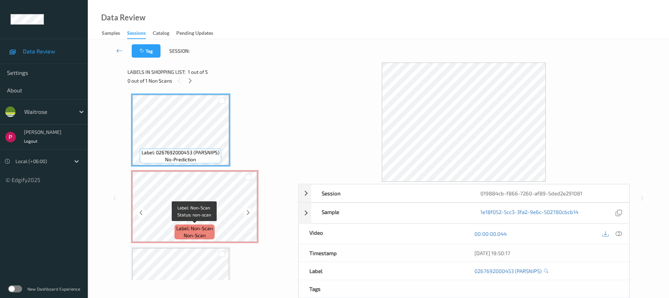
click at [206, 228] on span "Label: Non-Scan" at bounding box center [194, 228] width 36 height 7
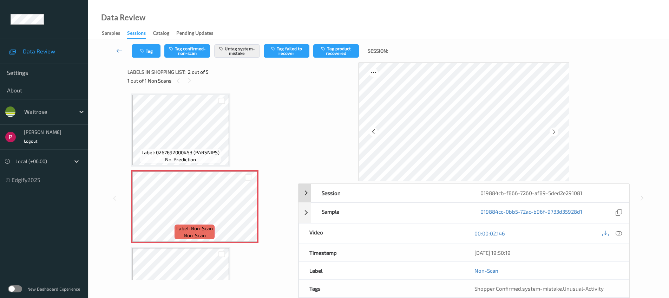
click at [546, 194] on div "019884cb-f866-7260-af89-5ded2e291081" at bounding box center [549, 193] width 159 height 18
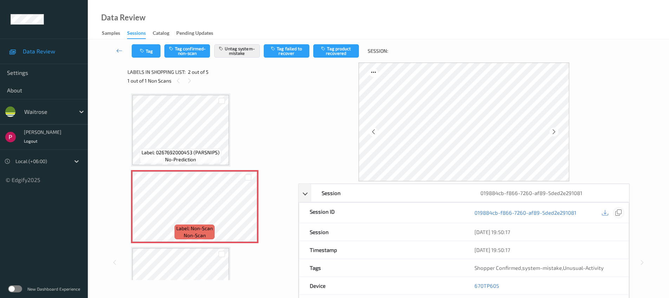
click at [616, 210] on icon at bounding box center [618, 212] width 6 height 6
drag, startPoint x: 492, startPoint y: 285, endPoint x: 492, endPoint y: 277, distance: 8.4
click at [473, 283] on div "670TP605" at bounding box center [546, 286] width 165 height 18
copy link "670TP605"
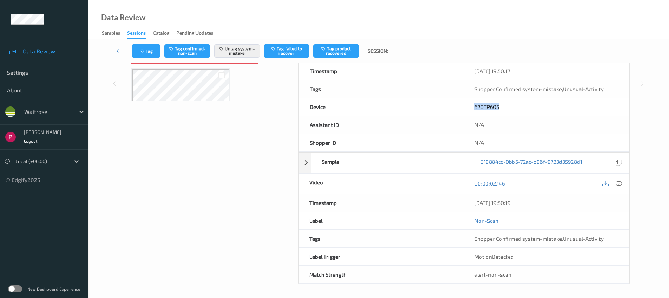
drag, startPoint x: 522, startPoint y: 205, endPoint x: 472, endPoint y: 194, distance: 51.3
click at [468, 199] on div "07/08/2025 19:50:19" at bounding box center [546, 203] width 165 height 18
copy div "07/08/2025 19:50:19"
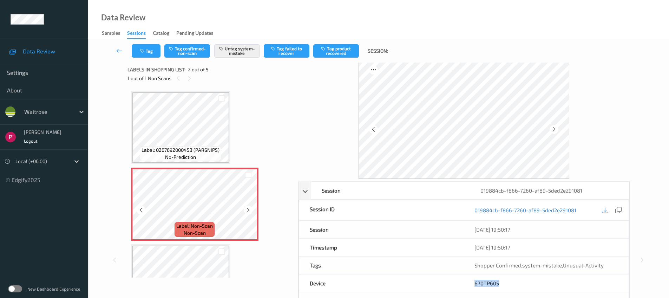
scroll to position [0, 0]
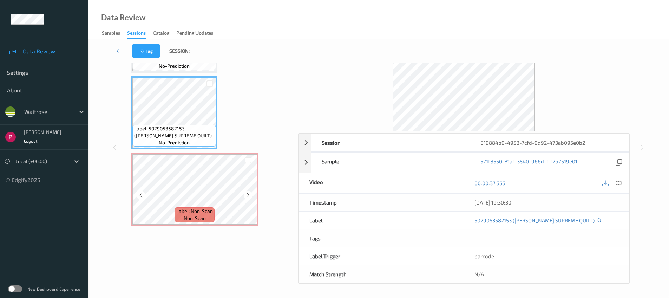
scroll to position [50, 0]
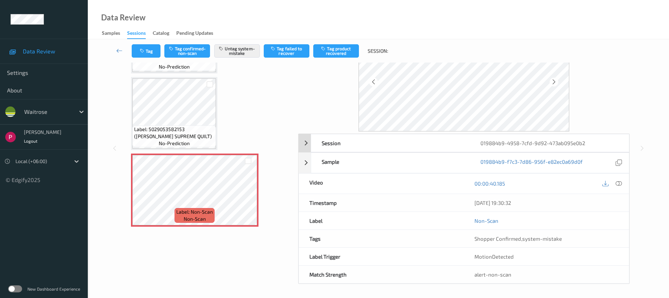
click at [565, 140] on div "019884b9-4958-7cfd-9d92-473ab095e0b2" at bounding box center [549, 143] width 159 height 18
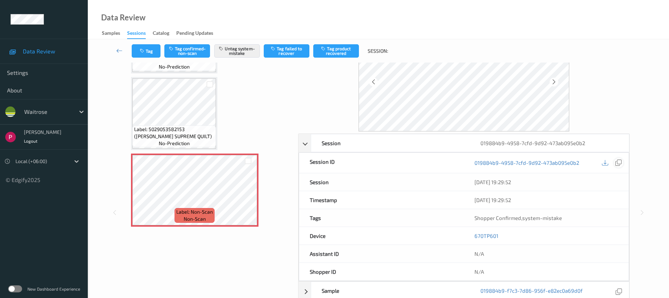
click at [617, 161] on icon at bounding box center [618, 162] width 6 height 6
drag, startPoint x: 497, startPoint y: 235, endPoint x: 474, endPoint y: 235, distance: 22.8
click at [474, 236] on div "670TP601" at bounding box center [546, 236] width 165 height 18
copy link "670TP601"
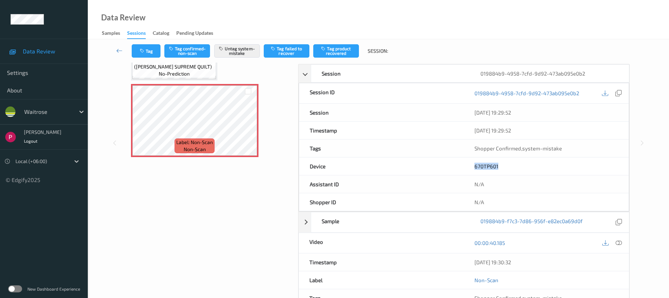
drag, startPoint x: 506, startPoint y: 261, endPoint x: 470, endPoint y: 260, distance: 35.8
click at [470, 260] on div "07/08/2025 19:30:32" at bounding box center [546, 262] width 165 height 18
copy div "07/08/2025 19:30:32"
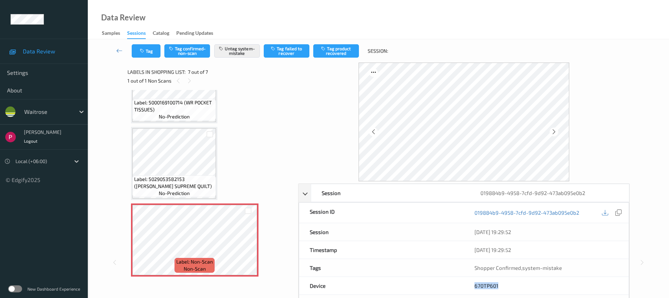
scroll to position [0, 0]
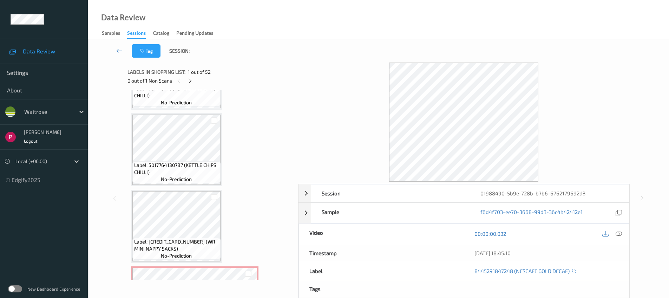
scroll to position [1167, 0]
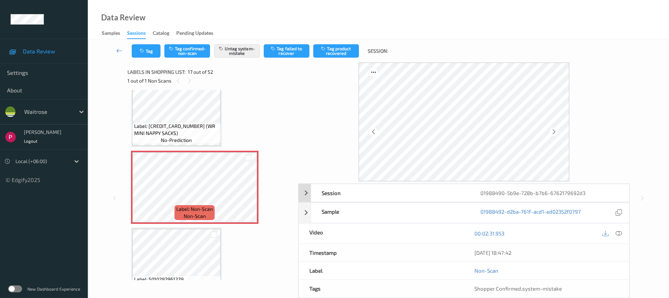
click at [553, 191] on div "01988490-5b9e-728b-b7b6-6762179692d3" at bounding box center [549, 193] width 159 height 18
drag, startPoint x: 618, startPoint y: 211, endPoint x: 612, endPoint y: 208, distance: 7.1
click at [618, 211] on icon at bounding box center [618, 212] width 6 height 6
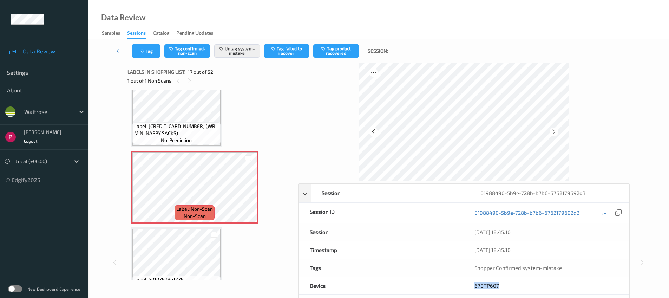
drag, startPoint x: 501, startPoint y: 284, endPoint x: 475, endPoint y: 280, distance: 26.0
click at [474, 280] on div "670TP607" at bounding box center [546, 286] width 165 height 18
copy link "670TP607"
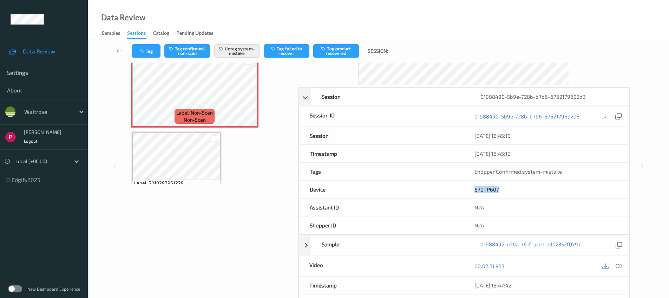
scroll to position [151, 0]
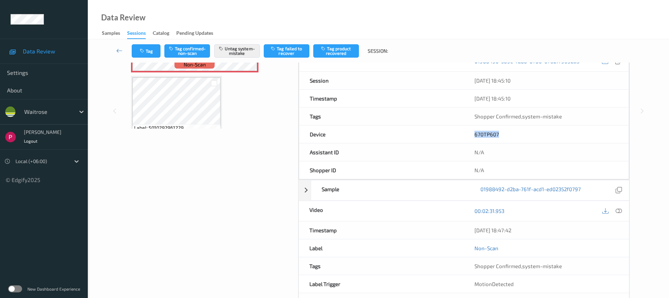
drag, startPoint x: 523, startPoint y: 231, endPoint x: 466, endPoint y: 229, distance: 56.9
click at [466, 229] on div "07/08/2025 18:47:42" at bounding box center [546, 230] width 165 height 18
copy div "07/08/2025 18:47:42"
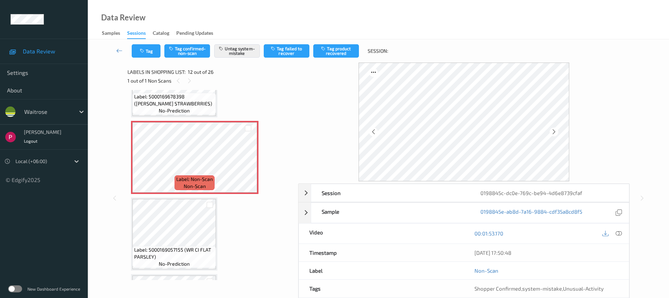
scroll to position [768, 0]
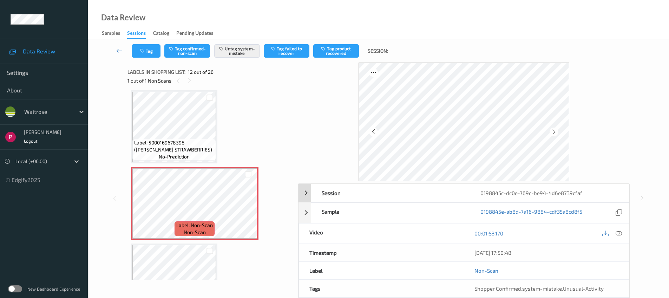
click at [510, 190] on div "0198845c-dc0e-769c-be94-4d6e8739cfaf" at bounding box center [549, 193] width 159 height 18
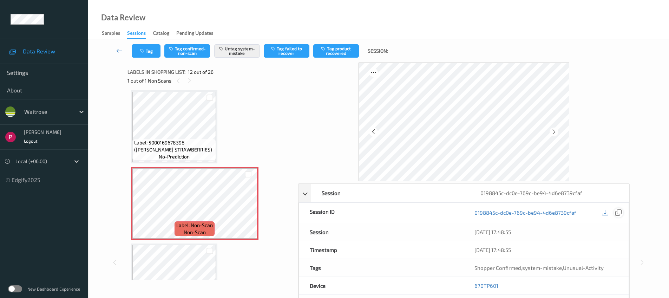
click at [620, 212] on icon at bounding box center [618, 212] width 6 height 6
drag, startPoint x: 501, startPoint y: 282, endPoint x: 471, endPoint y: 272, distance: 31.5
click at [474, 280] on div "670TP601" at bounding box center [546, 286] width 165 height 18
copy link "670TP601"
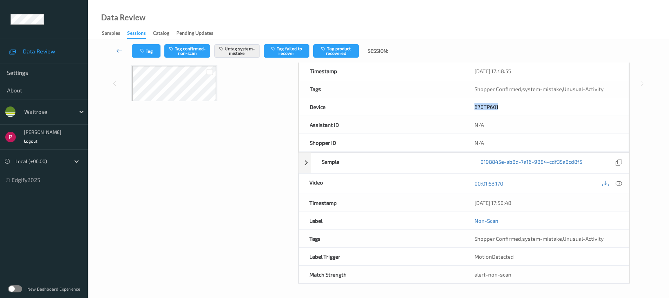
drag, startPoint x: 476, startPoint y: 202, endPoint x: 479, endPoint y: 211, distance: 9.4
click at [470, 200] on div "07/08/2025 17:50:48" at bounding box center [546, 203] width 165 height 18
copy div "07/08/2025 17:50:48"
drag, startPoint x: 620, startPoint y: 184, endPoint x: 624, endPoint y: 191, distance: 8.5
click at [620, 184] on icon at bounding box center [618, 183] width 6 height 6
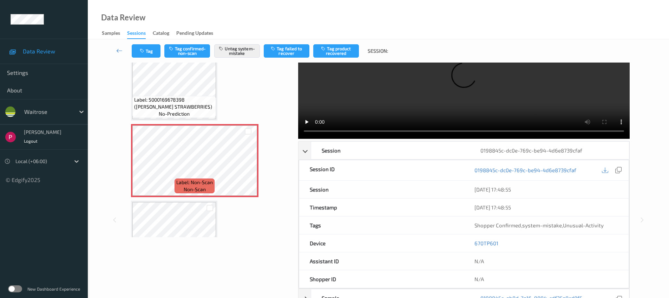
scroll to position [0, 0]
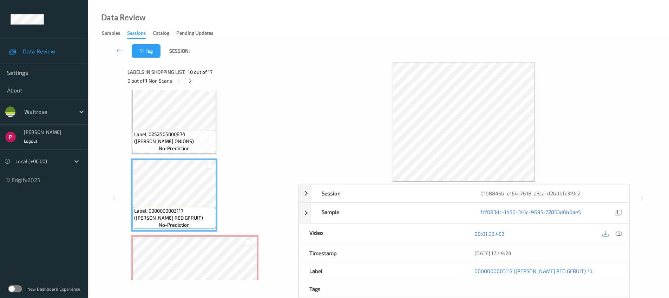
scroll to position [684, 0]
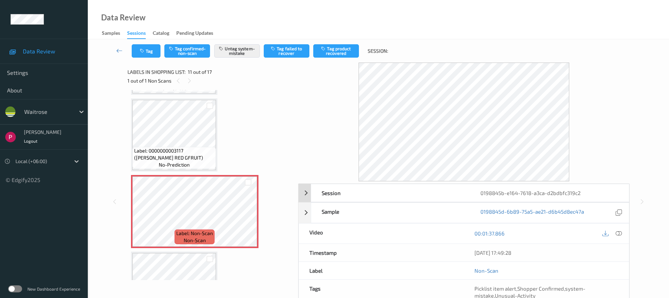
click at [492, 200] on div "0198845b-e164-7618-a3ca-d2bdbfc319c2" at bounding box center [549, 193] width 159 height 18
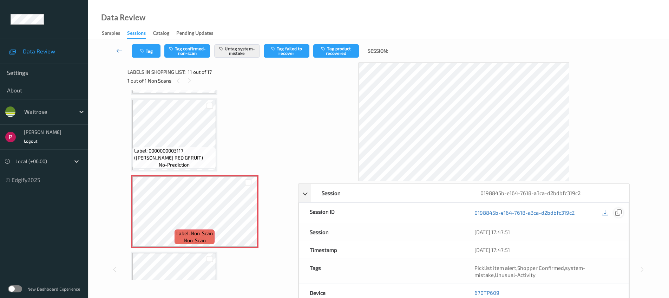
click at [620, 215] on icon at bounding box center [618, 212] width 6 height 6
drag, startPoint x: 502, startPoint y: 292, endPoint x: 477, endPoint y: 290, distance: 25.7
click at [474, 291] on div "670TP609" at bounding box center [546, 293] width 165 height 18
copy link "670TP609"
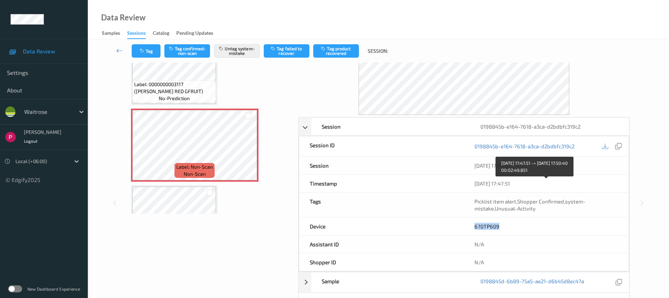
scroll to position [147, 0]
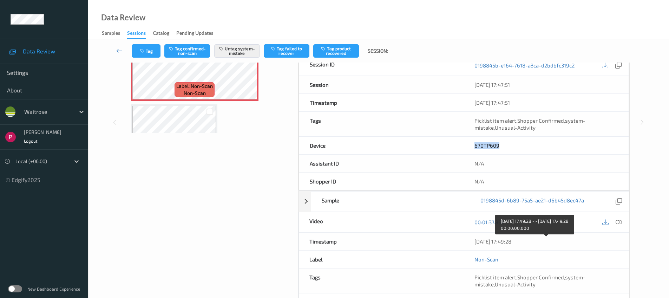
drag, startPoint x: 524, startPoint y: 243, endPoint x: 474, endPoint y: 240, distance: 49.6
click at [474, 240] on div "07/08/2025 17:49:28" at bounding box center [546, 241] width 144 height 7
copy div "07/08/2025 17:49:28"
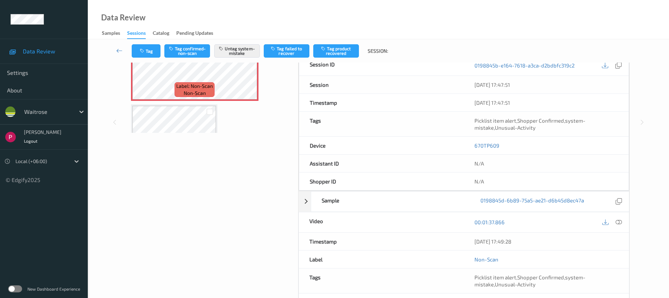
click at [620, 223] on icon at bounding box center [618, 222] width 6 height 6
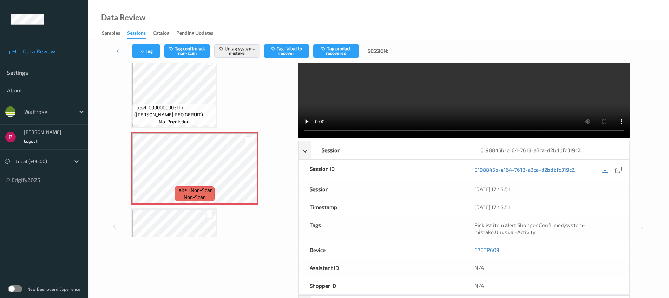
scroll to position [0, 0]
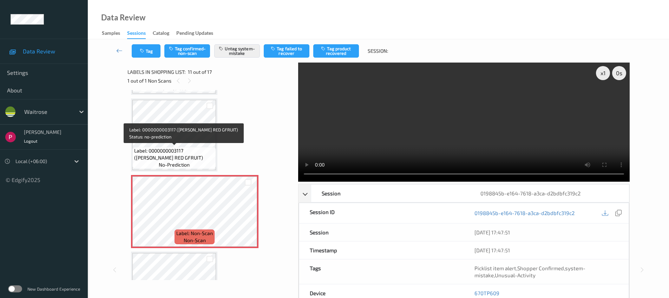
click at [187, 149] on span "Label: 0000000003117 (WR ESS RED GFRUIT)" at bounding box center [174, 154] width 80 height 14
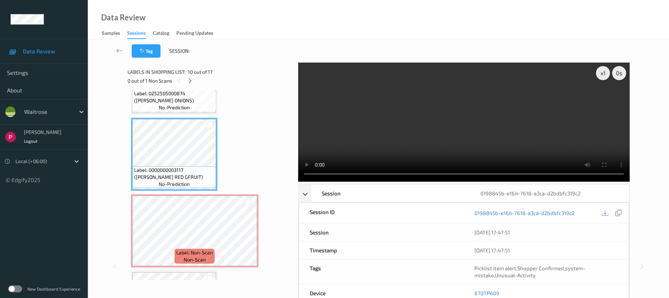
scroll to position [623, 0]
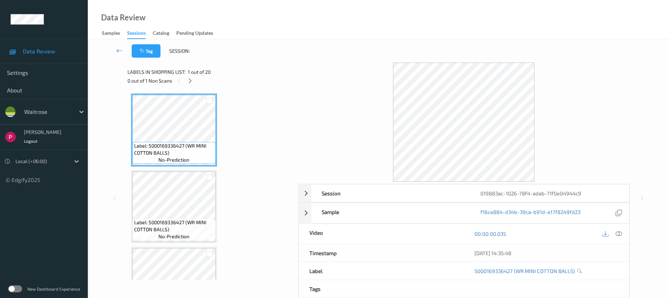
scroll to position [245, 0]
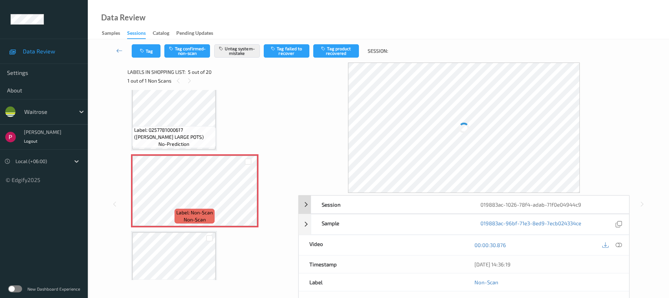
click at [550, 201] on div "019883ac-1026-78f4-adab-71f0e04944c9" at bounding box center [549, 204] width 159 height 18
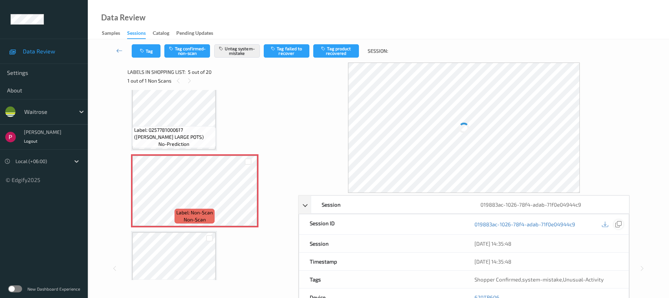
click at [620, 224] on icon at bounding box center [618, 224] width 6 height 6
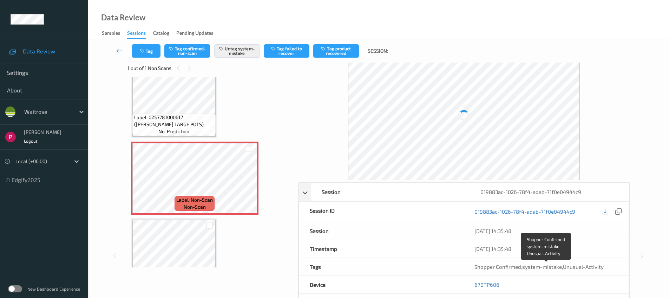
scroll to position [14, 0]
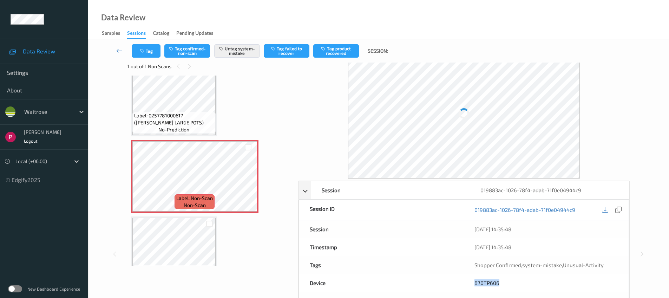
drag, startPoint x: 499, startPoint y: 282, endPoint x: 478, endPoint y: 259, distance: 30.6
click at [472, 280] on div "670TP606" at bounding box center [546, 283] width 165 height 18
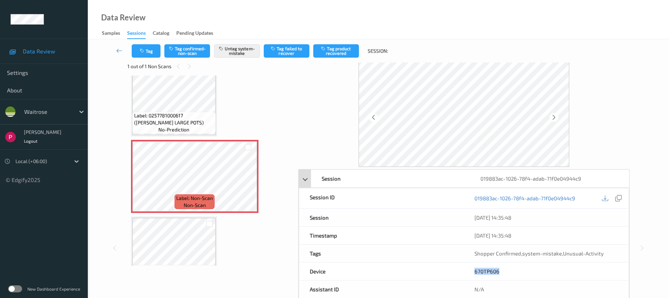
copy link "670TP606"
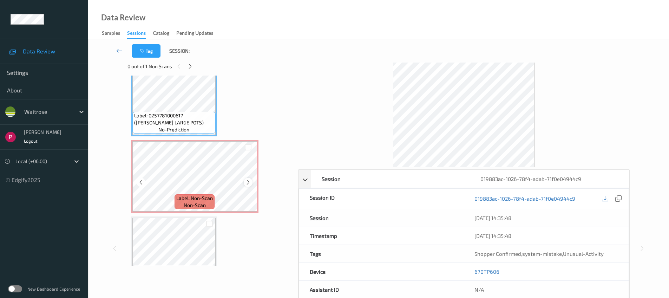
click at [246, 183] on icon at bounding box center [248, 182] width 6 height 6
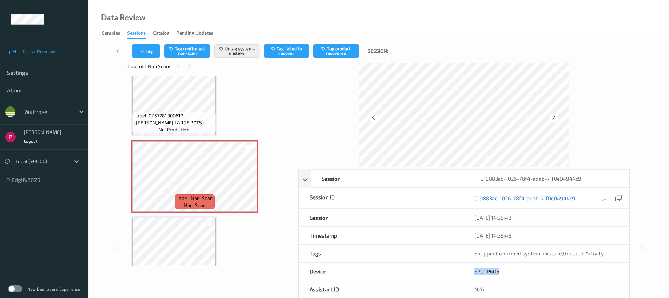
drag, startPoint x: 494, startPoint y: 270, endPoint x: 483, endPoint y: 266, distance: 11.8
click at [470, 268] on div "670TP606" at bounding box center [546, 271] width 165 height 18
copy link "670TP606"
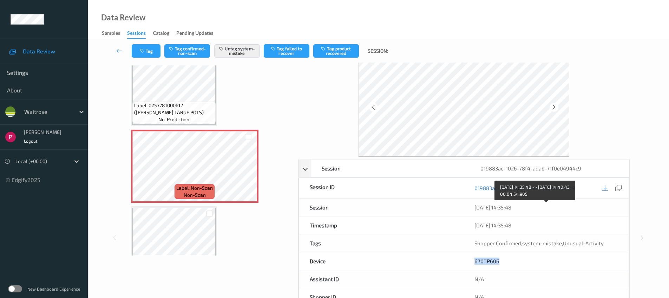
scroll to position [147, 0]
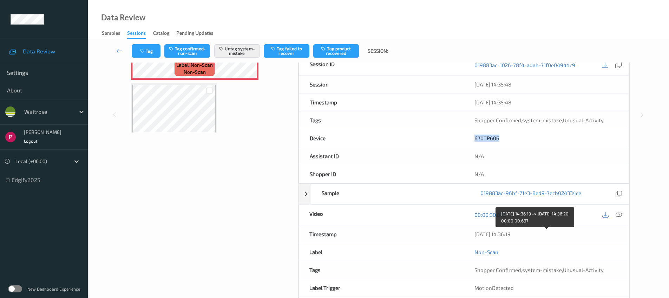
drag, startPoint x: 498, startPoint y: 236, endPoint x: 446, endPoint y: 234, distance: 52.0
click at [446, 234] on div "Timestamp 07/08/2025 14:36:19" at bounding box center [463, 234] width 331 height 18
copy div "07/08/2025 14:36:19"
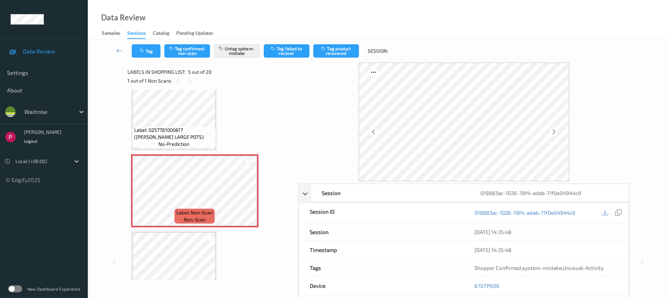
scroll to position [244, 0]
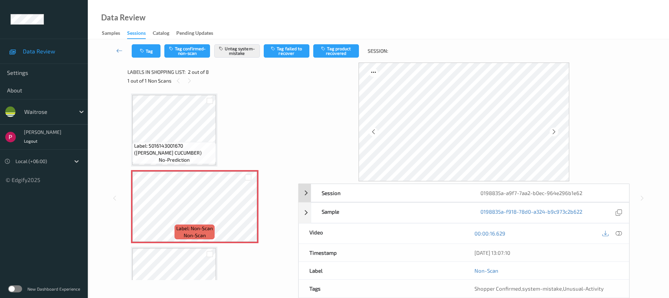
drag, startPoint x: 524, startPoint y: 196, endPoint x: 556, endPoint y: 201, distance: 32.3
click at [524, 197] on div "0198835a-a9f7-7aa2-b0ec-964e296b1e62" at bounding box center [549, 193] width 159 height 18
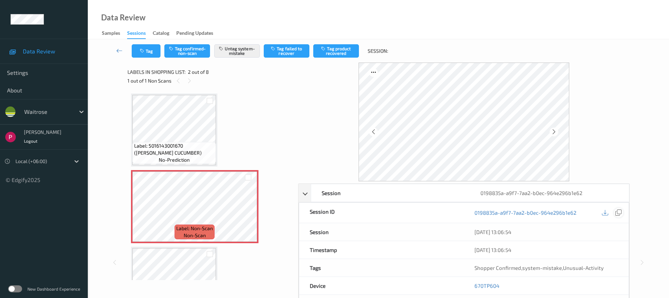
click at [617, 211] on icon at bounding box center [618, 212] width 6 height 6
drag, startPoint x: 500, startPoint y: 285, endPoint x: 471, endPoint y: 284, distance: 28.4
click at [471, 285] on div "670TP604" at bounding box center [546, 286] width 165 height 18
copy link "670TP604"
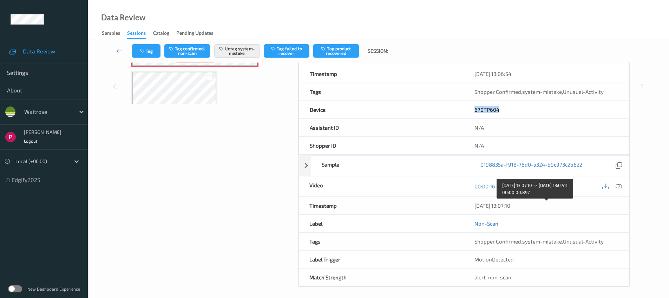
scroll to position [179, 0]
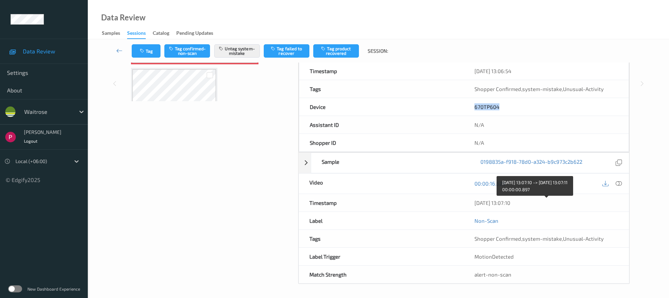
drag, startPoint x: 529, startPoint y: 199, endPoint x: 476, endPoint y: 198, distance: 53.4
click at [476, 198] on div "07/08/2025 13:07:10" at bounding box center [546, 203] width 165 height 18
copy div "07/08/2025 13:07:10"
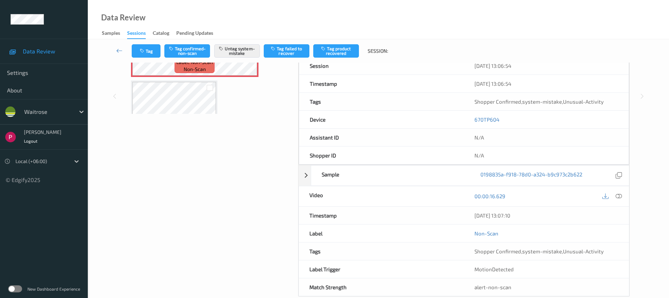
drag, startPoint x: 620, startPoint y: 196, endPoint x: 639, endPoint y: 201, distance: 20.3
click at [620, 196] on icon at bounding box center [618, 196] width 6 height 6
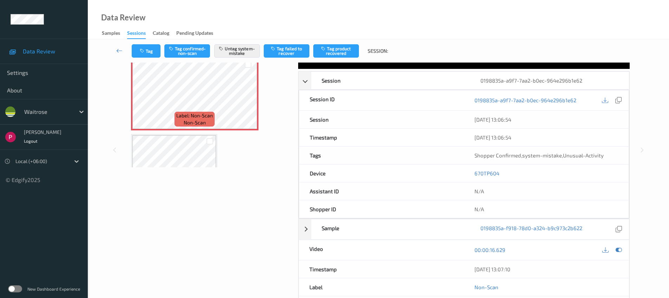
scroll to position [0, 0]
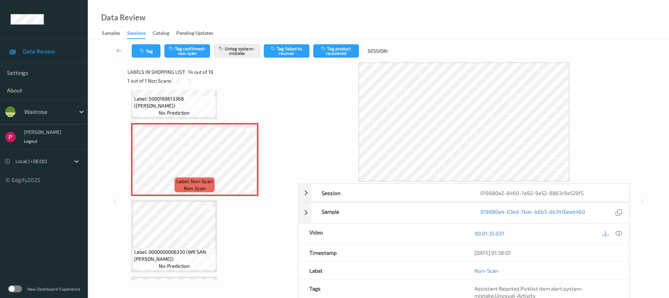
scroll to position [950, 0]
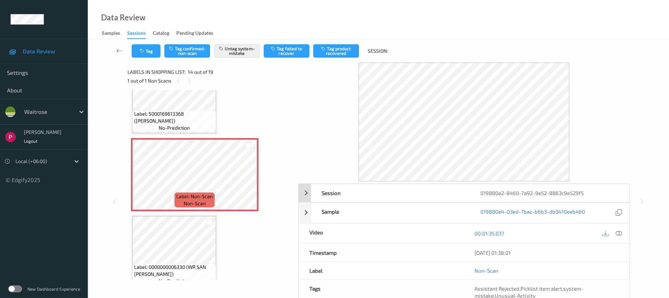
drag, startPoint x: 560, startPoint y: 191, endPoint x: 591, endPoint y: 200, distance: 32.7
click at [560, 191] on div "019880e2-8460-7a92-9e52-8863c9e529f5" at bounding box center [549, 193] width 159 height 18
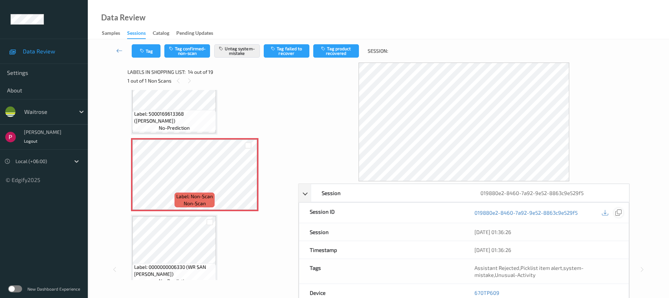
click at [617, 213] on icon at bounding box center [618, 212] width 6 height 6
drag, startPoint x: 499, startPoint y: 291, endPoint x: 474, endPoint y: 290, distance: 25.0
click at [473, 291] on div "670TP609" at bounding box center [546, 293] width 165 height 18
copy link "670TP609"
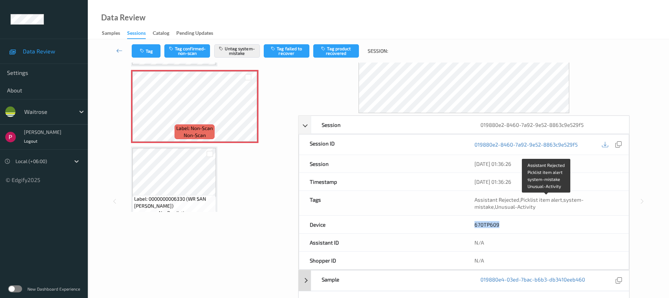
scroll to position [139, 0]
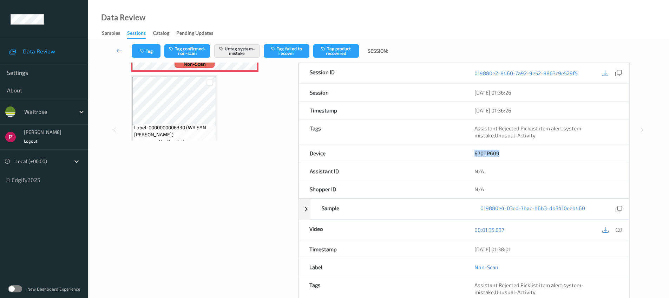
drag, startPoint x: 524, startPoint y: 250, endPoint x: 465, endPoint y: 250, distance: 59.0
click at [460, 247] on div "Timestamp 07/08/2025 01:38:01" at bounding box center [463, 249] width 331 height 18
copy div "07/08/2025 01:38:01"
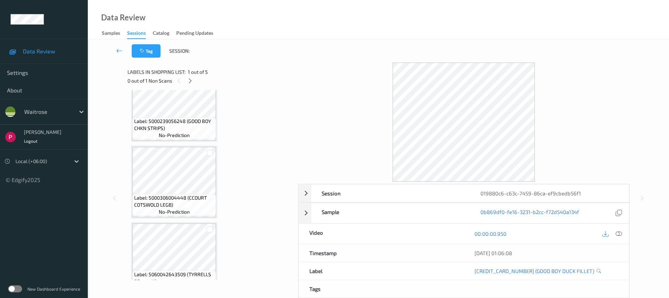
scroll to position [196, 0]
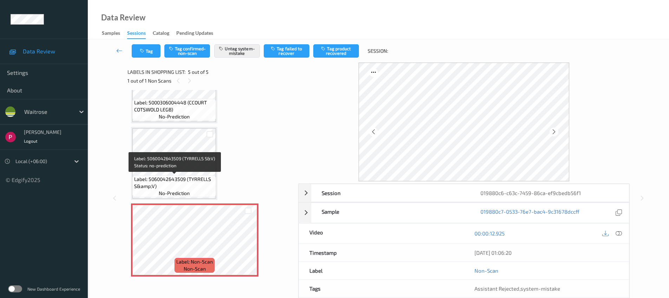
click at [192, 192] on div "Label: 5060042643509 (TYRRELLS S&amp;V) no-prediction" at bounding box center [174, 186] width 84 height 22
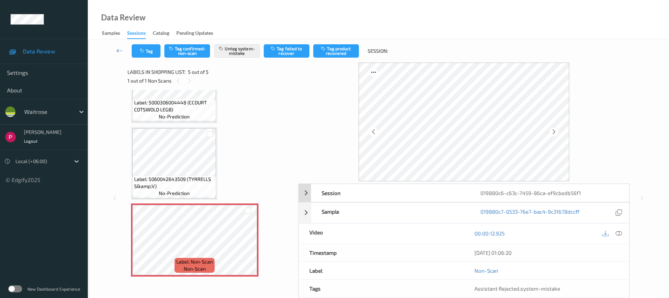
click at [570, 192] on div "019880c6-c63c-7459-86ca-ef9cbedb56f1" at bounding box center [549, 193] width 159 height 18
click at [619, 213] on icon at bounding box center [618, 212] width 6 height 6
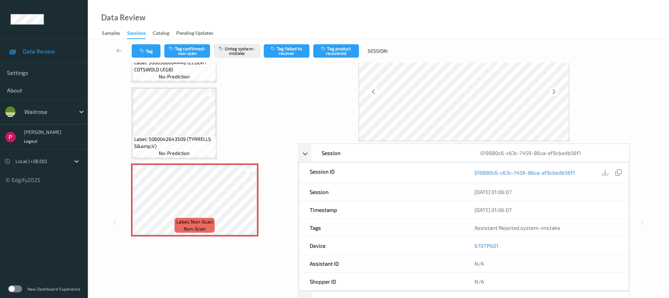
scroll to position [69, 0]
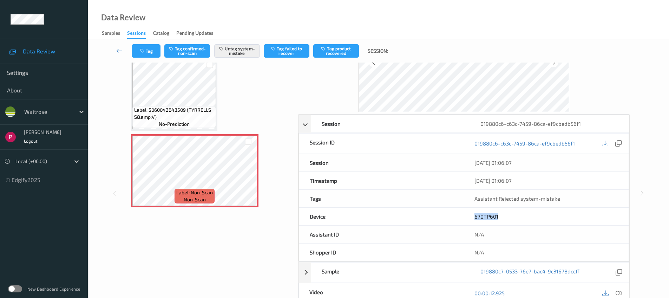
drag, startPoint x: 500, startPoint y: 214, endPoint x: 468, endPoint y: 213, distance: 32.0
click at [468, 213] on div "670TP601" at bounding box center [546, 216] width 165 height 18
copy link "670TP601"
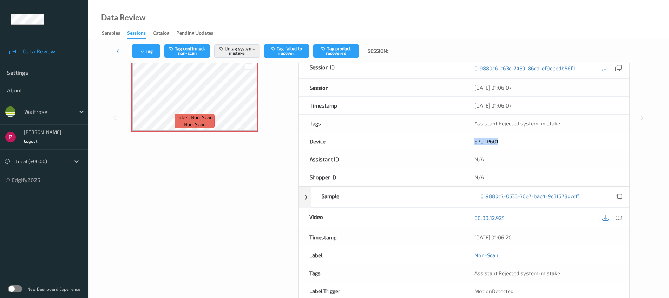
scroll to position [179, 0]
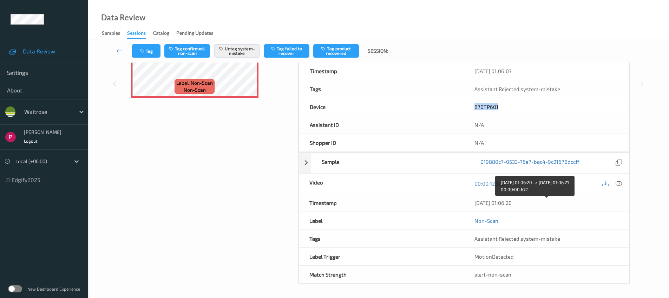
drag, startPoint x: 475, startPoint y: 200, endPoint x: 452, endPoint y: 199, distance: 23.2
click at [452, 200] on div "Timestamp 07/08/2025 01:06:20" at bounding box center [463, 203] width 331 height 18
copy div "07/08/2025 01:06:20"
click at [615, 183] on icon at bounding box center [618, 183] width 6 height 6
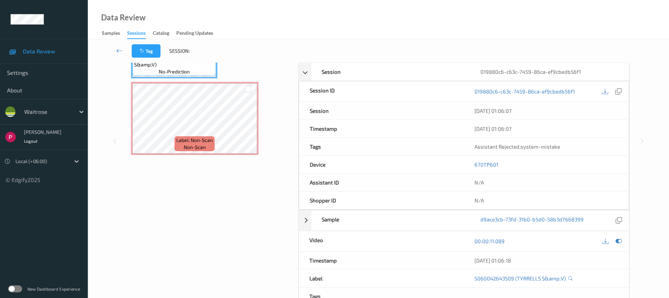
scroll to position [0, 0]
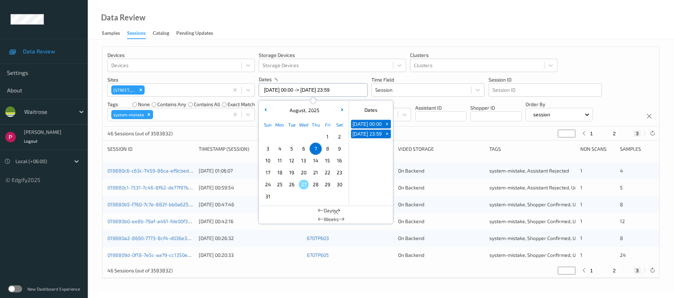
click at [305, 93] on input "[DATE] 00:00 -> [DATE] 23:59" at bounding box center [313, 89] width 109 height 13
click at [300, 149] on span "6" at bounding box center [304, 149] width 10 height 10
type input "06/08/2025 00:00"
type input "*"
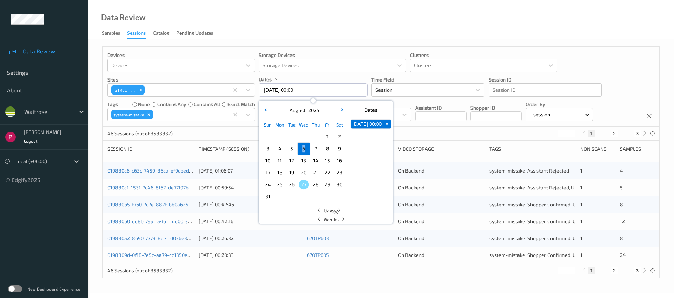
click at [300, 149] on span "6" at bounding box center [304, 149] width 10 height 10
type input "06/08/2025 00:00 -> 06/08/2025 23:59"
click at [353, 21] on div "Data Review Samples Sessions Catalog Pending Updates" at bounding box center [381, 19] width 586 height 39
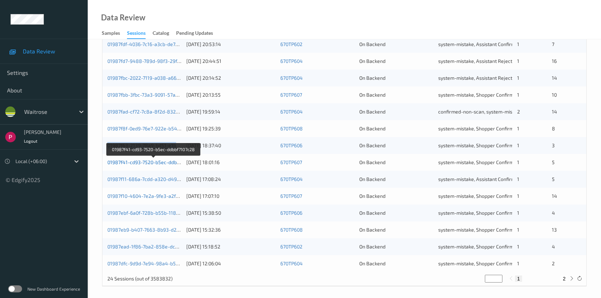
scroll to position [254, 0]
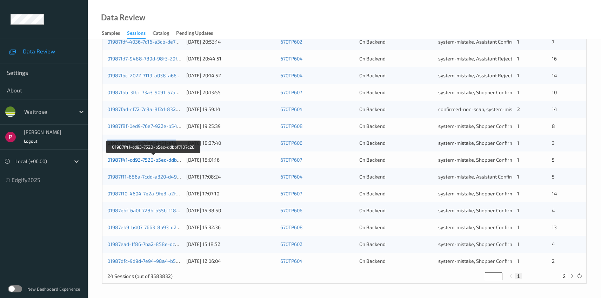
click at [149, 159] on link "01987f41-cd93-7520-b5ec-ddbbf7107c28" at bounding box center [153, 160] width 92 height 6
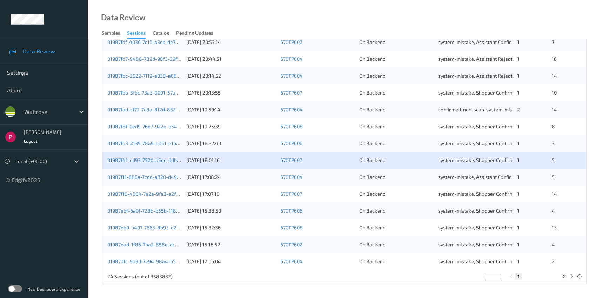
scroll to position [254, 0]
click at [574, 278] on icon at bounding box center [571, 275] width 5 height 5
type input "*"
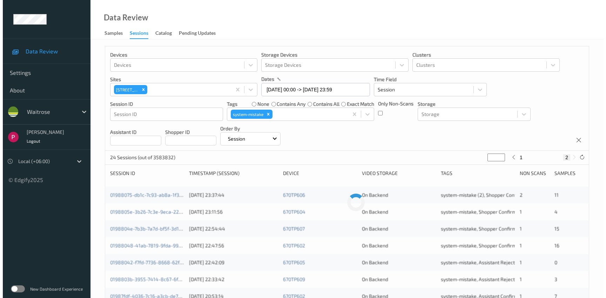
scroll to position [0, 0]
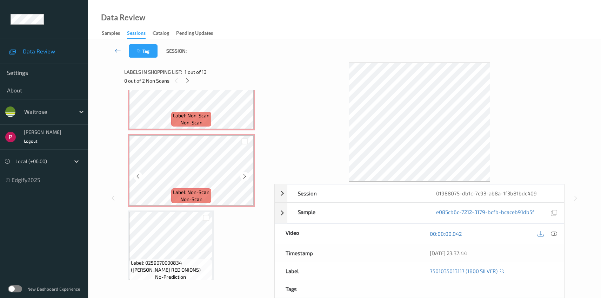
scroll to position [430, 0]
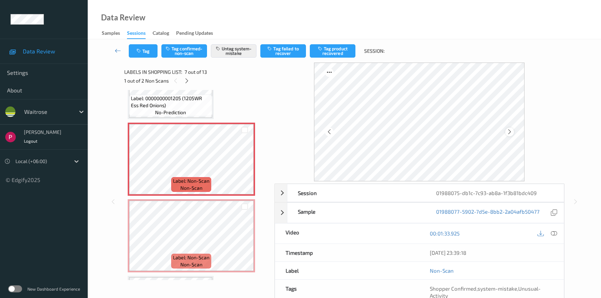
click at [513, 133] on div at bounding box center [509, 131] width 9 height 9
click at [513, 132] on div at bounding box center [509, 131] width 9 height 9
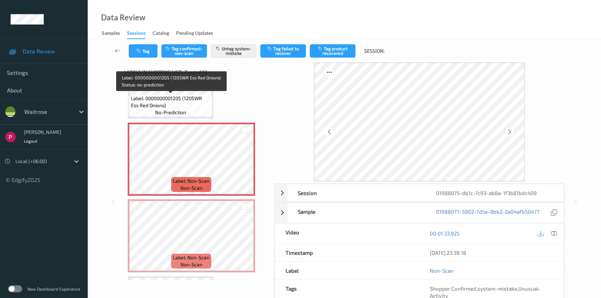
click at [165, 107] on span "Label: 0000000001205 (1205WR Ess Red Onions)" at bounding box center [171, 102] width 80 height 14
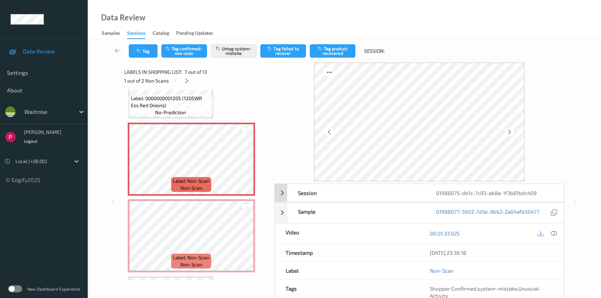
click at [525, 193] on div "01988075-db1c-7c93-ab8a-1f3b81bdc409" at bounding box center [495, 193] width 138 height 18
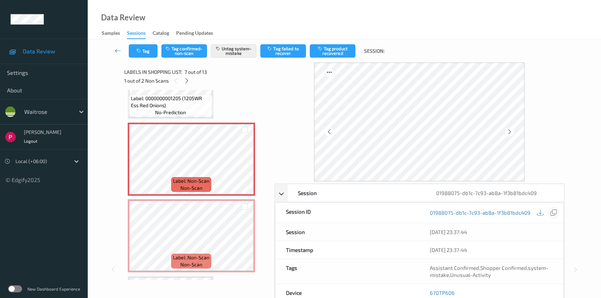
click at [554, 211] on icon at bounding box center [554, 212] width 6 height 6
drag, startPoint x: 444, startPoint y: 289, endPoint x: 435, endPoint y: 288, distance: 9.5
click at [435, 288] on div "670TP606" at bounding box center [491, 293] width 144 height 18
copy link "670TP606"
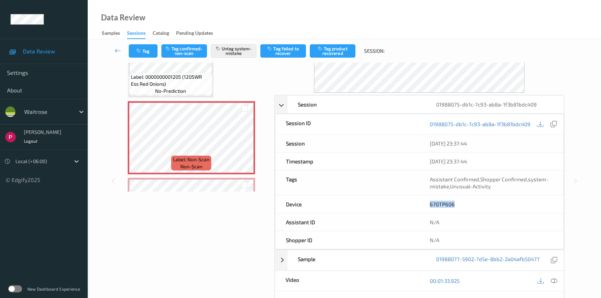
scroll to position [193, 0]
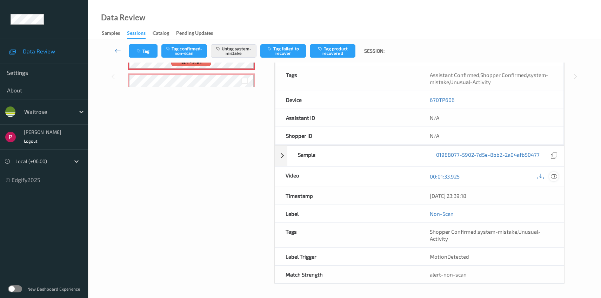
click at [554, 176] on icon at bounding box center [554, 176] width 6 height 6
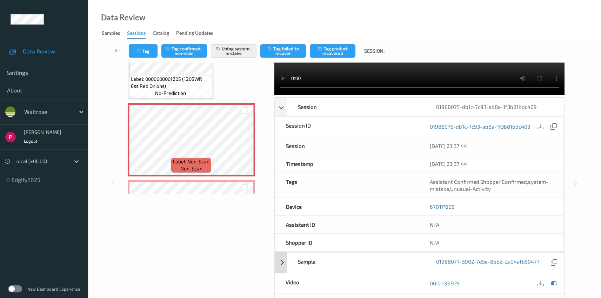
scroll to position [180, 0]
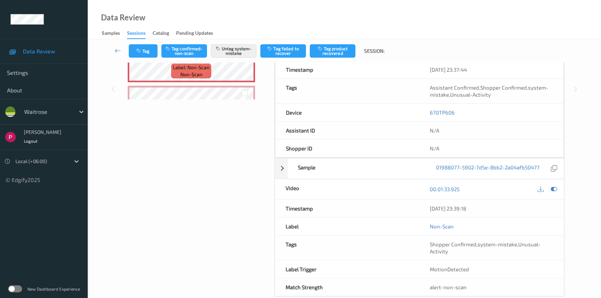
drag, startPoint x: 485, startPoint y: 208, endPoint x: 429, endPoint y: 206, distance: 56.2
click at [429, 206] on div "06/08/2025 23:39:18" at bounding box center [491, 208] width 145 height 18
copy div "06/08/2025 23:39:18"
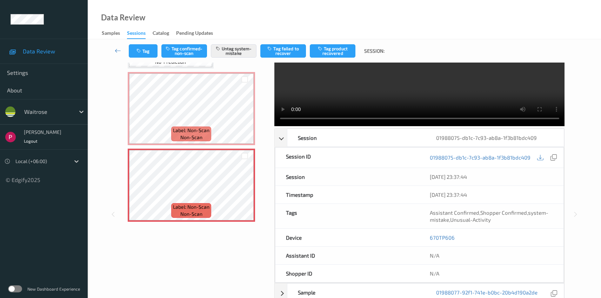
scroll to position [59, 0]
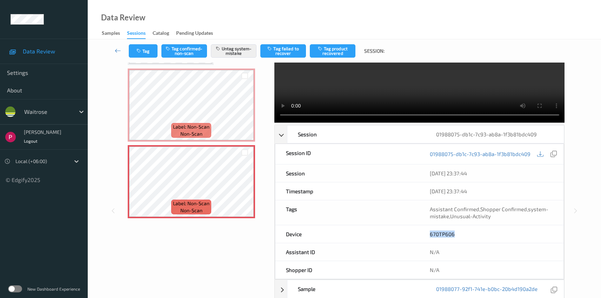
drag, startPoint x: 440, startPoint y: 234, endPoint x: 429, endPoint y: 227, distance: 13.4
click at [428, 234] on div "670TP606" at bounding box center [491, 234] width 144 height 18
copy link "670TP606"
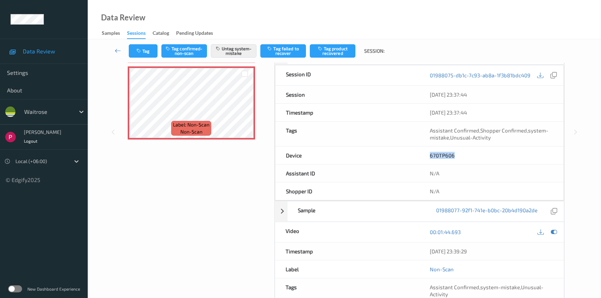
scroll to position [193, 0]
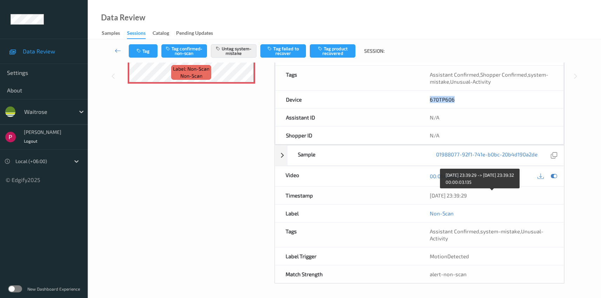
drag, startPoint x: 486, startPoint y: 195, endPoint x: 397, endPoint y: 195, distance: 88.8
click at [397, 195] on div "Timestamp 06/08/2025 23:39:29" at bounding box center [420, 195] width 290 height 18
copy div "06/08/2025 23:39:29"
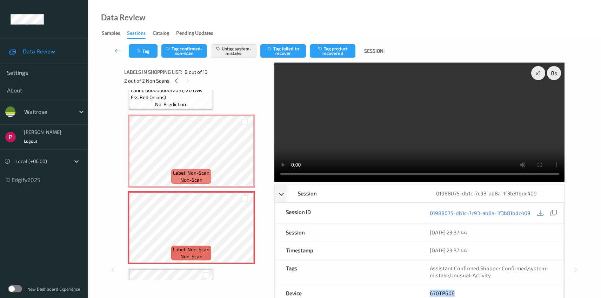
scroll to position [437, 0]
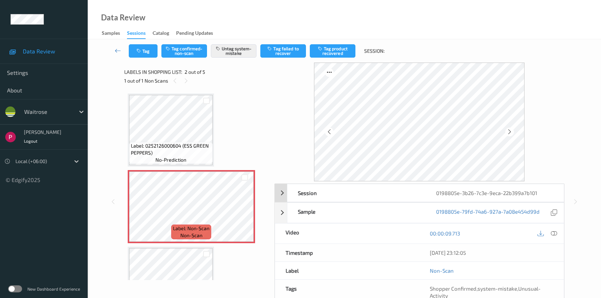
click at [407, 194] on div "Session" at bounding box center [356, 193] width 138 height 18
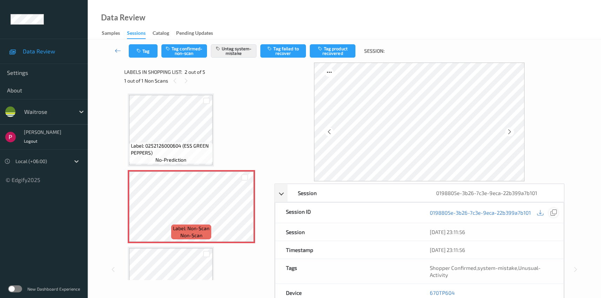
click at [552, 212] on icon at bounding box center [554, 212] width 6 height 6
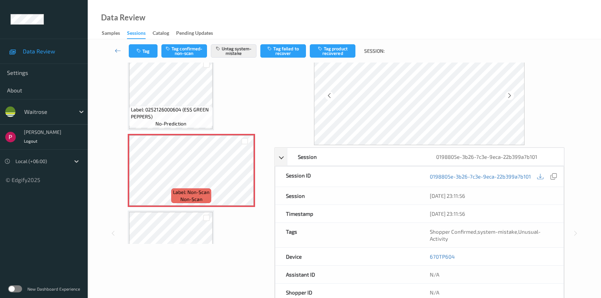
scroll to position [42, 0]
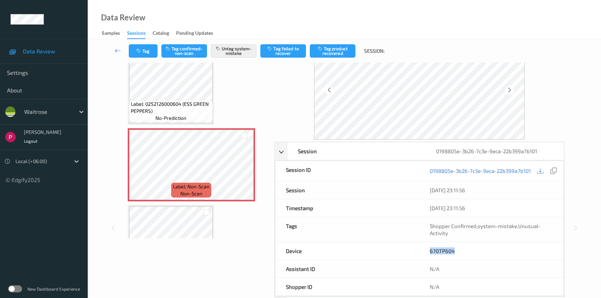
drag, startPoint x: 473, startPoint y: 251, endPoint x: 420, endPoint y: 248, distance: 52.3
click at [420, 248] on div "670TP604" at bounding box center [491, 251] width 144 height 18
copy link "670TP604"
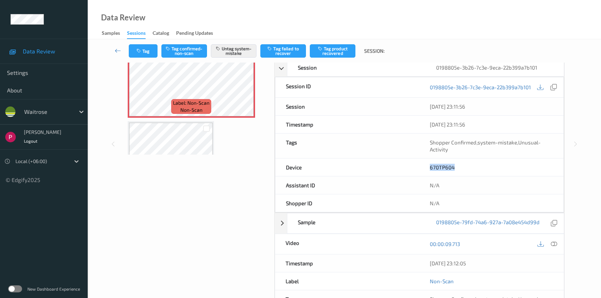
scroll to position [192, 0]
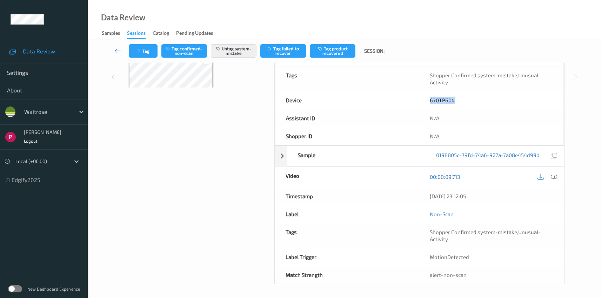
drag, startPoint x: 491, startPoint y: 195, endPoint x: 427, endPoint y: 191, distance: 64.0
click at [425, 193] on div "06/08/2025 23:12:05" at bounding box center [491, 196] width 145 height 18
copy div "06/08/2025 23:12:05"
click at [554, 177] on icon at bounding box center [554, 178] width 6 height 6
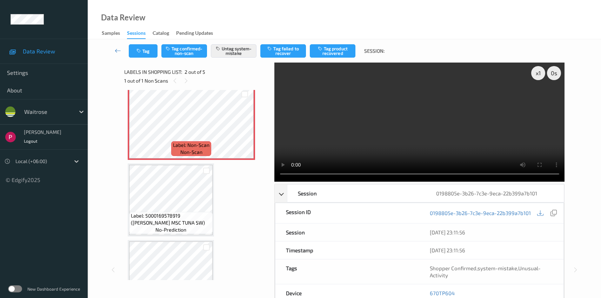
scroll to position [0, 0]
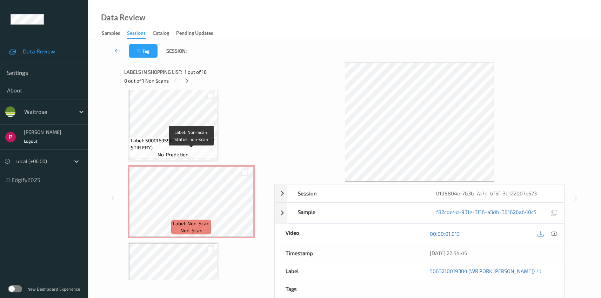
scroll to position [35, 0]
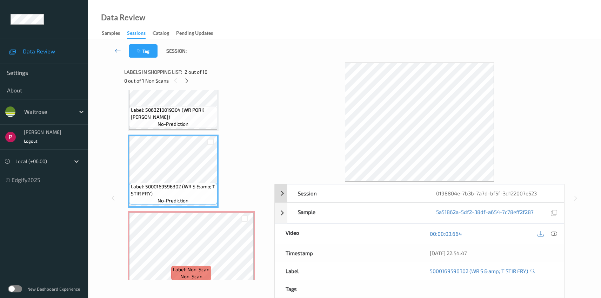
click at [314, 198] on div "Session" at bounding box center [356, 193] width 138 height 18
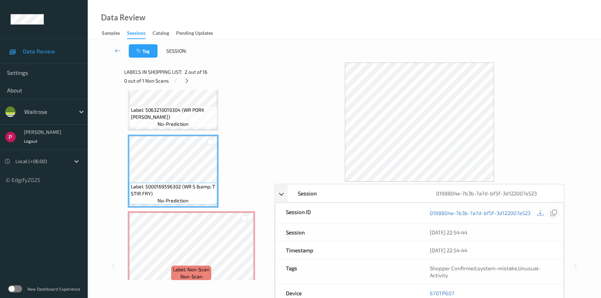
click at [552, 214] on icon at bounding box center [554, 213] width 6 height 6
drag, startPoint x: 443, startPoint y: 292, endPoint x: 423, endPoint y: 289, distance: 20.5
click at [423, 290] on div "670TP607" at bounding box center [491, 293] width 144 height 18
copy link "670TP607"
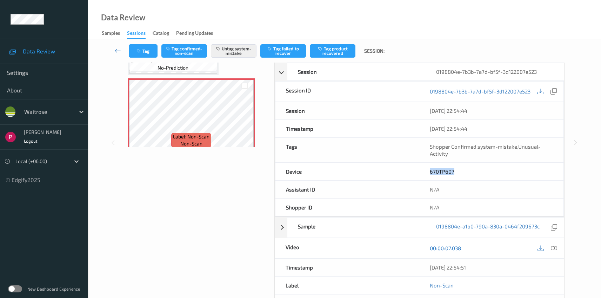
scroll to position [193, 0]
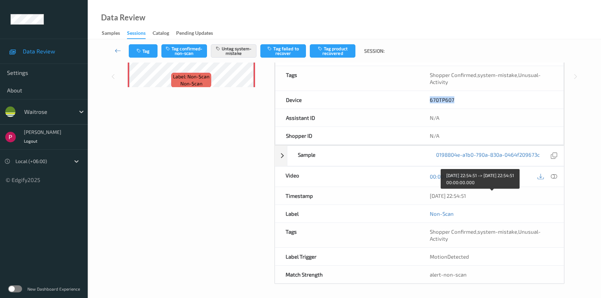
drag, startPoint x: 483, startPoint y: 194, endPoint x: 419, endPoint y: 193, distance: 63.9
click at [419, 193] on div "Timestamp 06/08/2025 22:54:51" at bounding box center [420, 196] width 290 height 18
copy div "06/08/2025 22:54:51"
click at [556, 174] on icon at bounding box center [554, 176] width 6 height 6
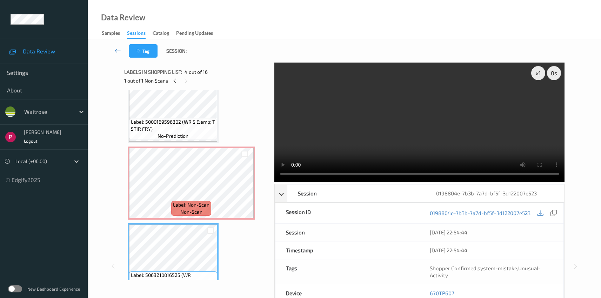
scroll to position [338, 0]
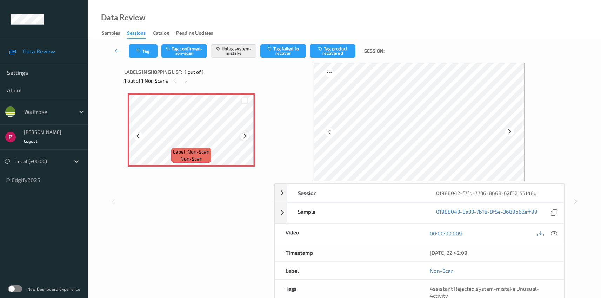
click at [245, 135] on icon at bounding box center [245, 136] width 6 height 6
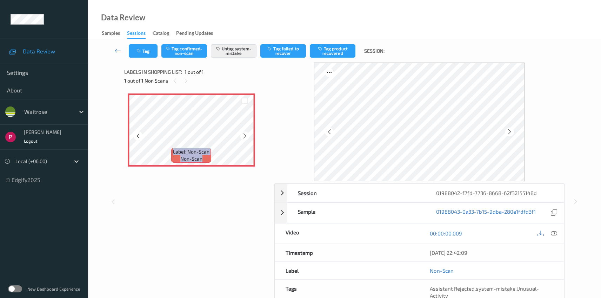
click at [245, 135] on icon at bounding box center [245, 136] width 6 height 6
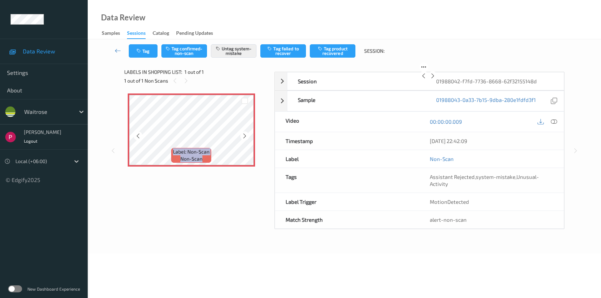
click at [245, 135] on icon at bounding box center [245, 136] width 6 height 6
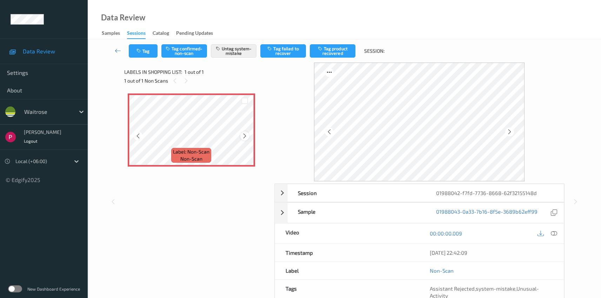
click at [242, 136] on icon at bounding box center [245, 136] width 6 height 6
click at [510, 131] on icon at bounding box center [510, 131] width 6 height 6
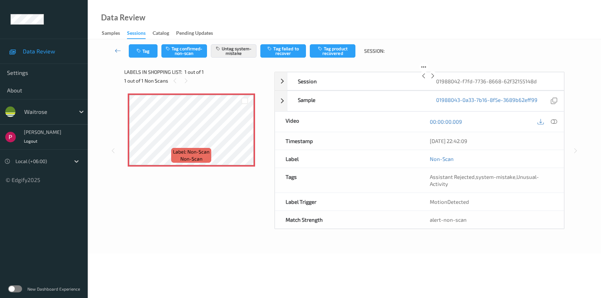
click at [436, 79] on icon at bounding box center [433, 76] width 6 height 6
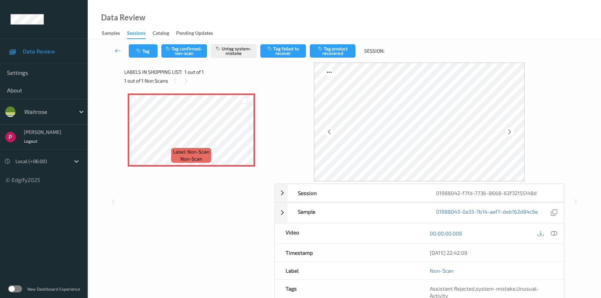
click at [510, 131] on icon at bounding box center [510, 131] width 6 height 6
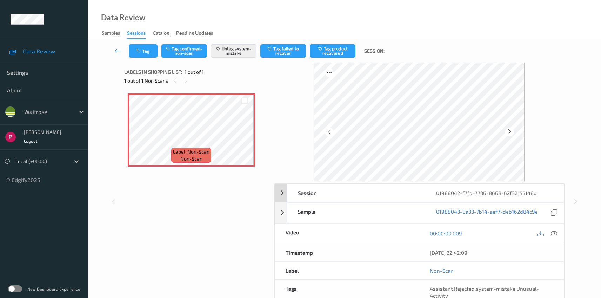
click at [369, 194] on div "Session" at bounding box center [356, 193] width 138 height 18
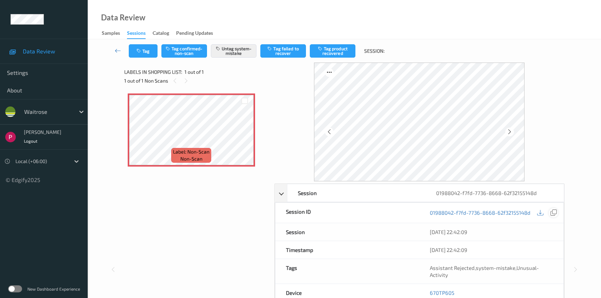
click at [554, 213] on icon at bounding box center [554, 212] width 6 height 6
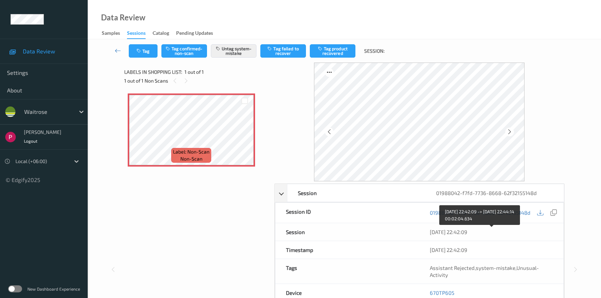
scroll to position [68, 0]
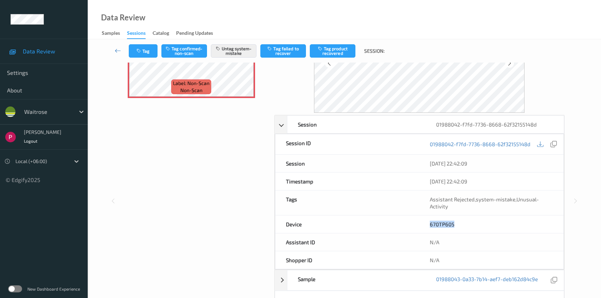
drag, startPoint x: 458, startPoint y: 223, endPoint x: 427, endPoint y: 222, distance: 30.5
click at [427, 222] on div "670TP605" at bounding box center [491, 224] width 144 height 18
copy link "670TP605"
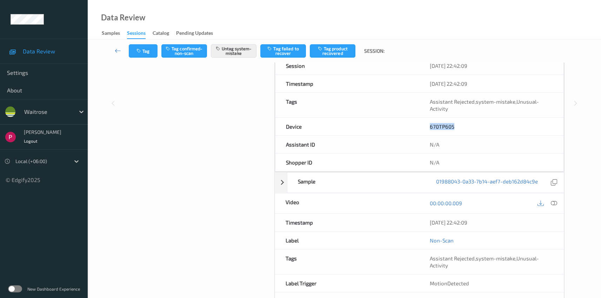
scroll to position [188, 0]
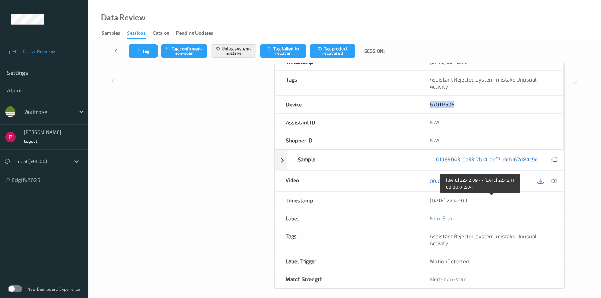
drag, startPoint x: 442, startPoint y: 198, endPoint x: 407, endPoint y: 195, distance: 34.9
click at [407, 197] on div "Timestamp 06/08/2025 22:42:09" at bounding box center [420, 200] width 290 height 18
copy div "06/08/2025 22:42:09"
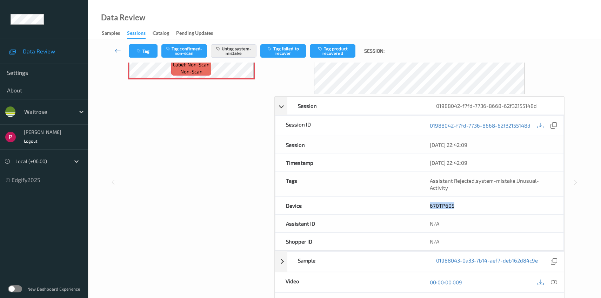
scroll to position [0, 0]
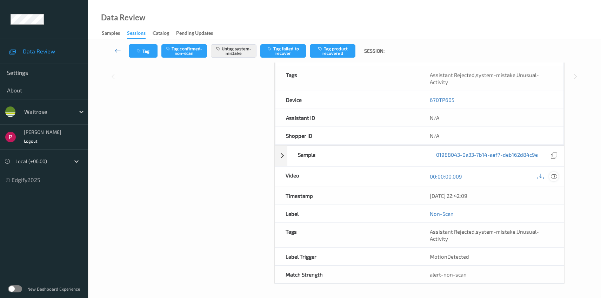
click at [555, 174] on icon at bounding box center [554, 176] width 6 height 6
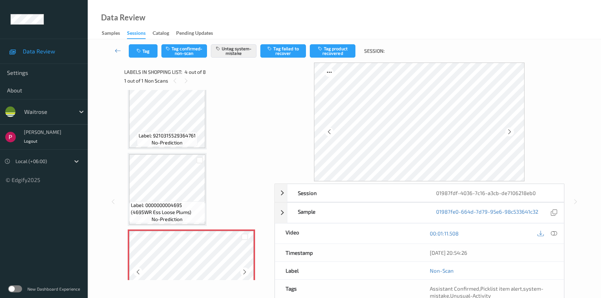
scroll to position [93, 0]
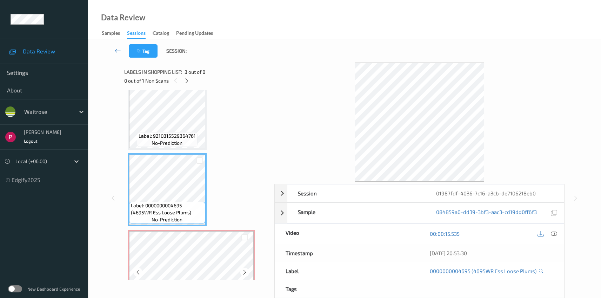
click at [208, 232] on div "Label: Non-Scan non-scan" at bounding box center [191, 266] width 127 height 73
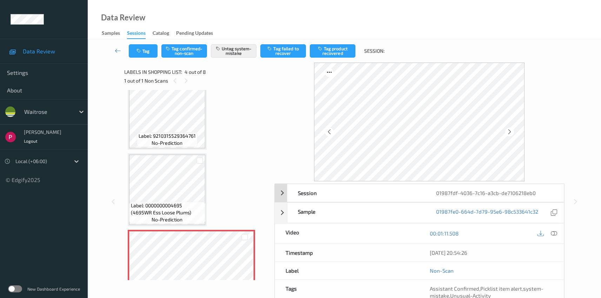
click at [527, 193] on div "01987fdf-4036-7c16-a3cb-de7106218eb0" at bounding box center [495, 193] width 138 height 18
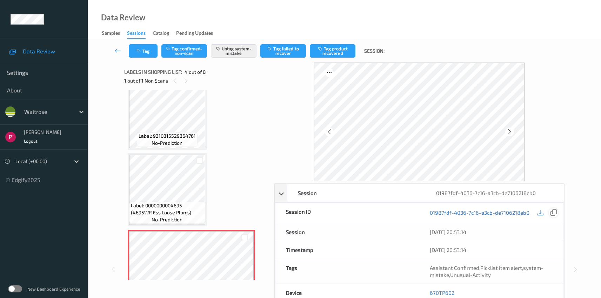
click at [556, 214] on icon at bounding box center [554, 212] width 6 height 6
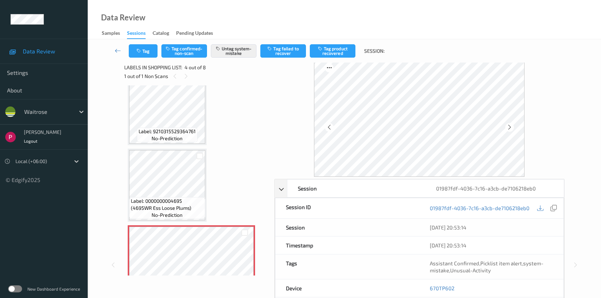
scroll to position [47, 0]
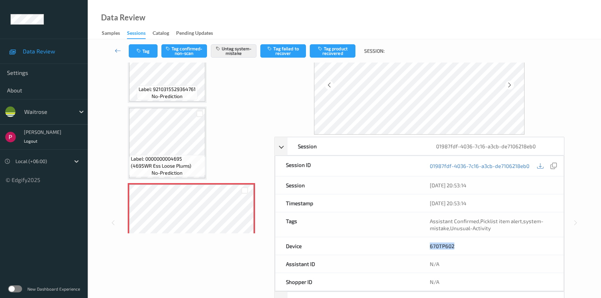
drag, startPoint x: 461, startPoint y: 250, endPoint x: 419, endPoint y: 234, distance: 45.1
click at [423, 246] on div "670TP602" at bounding box center [491, 246] width 144 height 18
copy link "670TP602"
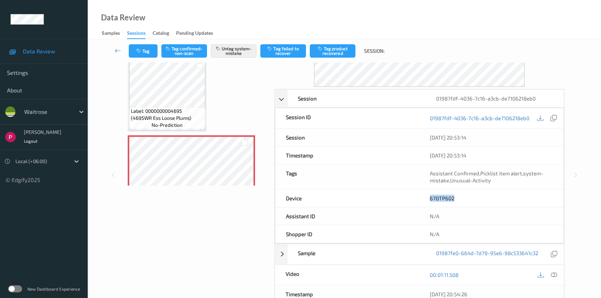
scroll to position [193, 0]
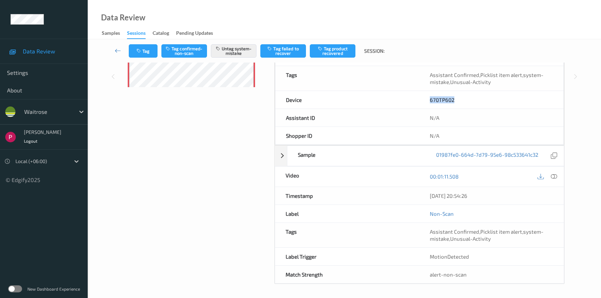
drag, startPoint x: 487, startPoint y: 195, endPoint x: 421, endPoint y: 191, distance: 66.5
click at [421, 191] on div "06/08/2025 20:54:26" at bounding box center [491, 196] width 145 height 18
copy div "06/08/2025 20:54:26"
click at [554, 175] on icon at bounding box center [554, 176] width 6 height 6
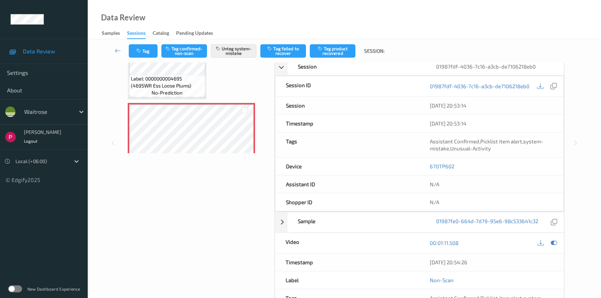
scroll to position [0, 0]
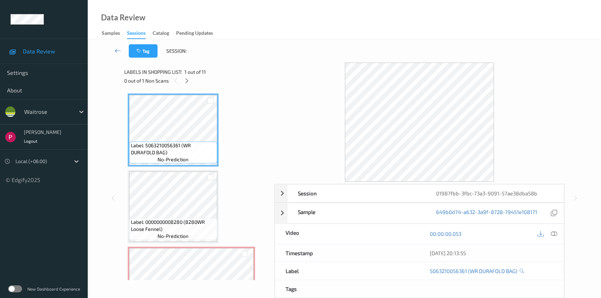
scroll to position [66, 0]
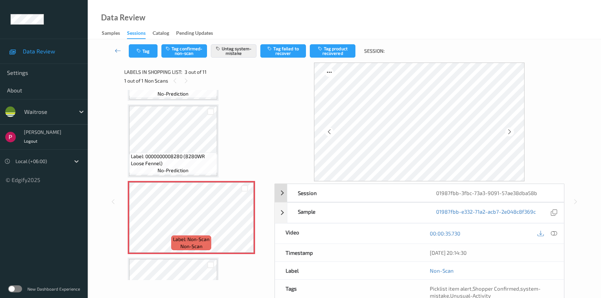
click at [487, 194] on div "01987fbb-3fbc-73a3-9091-57ae38dba58b" at bounding box center [495, 193] width 138 height 18
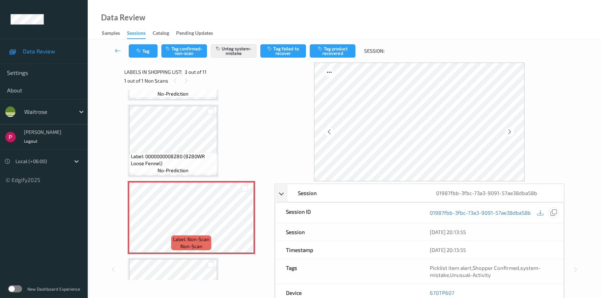
click at [552, 214] on icon at bounding box center [554, 212] width 6 height 6
drag, startPoint x: 459, startPoint y: 295, endPoint x: 431, endPoint y: 287, distance: 29.3
click at [428, 290] on div "670TP607" at bounding box center [491, 293] width 144 height 18
copy link "670TP607"
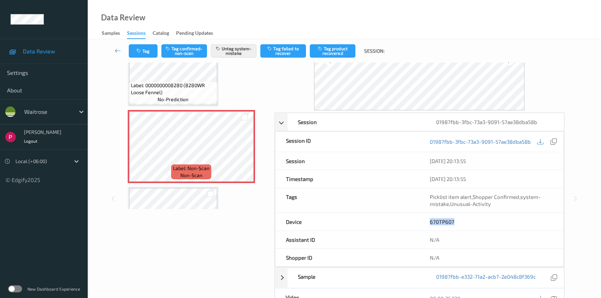
scroll to position [147, 0]
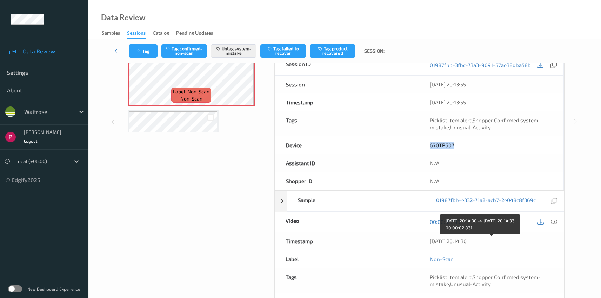
drag, startPoint x: 470, startPoint y: 239, endPoint x: 437, endPoint y: 237, distance: 33.4
click at [437, 237] on div "06/08/2025 20:14:30" at bounding box center [492, 240] width 124 height 7
drag, startPoint x: 504, startPoint y: 240, endPoint x: 526, endPoint y: 242, distance: 22.9
click at [526, 242] on div "06/08/2025 20:14:30" at bounding box center [491, 241] width 145 height 18
copy div "06/08/2025 20:14:30"
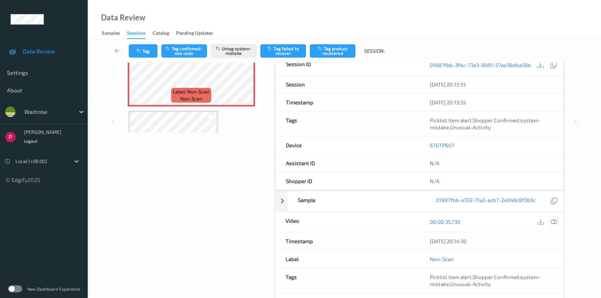
click at [554, 223] on icon at bounding box center [554, 221] width 6 height 6
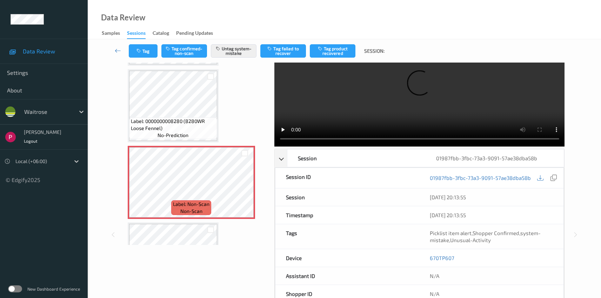
scroll to position [0, 0]
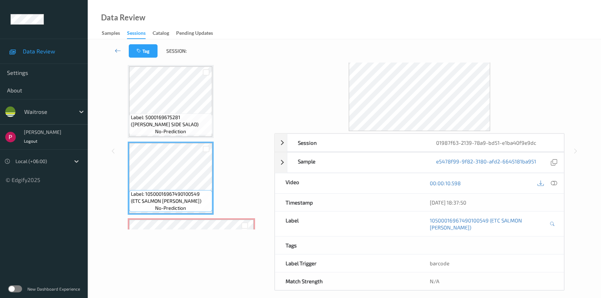
scroll to position [120, 0]
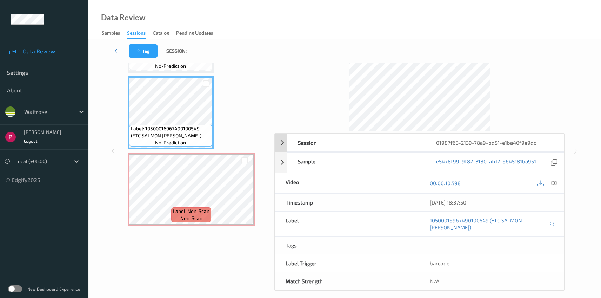
drag, startPoint x: 520, startPoint y: 140, endPoint x: 533, endPoint y: 144, distance: 13.8
click at [520, 139] on div "01987f63-2139-78a9-bd51-e1ba40f9e9dc" at bounding box center [495, 143] width 138 height 18
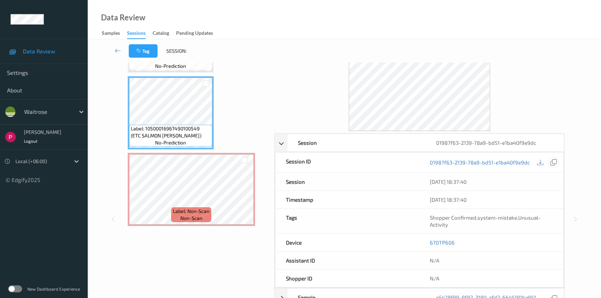
drag, startPoint x: 553, startPoint y: 165, endPoint x: 551, endPoint y: 162, distance: 3.6
click at [553, 165] on icon at bounding box center [554, 162] width 6 height 6
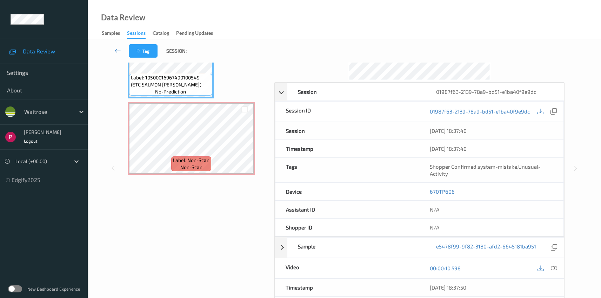
scroll to position [79, 0]
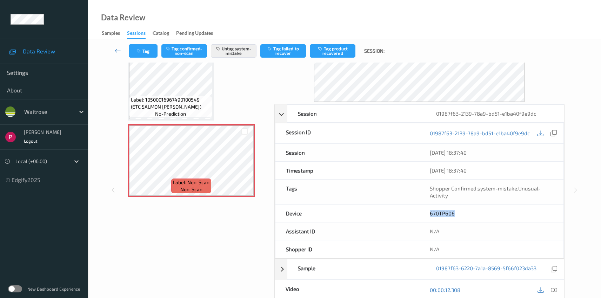
drag, startPoint x: 457, startPoint y: 214, endPoint x: 425, endPoint y: 212, distance: 31.6
click at [425, 212] on div "670TP606" at bounding box center [491, 213] width 144 height 18
copy link "670TP606"
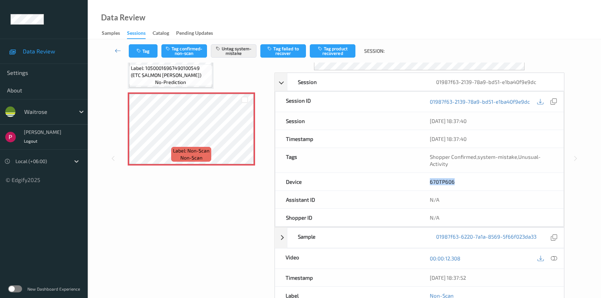
scroll to position [142, 0]
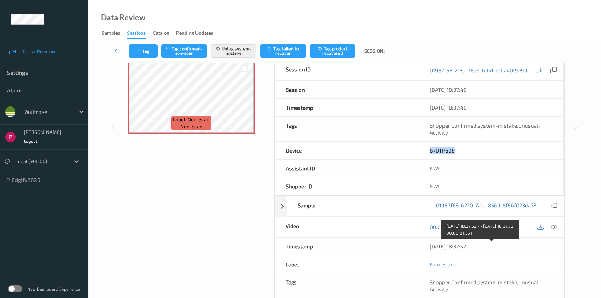
drag, startPoint x: 467, startPoint y: 244, endPoint x: 429, endPoint y: 244, distance: 37.6
click at [429, 244] on div "06/08/2025 18:37:52" at bounding box center [491, 246] width 145 height 18
copy div "06/08/2025 18:37:52"
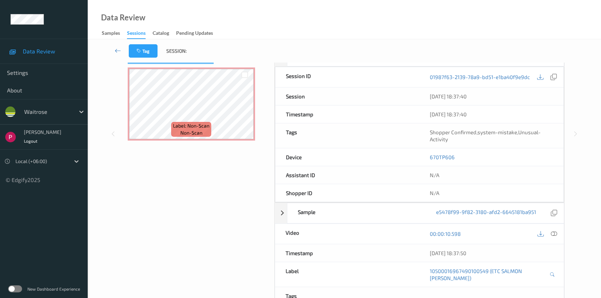
scroll to position [186, 0]
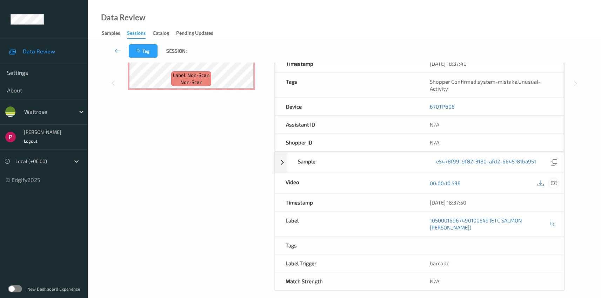
click at [554, 184] on icon at bounding box center [554, 183] width 6 height 6
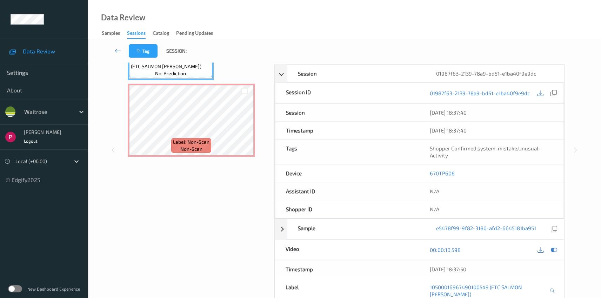
scroll to position [0, 0]
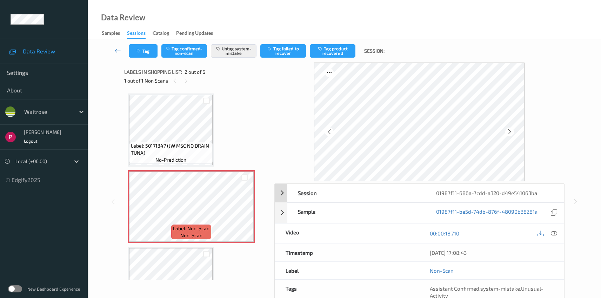
click at [449, 194] on div "01987f11-686a-7cdd-a320-d49e541063ba" at bounding box center [495, 193] width 138 height 18
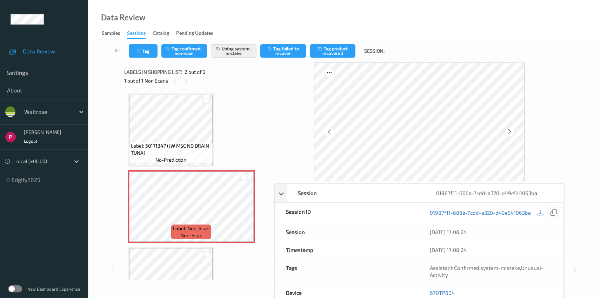
click at [550, 211] on div at bounding box center [553, 212] width 9 height 9
click at [559, 212] on div "01987f11-686a-7cdd-a320-d49e541063ba" at bounding box center [491, 212] width 144 height 20
click at [553, 211] on icon at bounding box center [554, 212] width 6 height 6
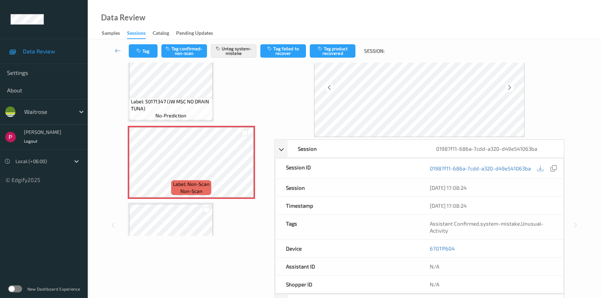
scroll to position [45, 0]
drag, startPoint x: 440, startPoint y: 246, endPoint x: 421, endPoint y: 245, distance: 19.3
click at [421, 245] on div "670TP604" at bounding box center [491, 248] width 144 height 18
copy link "670TP604"
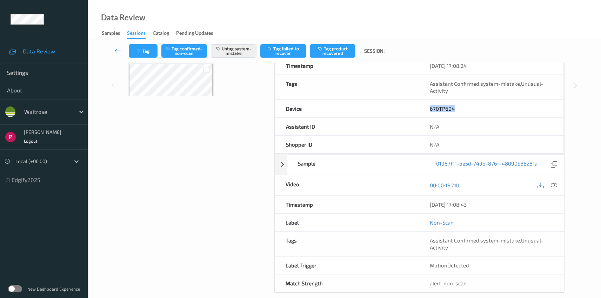
drag, startPoint x: 489, startPoint y: 206, endPoint x: 422, endPoint y: 197, distance: 67.2
click at [423, 198] on div "06/08/2025 17:08:43" at bounding box center [491, 204] width 145 height 18
copy div "06/08/2025 17:08:43"
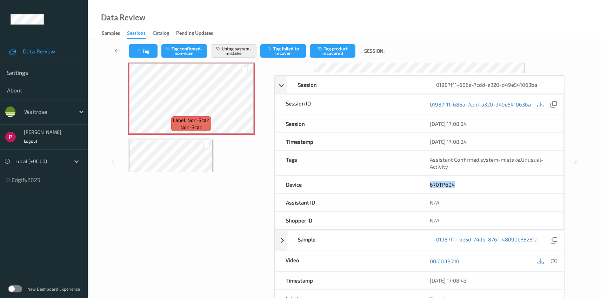
scroll to position [0, 0]
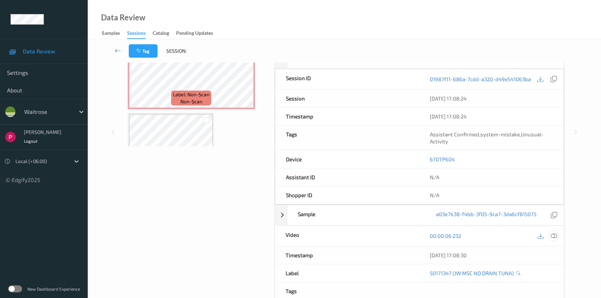
click at [552, 235] on icon at bounding box center [554, 235] width 6 height 6
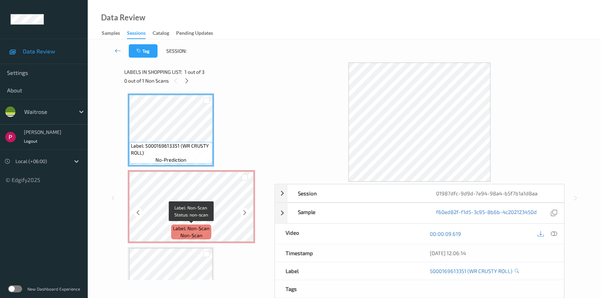
click at [187, 228] on span "Label: Non-Scan" at bounding box center [191, 228] width 36 height 7
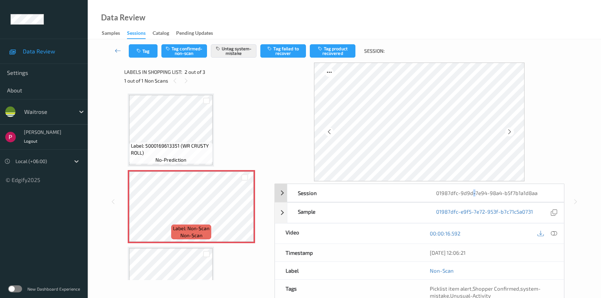
click at [473, 192] on div "01987dfc-9d9d-7e94-98a4-b5f7b1a1d8aa" at bounding box center [495, 193] width 138 height 18
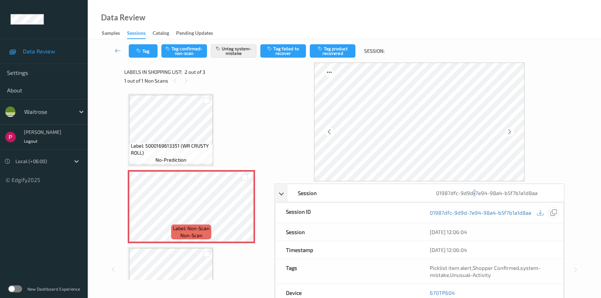
click at [555, 214] on icon at bounding box center [554, 212] width 6 height 6
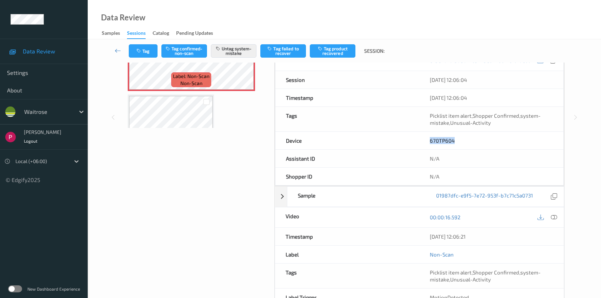
drag, startPoint x: 463, startPoint y: 141, endPoint x: 427, endPoint y: 133, distance: 36.7
click at [427, 133] on div "670TP604" at bounding box center [491, 141] width 144 height 18
copy link "670TP604"
drag, startPoint x: 488, startPoint y: 234, endPoint x: 407, endPoint y: 232, distance: 80.8
click at [407, 232] on div "Timestamp 06/08/2025 12:06:21" at bounding box center [420, 236] width 290 height 18
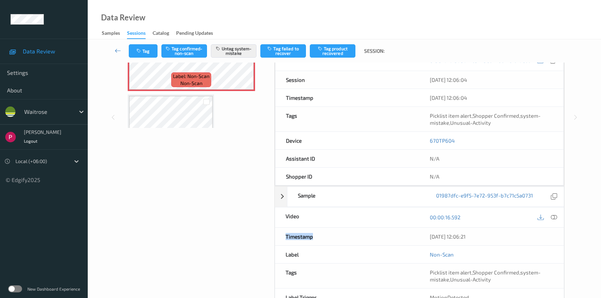
click at [418, 232] on div "Timestamp" at bounding box center [347, 236] width 145 height 18
drag, startPoint x: 496, startPoint y: 239, endPoint x: 426, endPoint y: 235, distance: 69.6
click at [428, 237] on div "06/08/2025 12:06:21" at bounding box center [491, 236] width 145 height 18
copy div "06/08/2025 12:06:21"
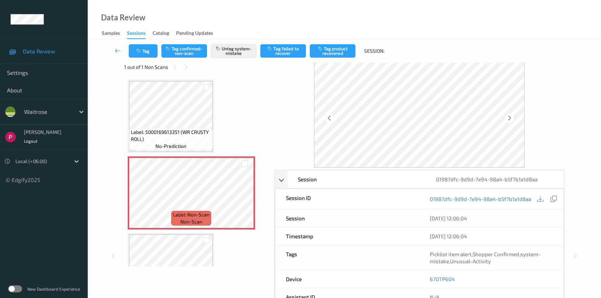
scroll to position [13, 0]
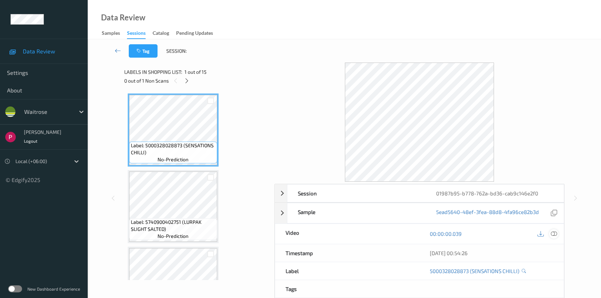
click at [557, 233] on div at bounding box center [553, 233] width 9 height 9
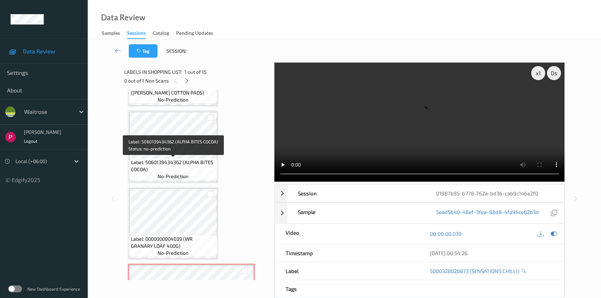
scroll to position [961, 0]
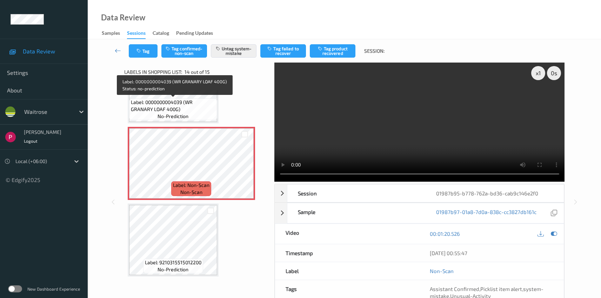
click at [175, 106] on span "Label: 0000000004039 (WR GRANARY LOAF 400G)" at bounding box center [173, 106] width 85 height 14
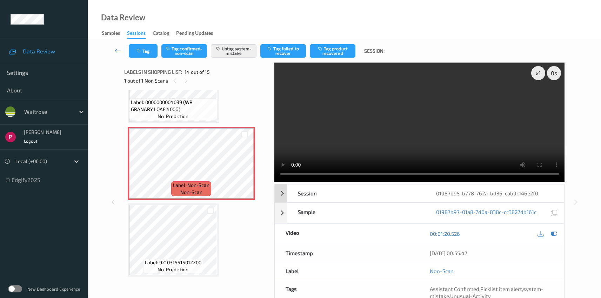
click at [490, 191] on div "01987b95-b778-762a-bd36-cab9c146e2f0" at bounding box center [495, 193] width 138 height 18
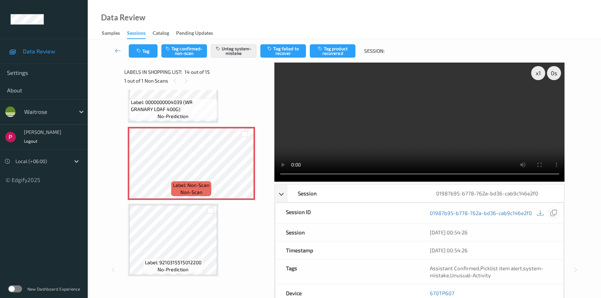
click at [554, 214] on icon at bounding box center [554, 213] width 6 height 6
drag, startPoint x: 454, startPoint y: 290, endPoint x: 431, endPoint y: 291, distance: 22.5
click at [431, 291] on div "670TP607" at bounding box center [491, 293] width 144 height 18
drag, startPoint x: 423, startPoint y: 291, endPoint x: 452, endPoint y: 212, distance: 83.6
click at [456, 292] on div "670TP607" at bounding box center [491, 293] width 144 height 18
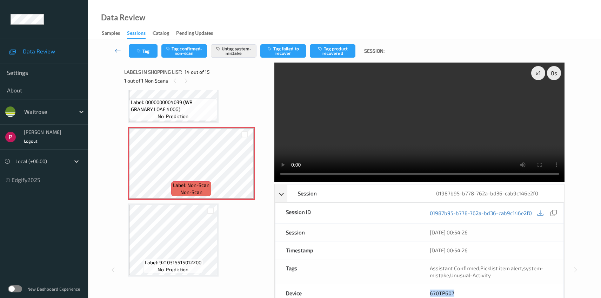
copy link "670TP607"
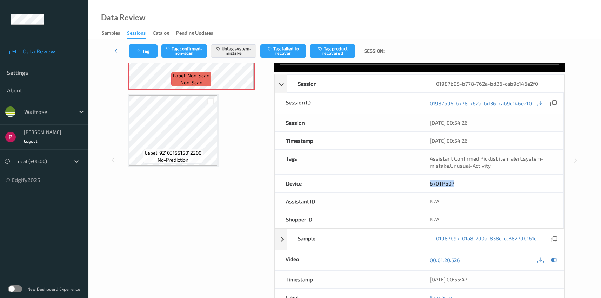
scroll to position [113, 0]
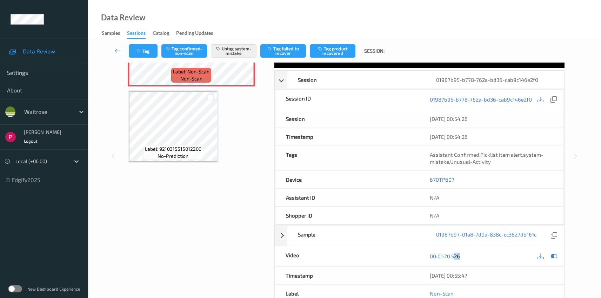
drag, startPoint x: 466, startPoint y: 260, endPoint x: 477, endPoint y: 267, distance: 13.4
click at [456, 259] on div "00:01:20.526" at bounding box center [492, 255] width 124 height 9
drag, startPoint x: 484, startPoint y: 274, endPoint x: 479, endPoint y: 285, distance: 11.7
click at [417, 273] on div "Timestamp 06/08/2025 00:55:47" at bounding box center [420, 275] width 290 height 18
copy div "06/08/2025 00:55:47"
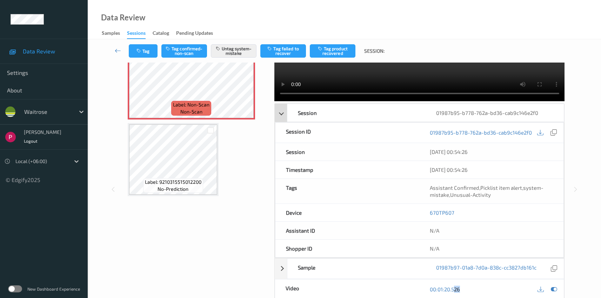
scroll to position [0, 0]
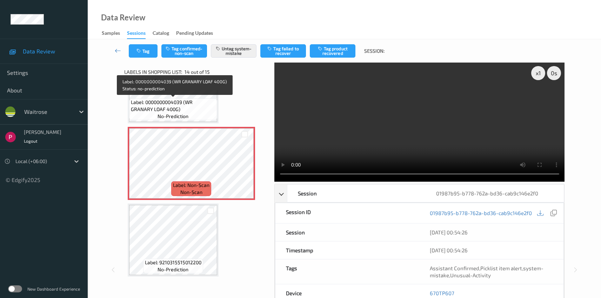
click at [186, 106] on span "Label: 0000000004039 (WR GRANARY LOAF 400G)" at bounding box center [173, 106] width 85 height 14
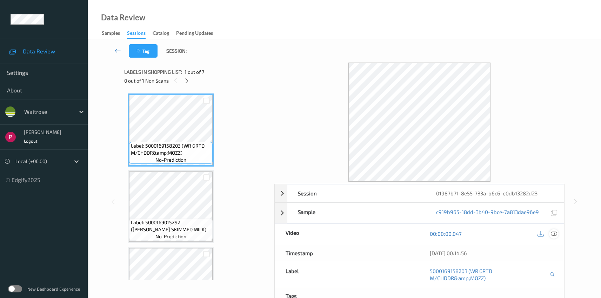
click at [554, 233] on icon at bounding box center [554, 233] width 6 height 6
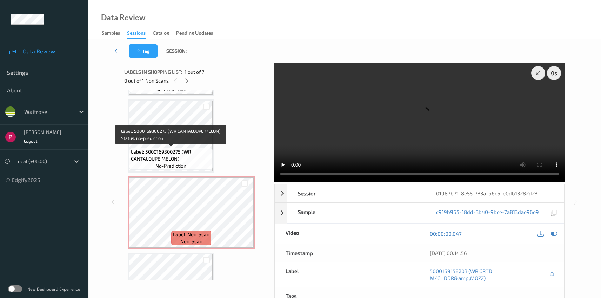
scroll to position [349, 0]
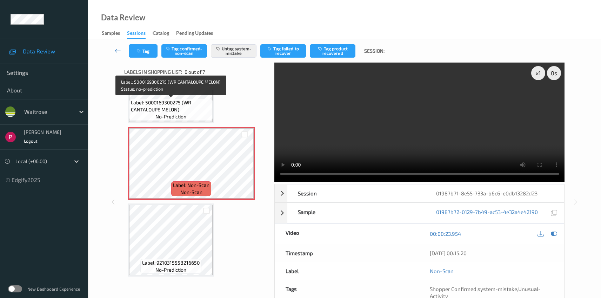
click at [174, 106] on span "Label: 5000169300275 (WR CANTALOUPE MELON)" at bounding box center [171, 106] width 80 height 14
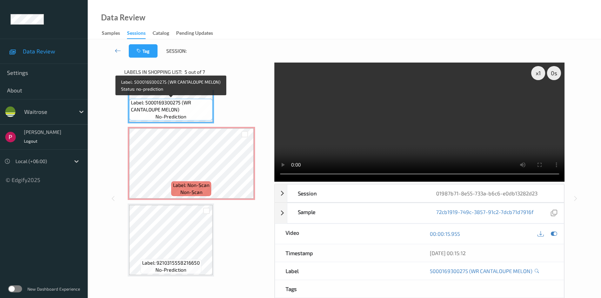
click at [149, 101] on span "Label: 5000169300275 (WR CANTALOUPE MELON)" at bounding box center [171, 106] width 80 height 14
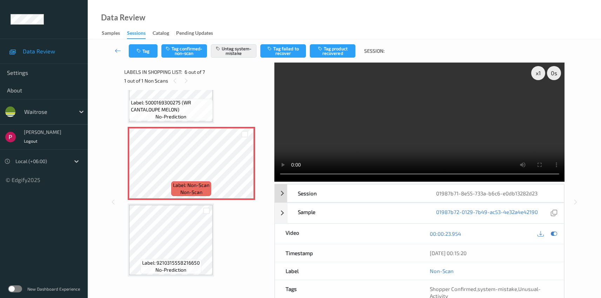
click at [484, 195] on div "01987b71-8e55-733a-b6c6-e0db13282d23" at bounding box center [495, 193] width 138 height 18
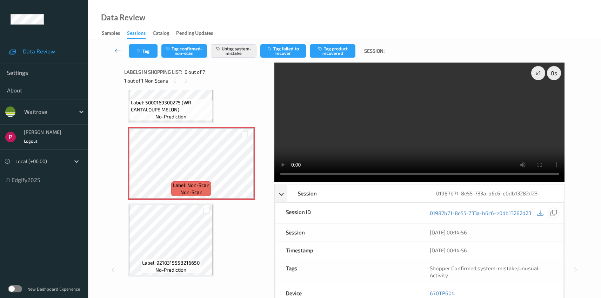
click at [552, 213] on icon at bounding box center [554, 213] width 6 height 6
click at [425, 290] on div "670TP604" at bounding box center [491, 293] width 144 height 18
copy link "670TP604"
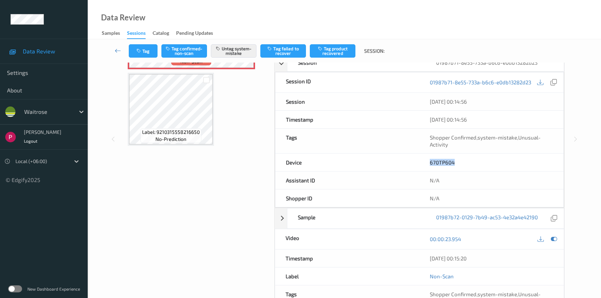
drag, startPoint x: 486, startPoint y: 260, endPoint x: 435, endPoint y: 250, distance: 51.8
click at [427, 256] on div "06/08/2025 00:15:20" at bounding box center [491, 258] width 145 height 18
copy div "06/08/2025 00:15:20"
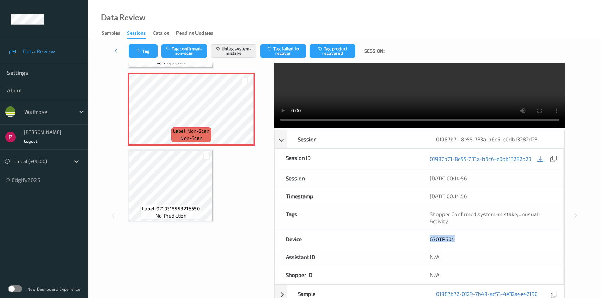
scroll to position [0, 0]
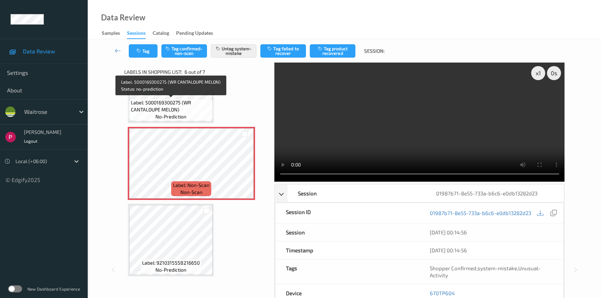
click at [168, 102] on span "Label: 5000169300275 (WR CANTALOUPE MELON)" at bounding box center [171, 106] width 80 height 14
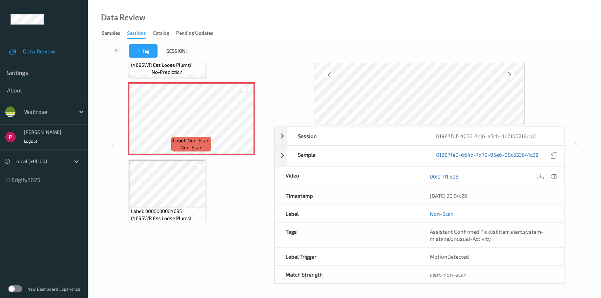
scroll to position [177, 0]
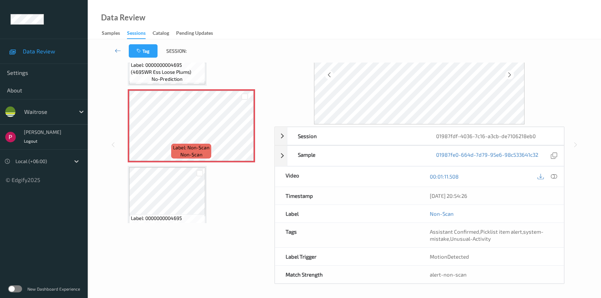
click at [554, 174] on icon at bounding box center [554, 176] width 6 height 6
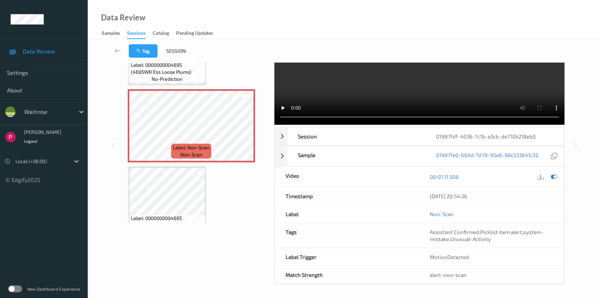
scroll to position [0, 0]
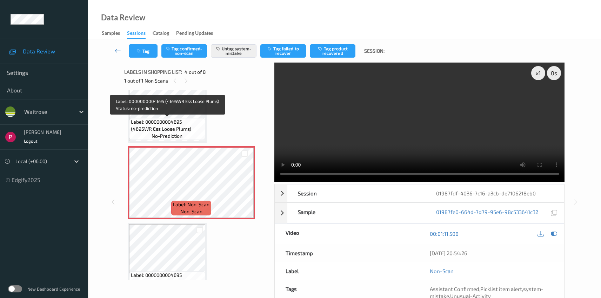
click at [170, 128] on span "Label: 0000000004695 (4695WR Ess Loose Plums)" at bounding box center [167, 125] width 73 height 14
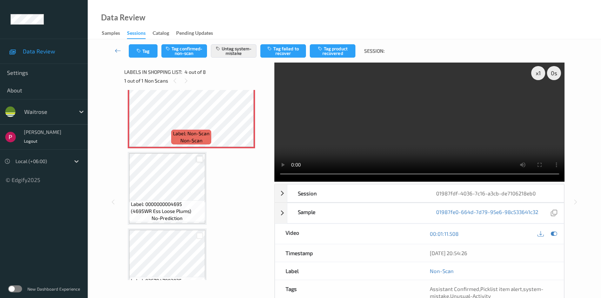
scroll to position [180, 0]
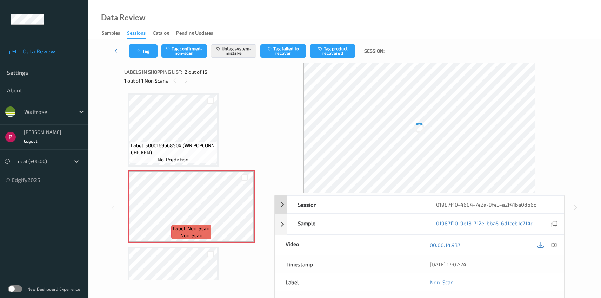
click at [468, 201] on div "01987f10-4604-7e2a-9fe3-a2f41ba0db6c" at bounding box center [495, 204] width 138 height 18
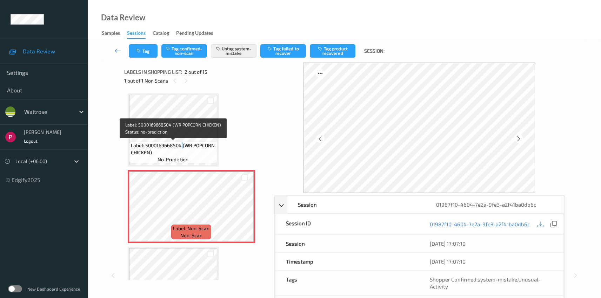
click at [182, 142] on span "Label: 5000169668504 (WR POPCORN CHICKEN)" at bounding box center [173, 149] width 85 height 14
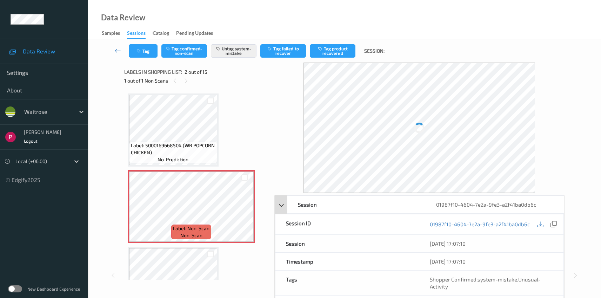
click at [446, 214] on div "01987f10-4604-7e2a-9fe3-a2f41ba0db6c" at bounding box center [491, 224] width 144 height 20
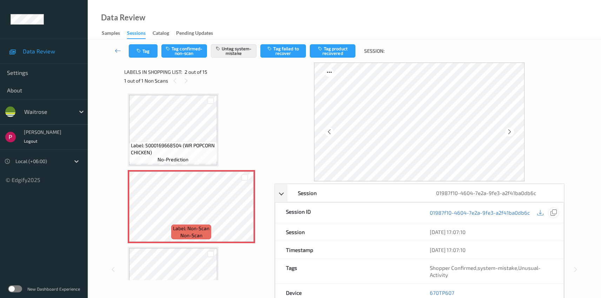
click at [555, 213] on icon at bounding box center [554, 212] width 6 height 6
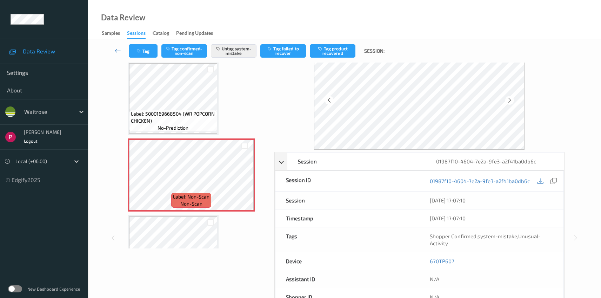
scroll to position [67, 0]
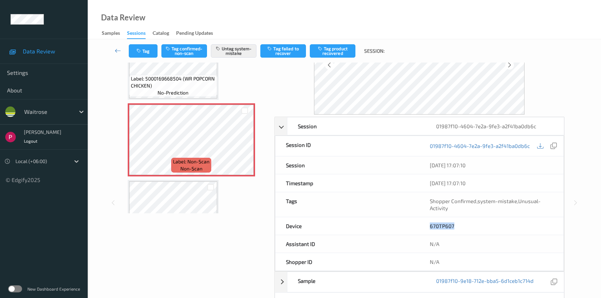
drag, startPoint x: 445, startPoint y: 226, endPoint x: 418, endPoint y: 224, distance: 27.8
click at [416, 226] on div "Device 670TP607" at bounding box center [419, 226] width 289 height 18
copy div "670TP607"
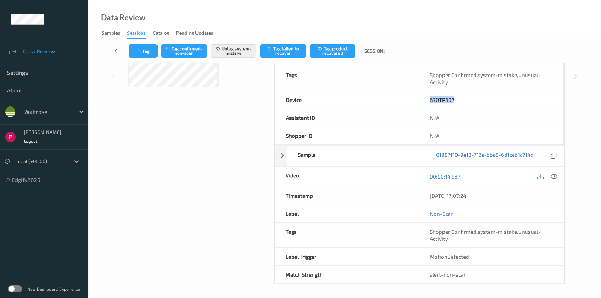
drag, startPoint x: 485, startPoint y: 197, endPoint x: 421, endPoint y: 191, distance: 64.6
click at [419, 192] on div "06/08/2025 17:07:24" at bounding box center [491, 196] width 145 height 18
copy div "06/08/2025 17:07:24"
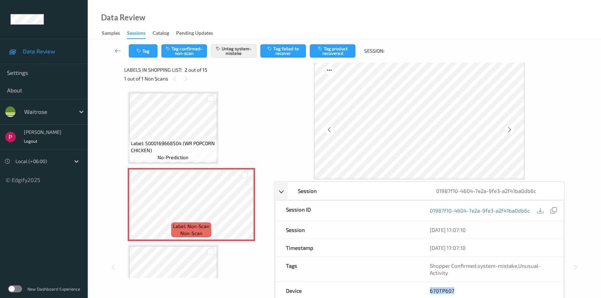
scroll to position [0, 0]
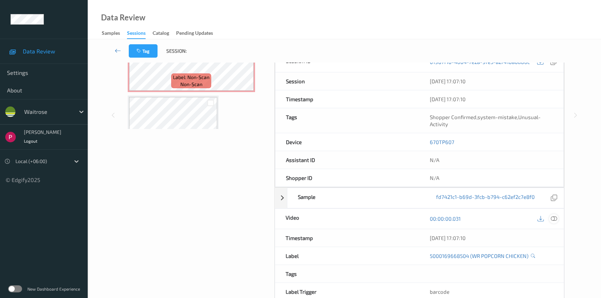
click at [554, 216] on icon at bounding box center [554, 218] width 6 height 6
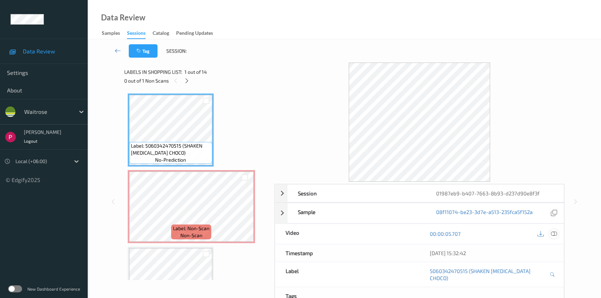
click at [556, 234] on icon at bounding box center [554, 233] width 6 height 6
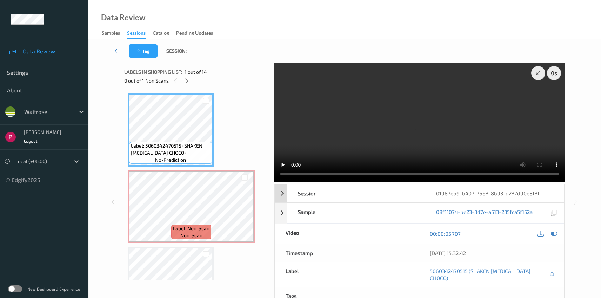
click at [400, 196] on div "Session" at bounding box center [356, 193] width 138 height 18
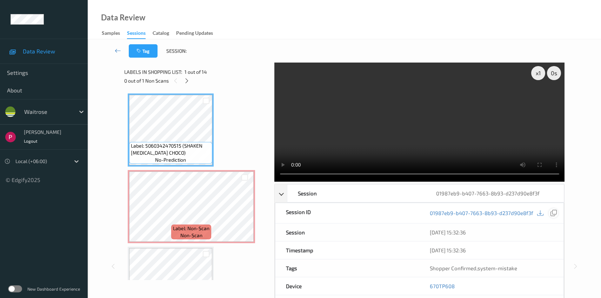
click at [554, 213] on icon at bounding box center [554, 213] width 6 height 6
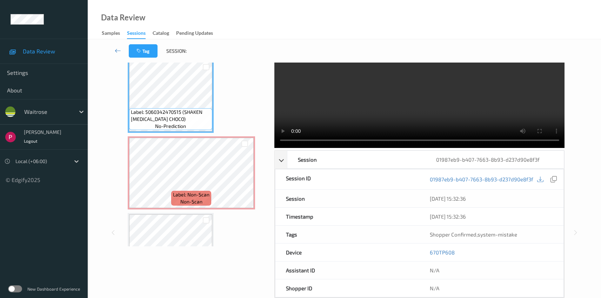
scroll to position [127, 0]
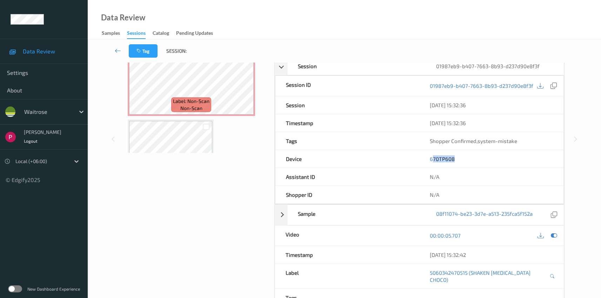
drag, startPoint x: 464, startPoint y: 160, endPoint x: 429, endPoint y: 155, distance: 35.0
click at [432, 156] on div "670TP608" at bounding box center [491, 159] width 144 height 18
drag, startPoint x: 426, startPoint y: 153, endPoint x: 461, endPoint y: 156, distance: 34.5
click at [460, 157] on div "670TP608" at bounding box center [491, 159] width 144 height 18
copy link "670TP608"
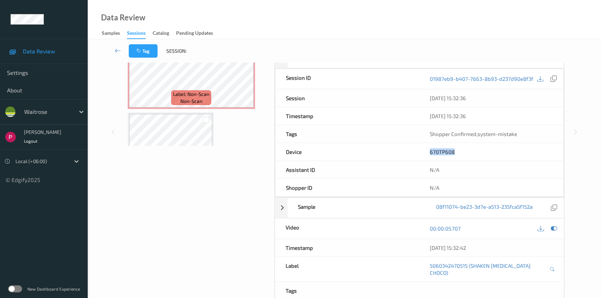
scroll to position [179, 0]
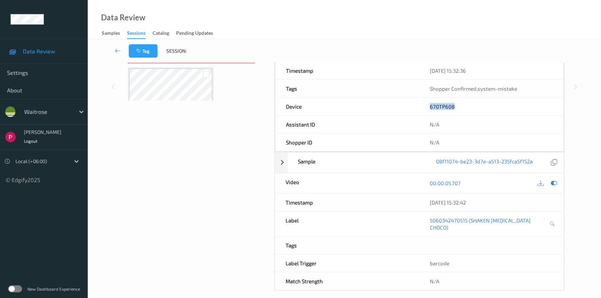
drag, startPoint x: 485, startPoint y: 204, endPoint x: 429, endPoint y: 199, distance: 56.0
click at [429, 199] on div "06/08/2025 15:32:42" at bounding box center [491, 202] width 145 height 18
copy div "06/08/2025 15:32:42"
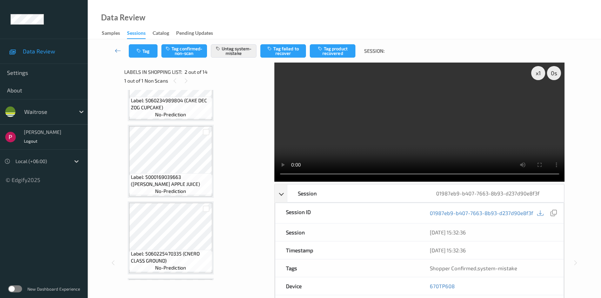
scroll to position [885, 0]
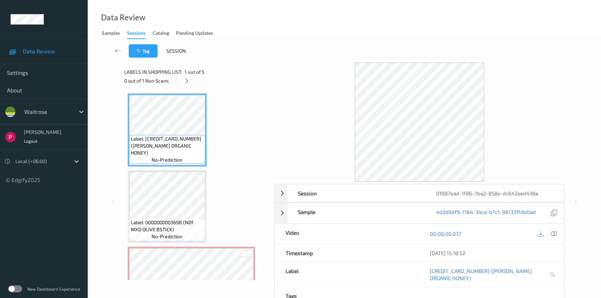
click at [554, 233] on icon at bounding box center [554, 233] width 6 height 6
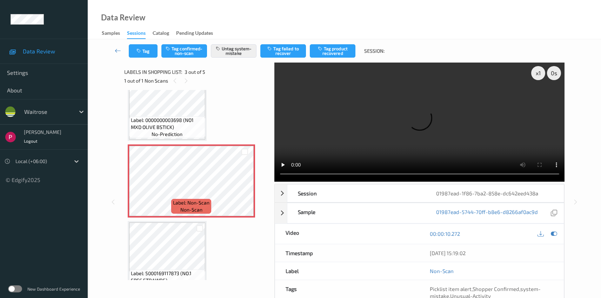
scroll to position [94, 0]
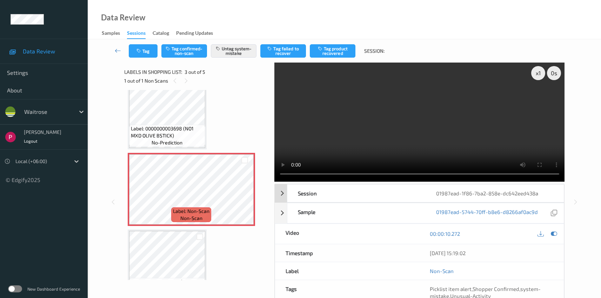
click at [386, 194] on div "Session" at bounding box center [356, 193] width 138 height 18
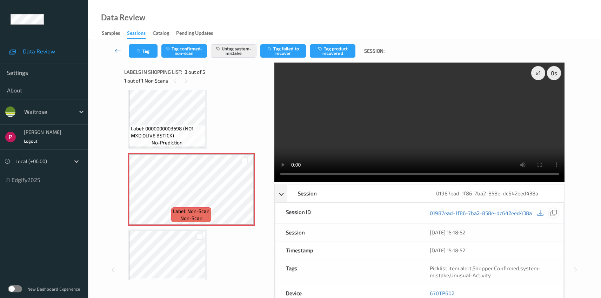
click at [553, 213] on icon at bounding box center [554, 213] width 6 height 6
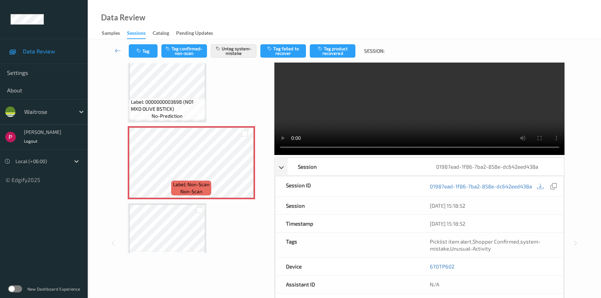
scroll to position [63, 0]
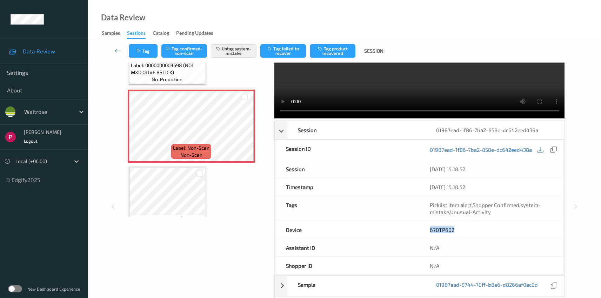
drag, startPoint x: 463, startPoint y: 229, endPoint x: 417, endPoint y: 227, distance: 45.7
click at [417, 227] on div "Device 670TP602" at bounding box center [419, 230] width 289 height 18
copy div "670TP602"
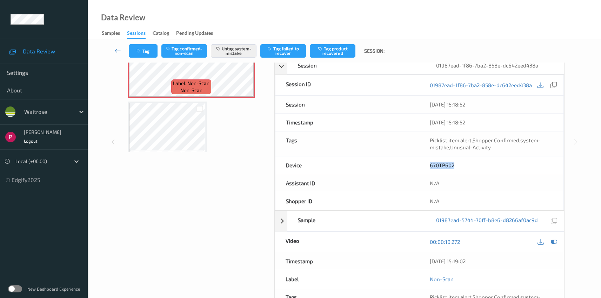
scroll to position [140, 0]
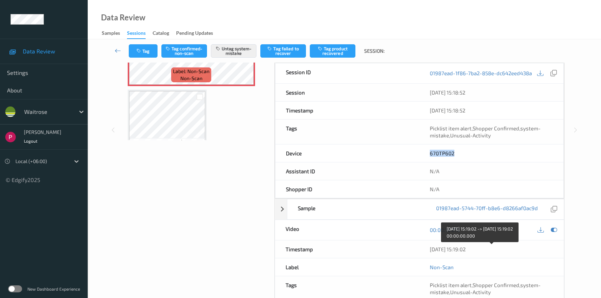
drag, startPoint x: 485, startPoint y: 249, endPoint x: 471, endPoint y: 249, distance: 14.4
click at [471, 249] on div "06/08/2025 15:19:02" at bounding box center [492, 248] width 124 height 7
drag, startPoint x: 464, startPoint y: 249, endPoint x: 427, endPoint y: 248, distance: 36.9
click at [427, 248] on div "06/08/2025 15:19:02" at bounding box center [491, 249] width 145 height 18
copy div "06/08/2025 15:19:02"
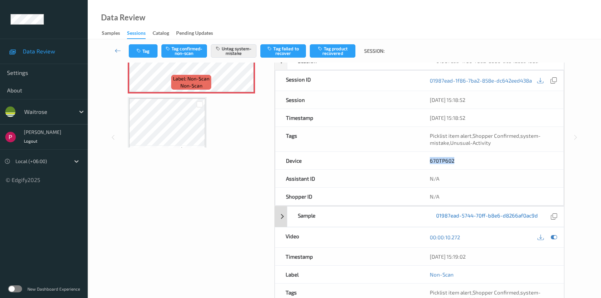
scroll to position [0, 0]
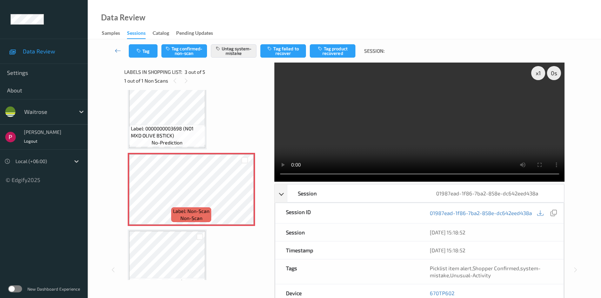
click at [184, 127] on span "Label: 0000000003698 (NO1 MXD OLIVE BSTICK)" at bounding box center [167, 132] width 73 height 14
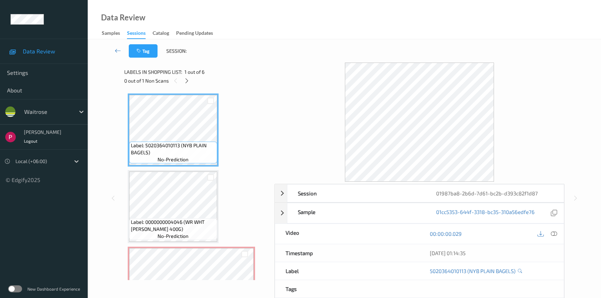
click at [558, 236] on div at bounding box center [547, 233] width 23 height 9
click at [557, 233] on icon at bounding box center [554, 233] width 6 height 6
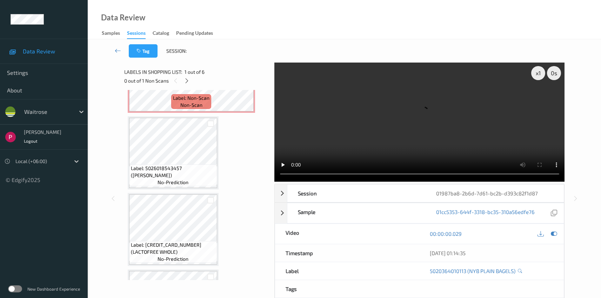
scroll to position [130, 0]
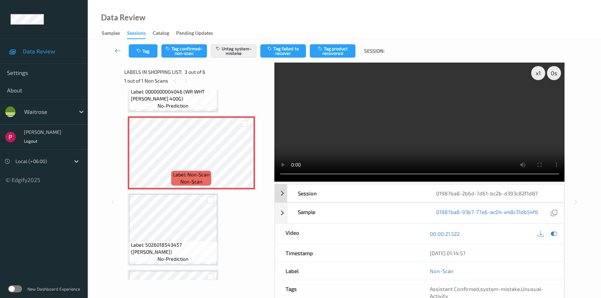
drag, startPoint x: 354, startPoint y: 199, endPoint x: 445, endPoint y: 200, distance: 90.5
click at [354, 199] on div "Session" at bounding box center [356, 193] width 138 height 18
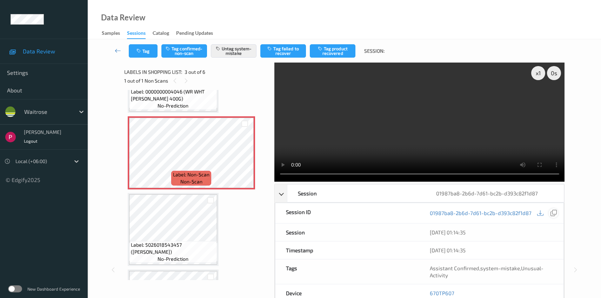
click at [554, 214] on icon at bounding box center [554, 213] width 6 height 6
drag, startPoint x: 463, startPoint y: 292, endPoint x: 429, endPoint y: 284, distance: 34.7
click at [430, 289] on div "670TP607" at bounding box center [491, 293] width 144 height 18
copy link "670TP607"
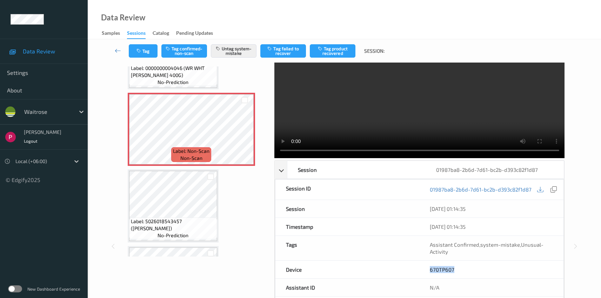
scroll to position [193, 0]
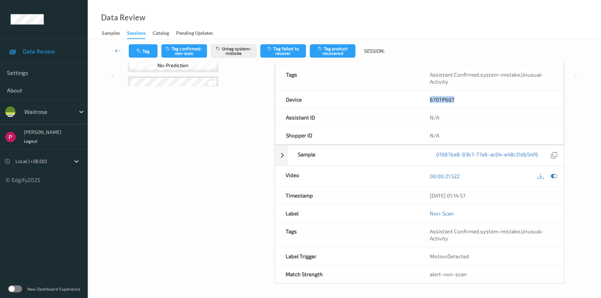
drag, startPoint x: 472, startPoint y: 197, endPoint x: 427, endPoint y: 177, distance: 49.0
click at [418, 192] on div "Timestamp 06/08/2025 01:14:57" at bounding box center [420, 195] width 290 height 18
copy div "06/08/2025 01:14:57"
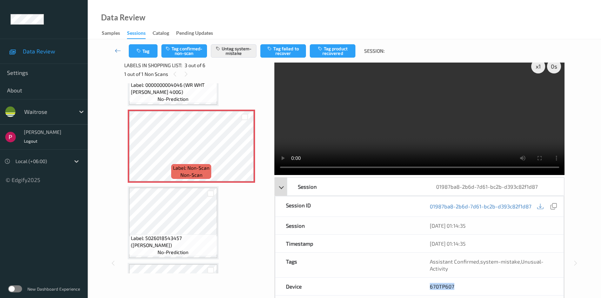
scroll to position [0, 0]
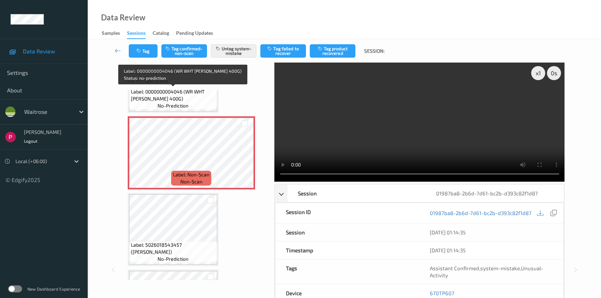
click at [180, 100] on span "Label: 0000000004046 (WR WHT FH LOAF 400G)" at bounding box center [173, 95] width 85 height 14
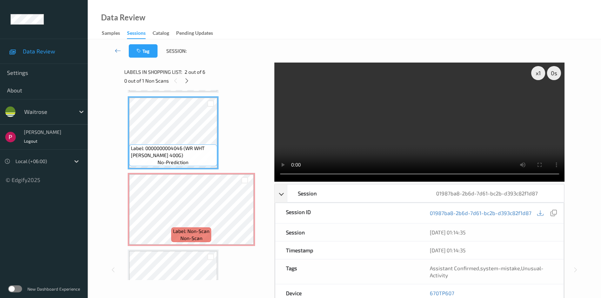
scroll to position [71, 0]
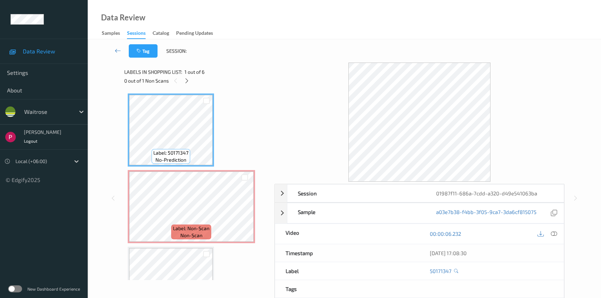
click at [556, 233] on icon at bounding box center [554, 233] width 6 height 6
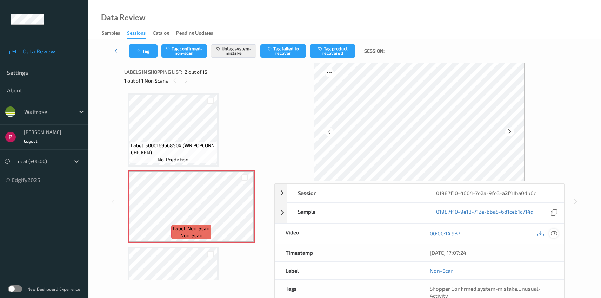
click at [554, 233] on icon at bounding box center [554, 233] width 6 height 6
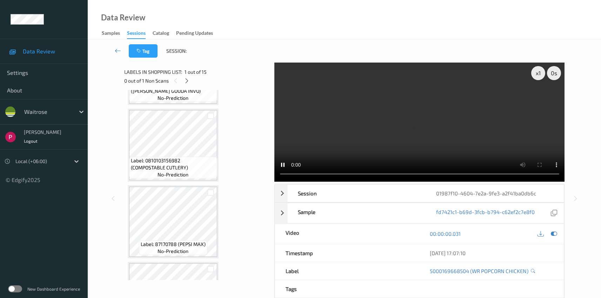
scroll to position [597, 0]
